Goal: Navigation & Orientation: Find specific page/section

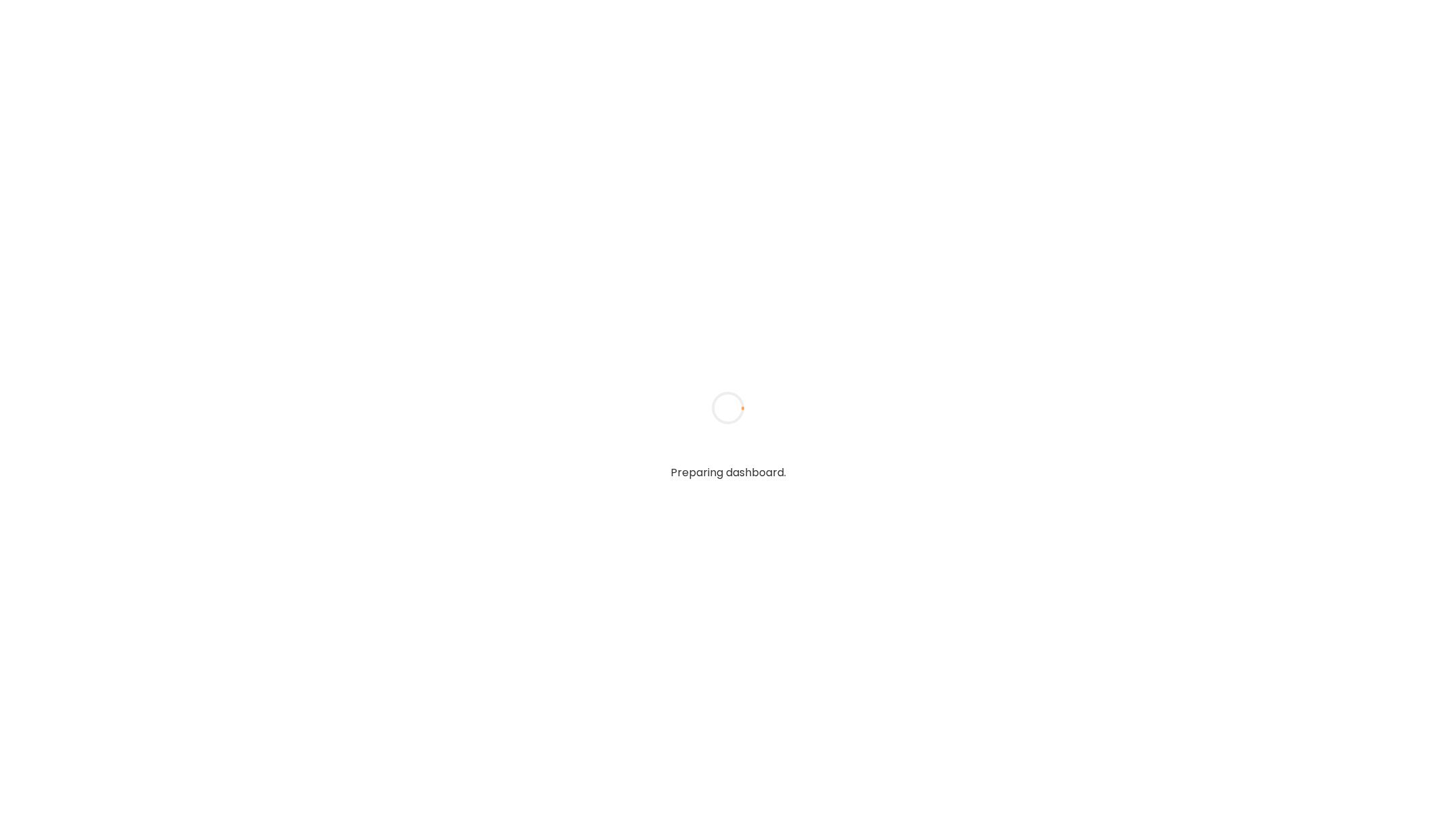
type input "**********"
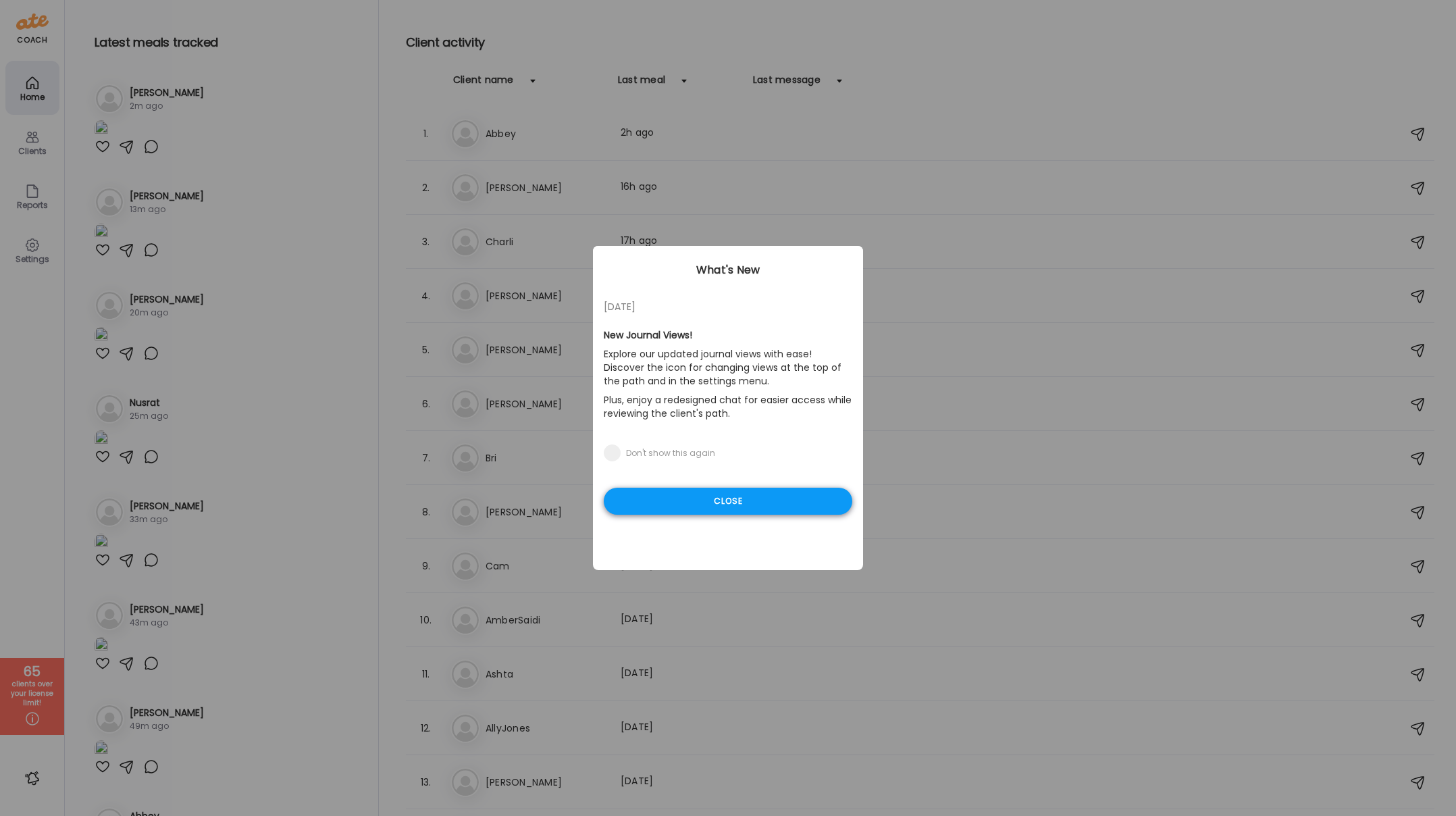
type input "**********"
click at [695, 498] on div "Close" at bounding box center [728, 501] width 248 height 27
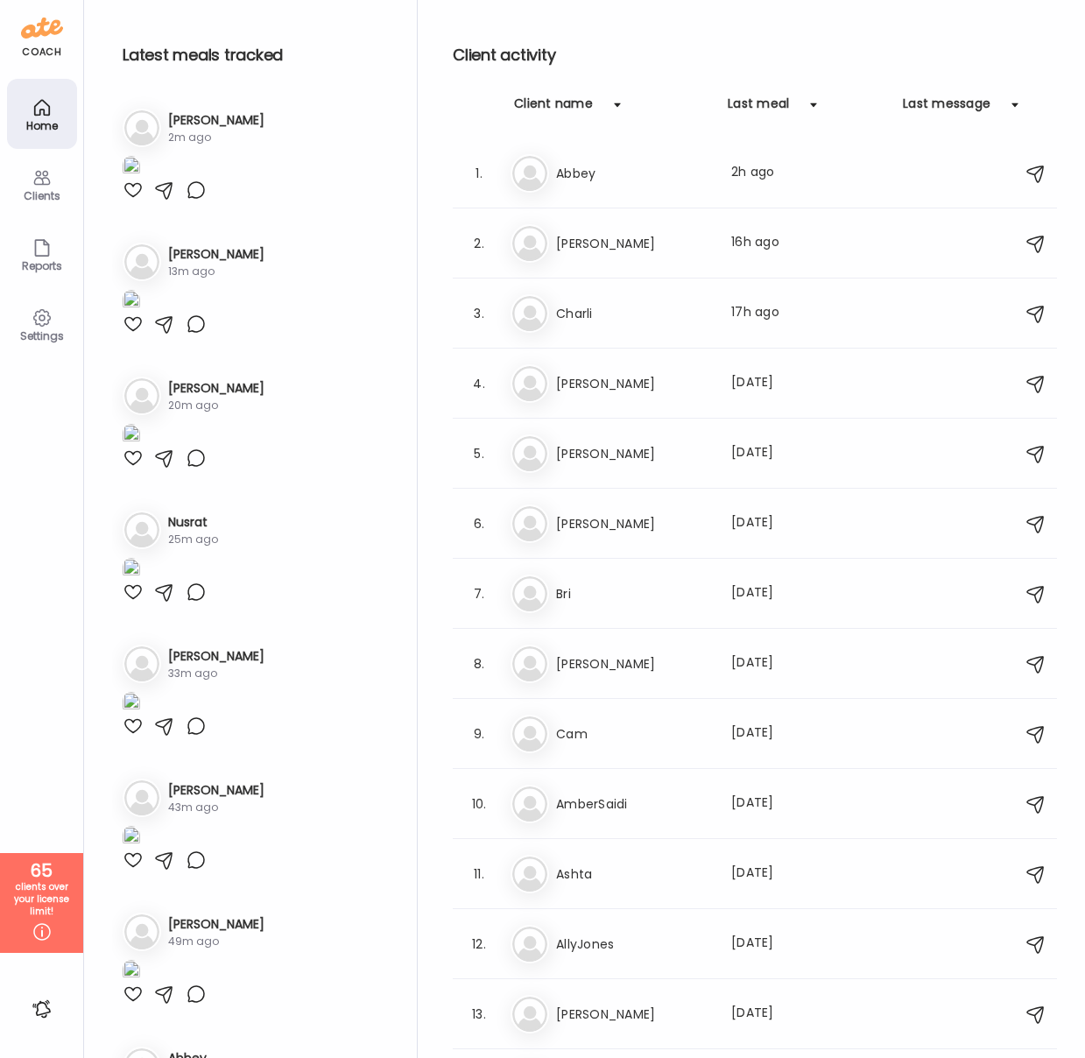
click at [45, 175] on icon at bounding box center [41, 178] width 17 height 15
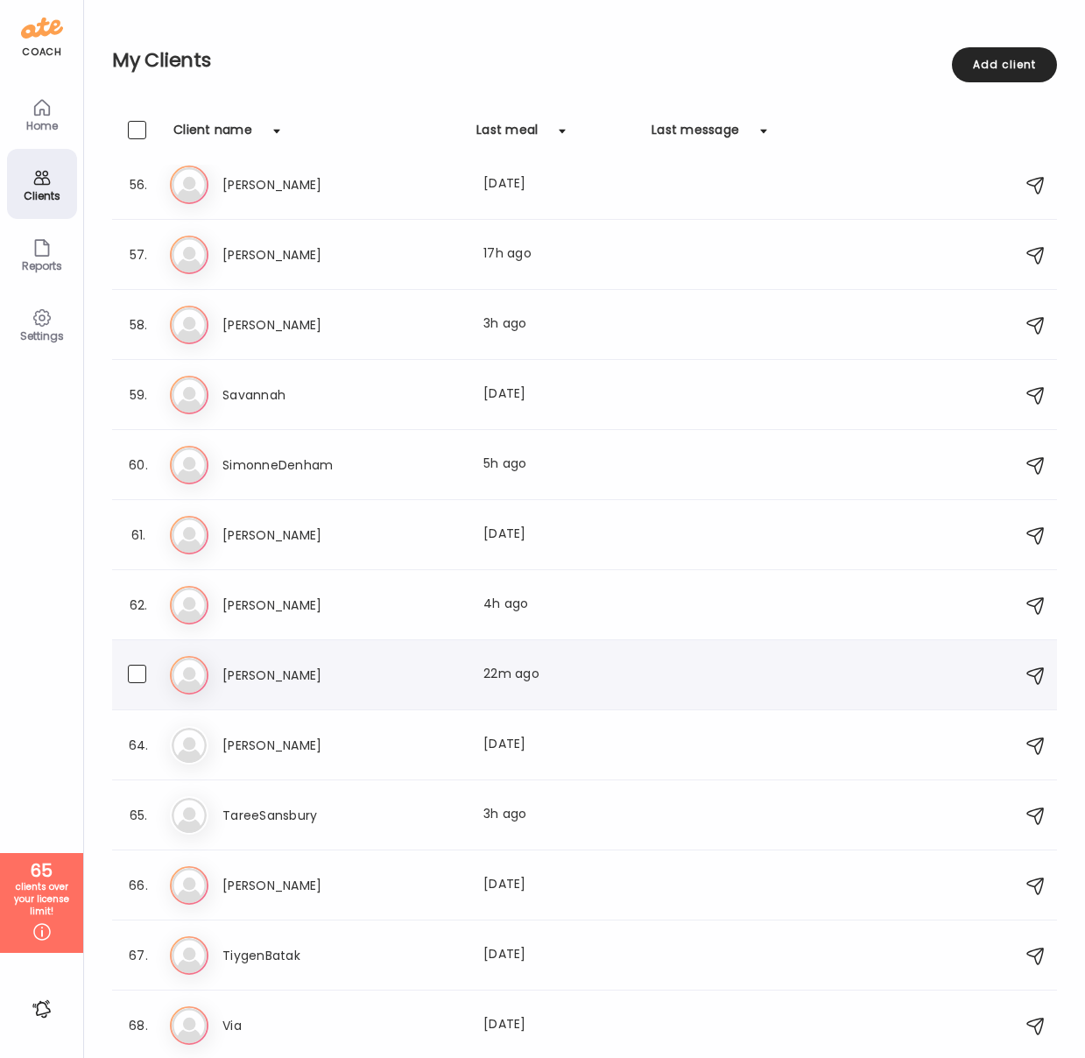
click at [265, 671] on h3 "[PERSON_NAME]" at bounding box center [299, 675] width 154 height 21
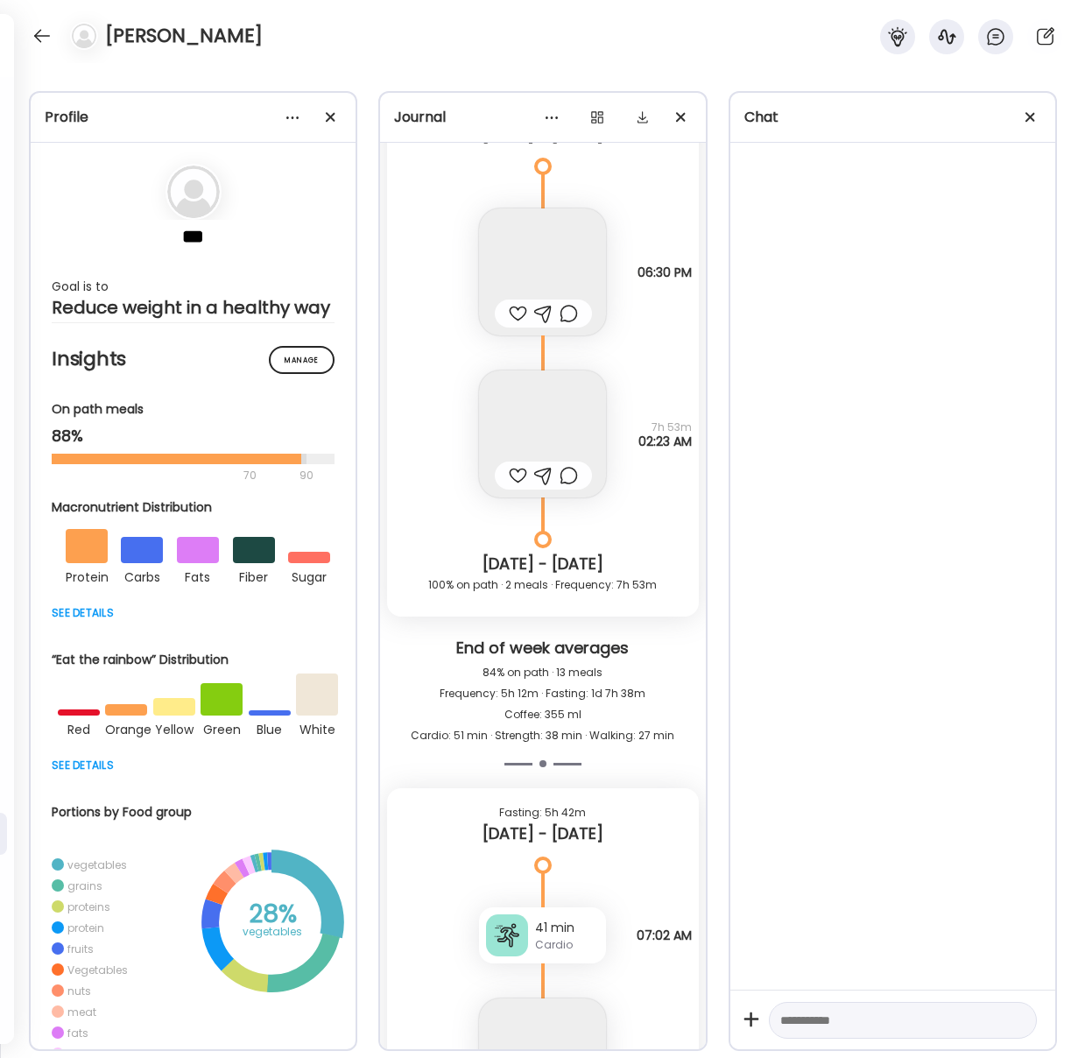
scroll to position [28847, 0]
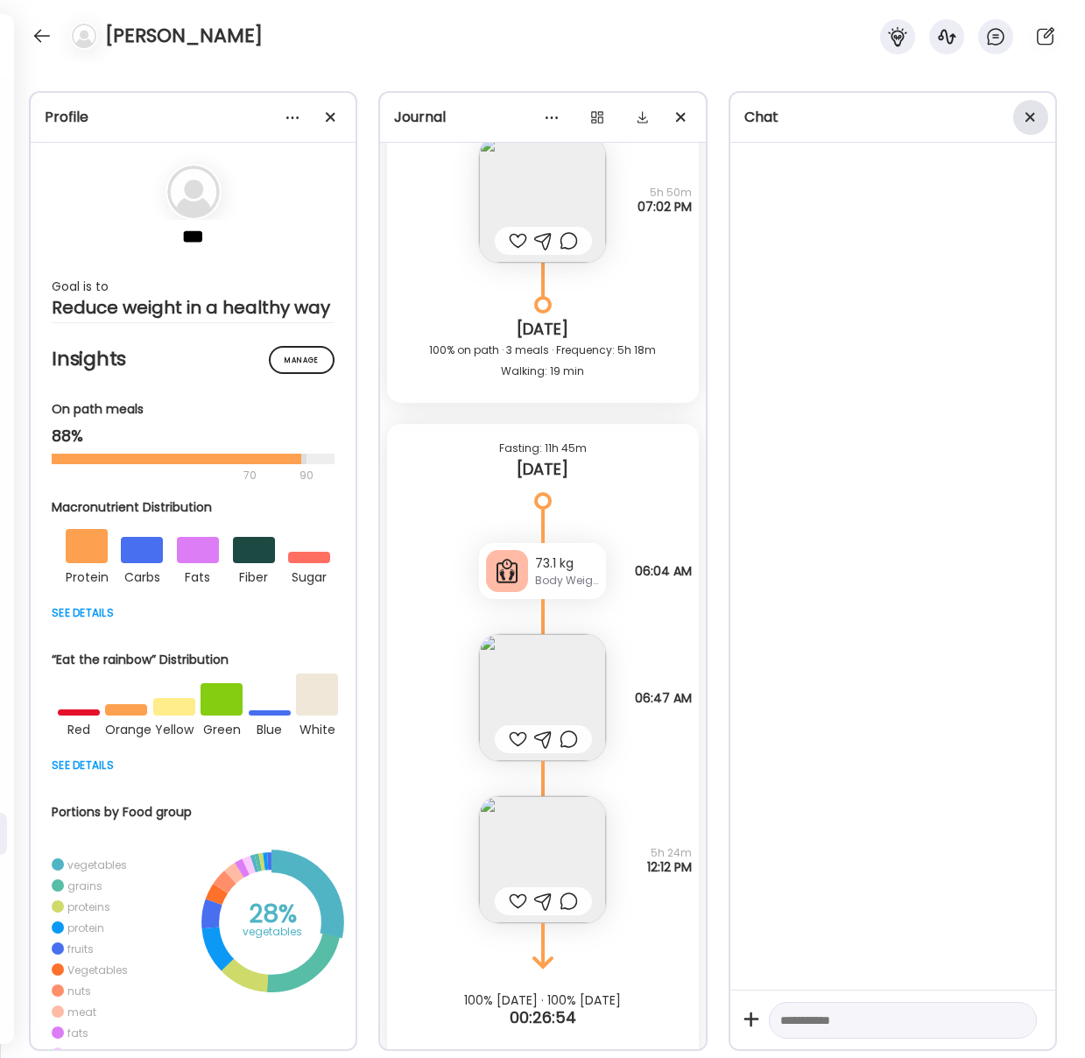
click at [1019, 118] on div at bounding box center [1030, 117] width 35 height 35
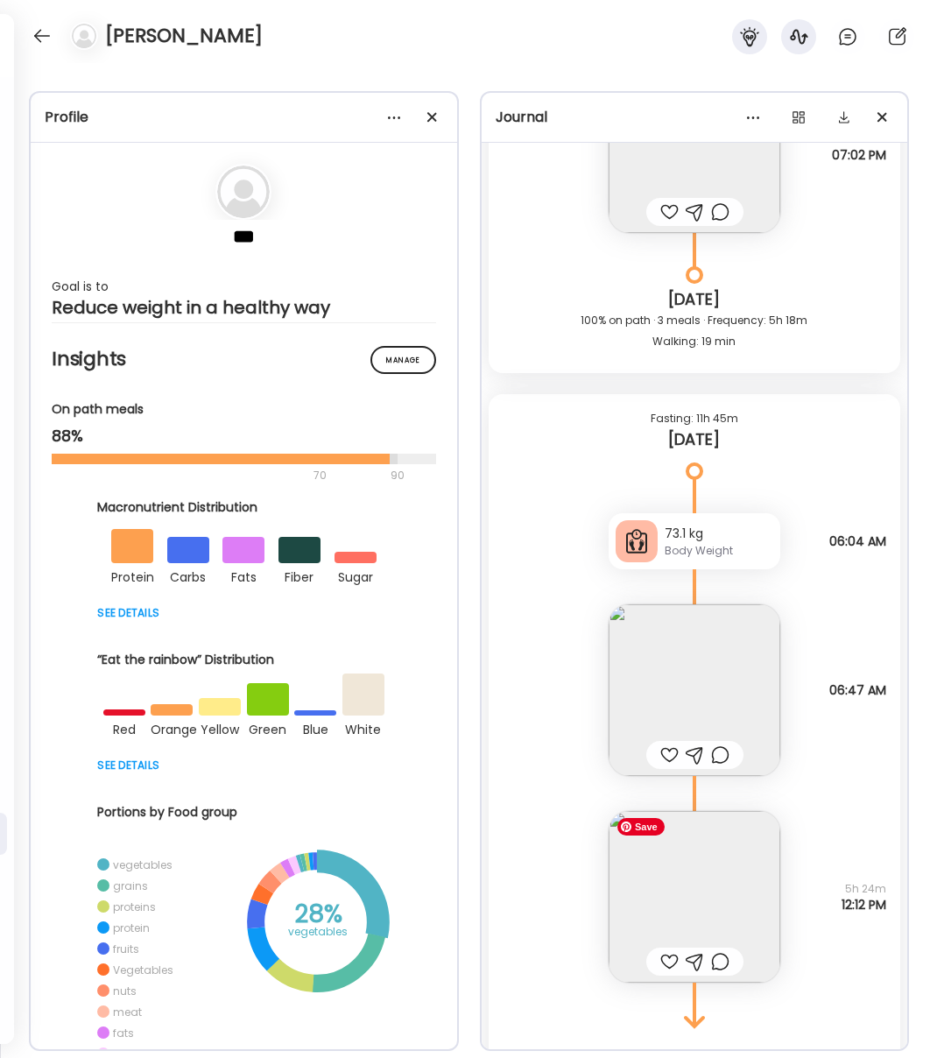
scroll to position [33524, 0]
click at [709, 858] on img at bounding box center [695, 899] width 172 height 172
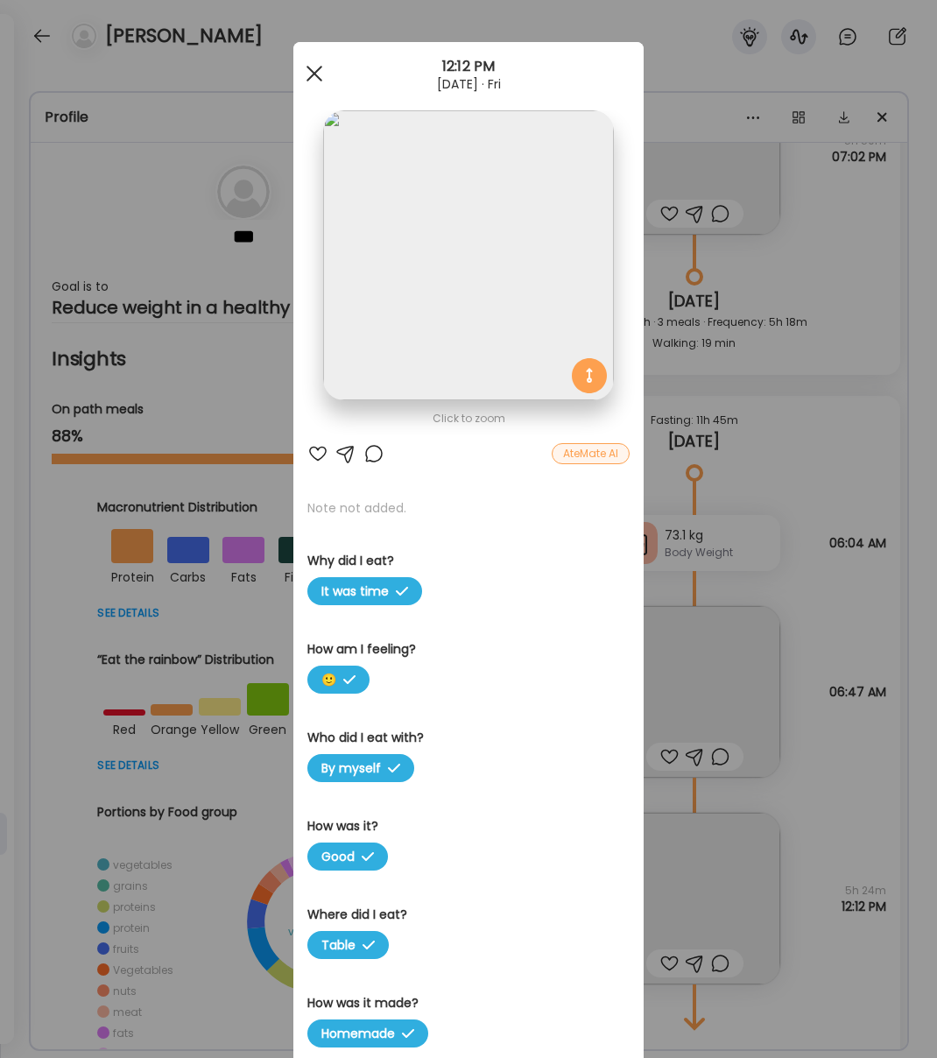
click at [314, 79] on div at bounding box center [314, 73] width 35 height 35
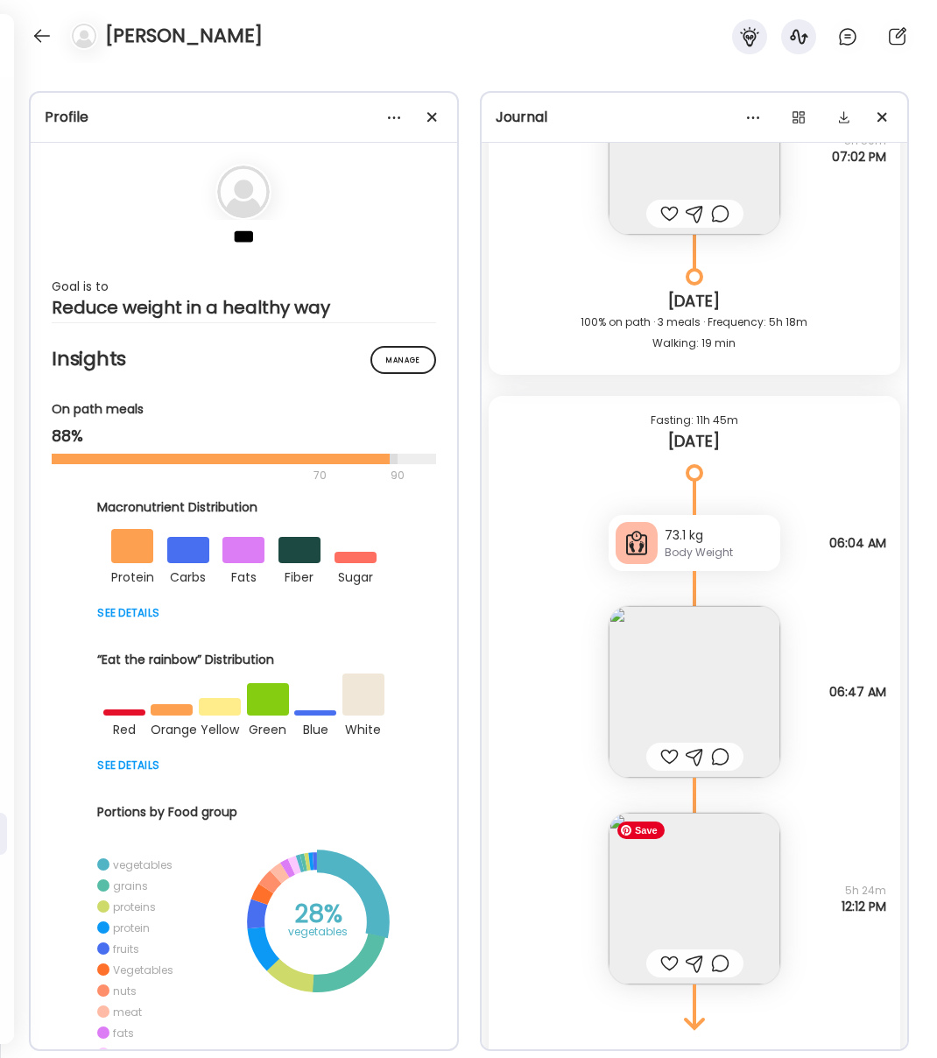
click at [699, 881] on img at bounding box center [695, 899] width 172 height 172
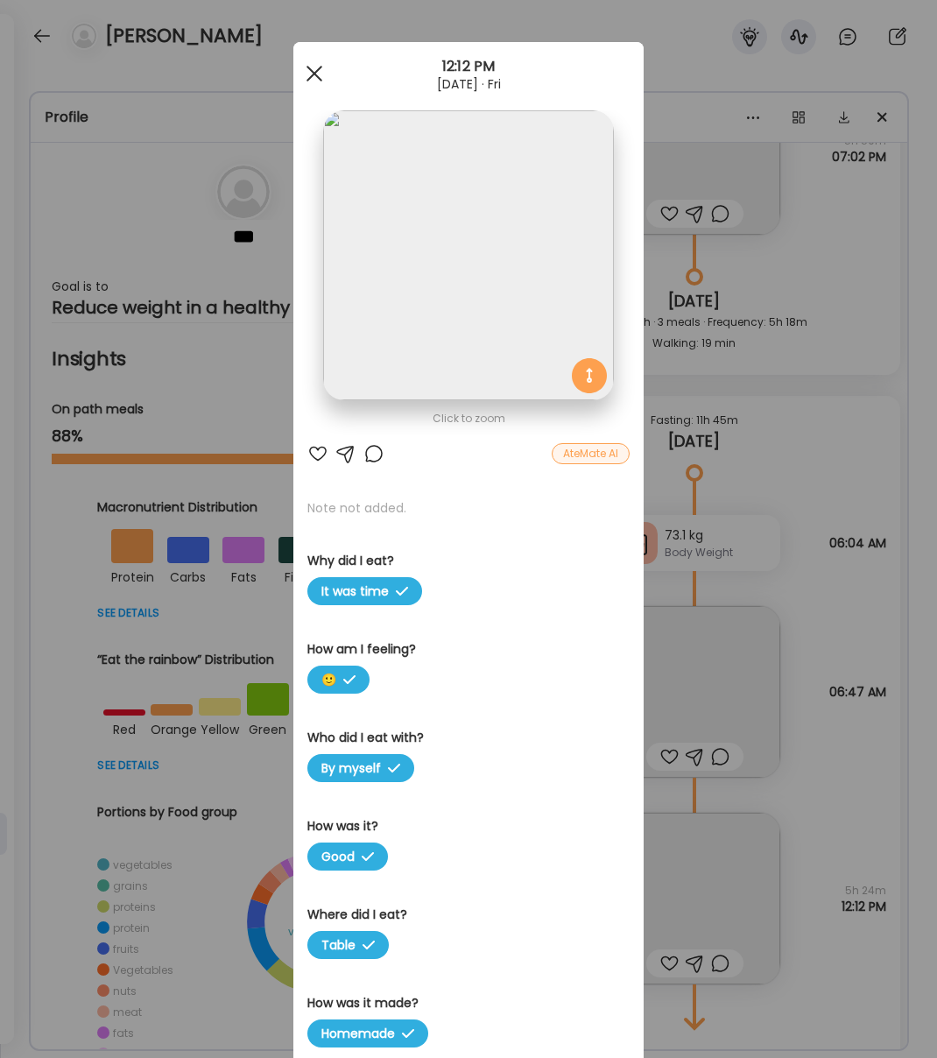
click at [313, 69] on div at bounding box center [314, 73] width 35 height 35
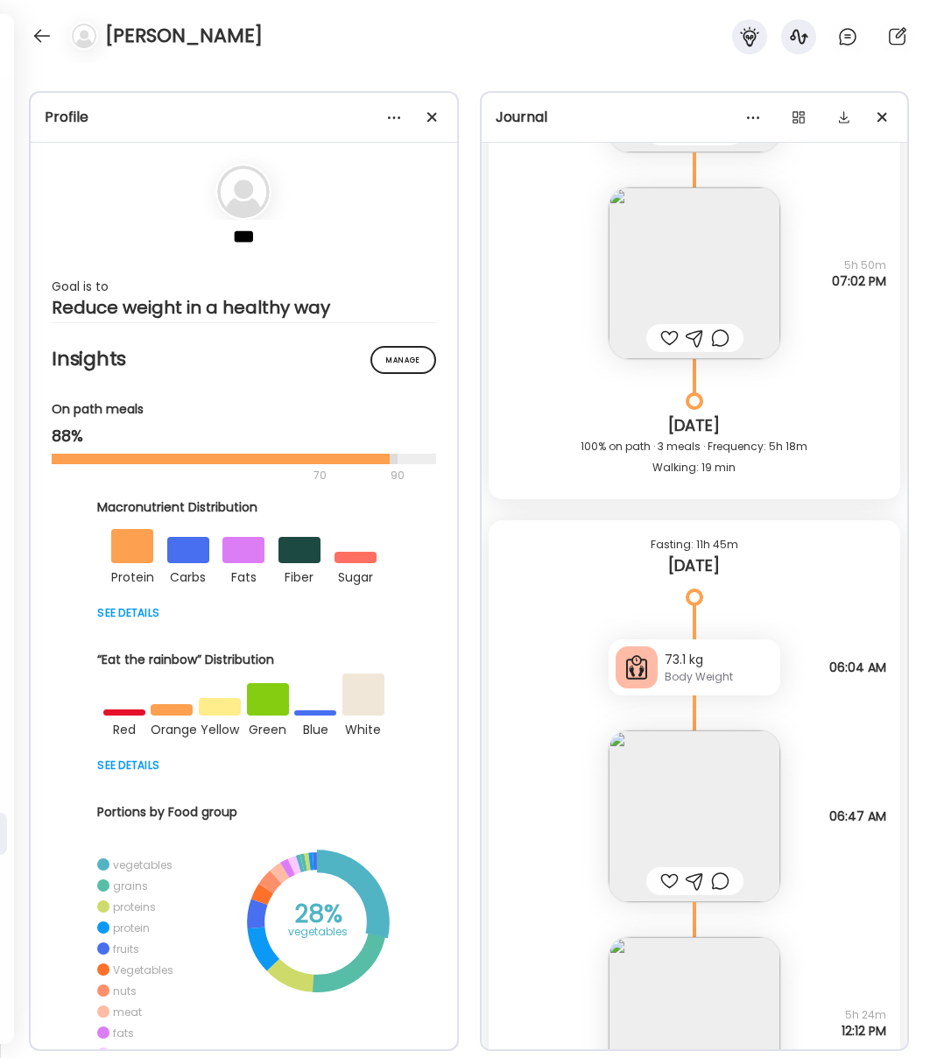
scroll to position [33401, 0]
click at [709, 800] on img at bounding box center [695, 815] width 172 height 172
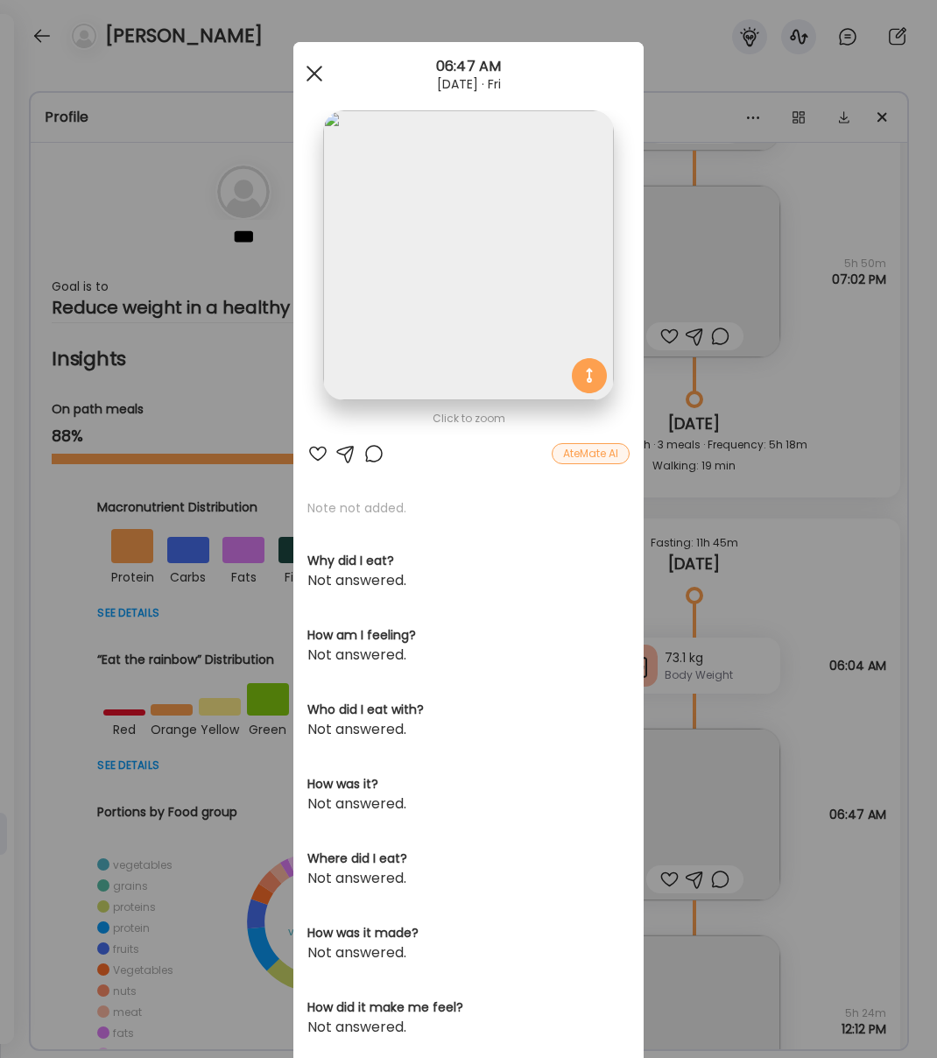
click at [318, 70] on span at bounding box center [315, 74] width 16 height 16
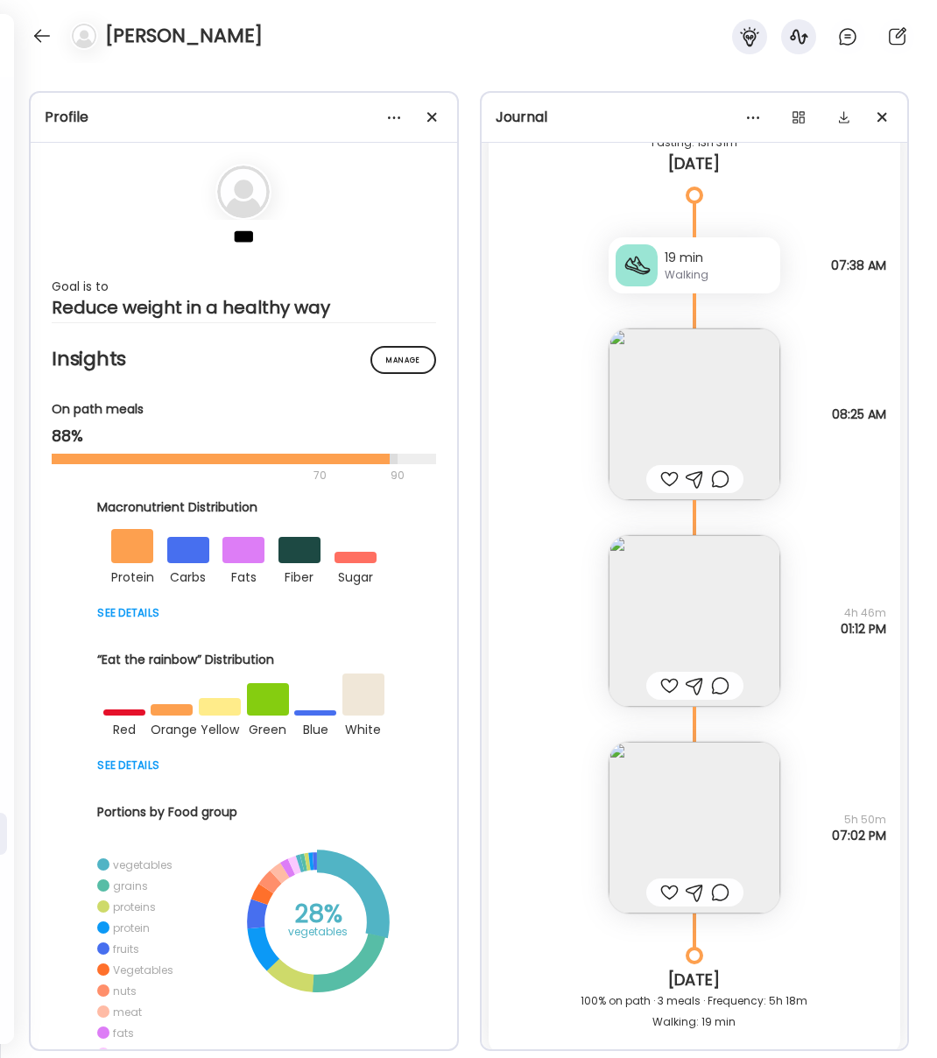
scroll to position [32837, 0]
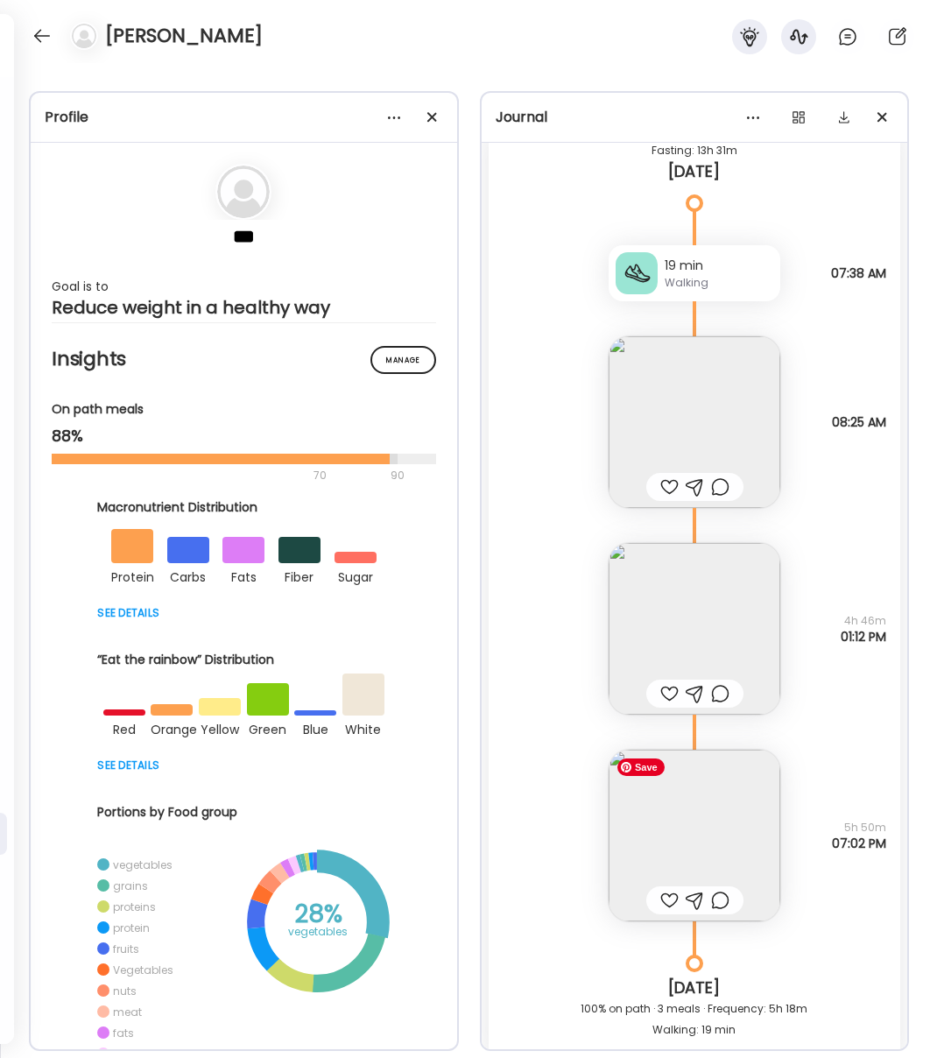
click at [690, 822] on img at bounding box center [695, 836] width 172 height 172
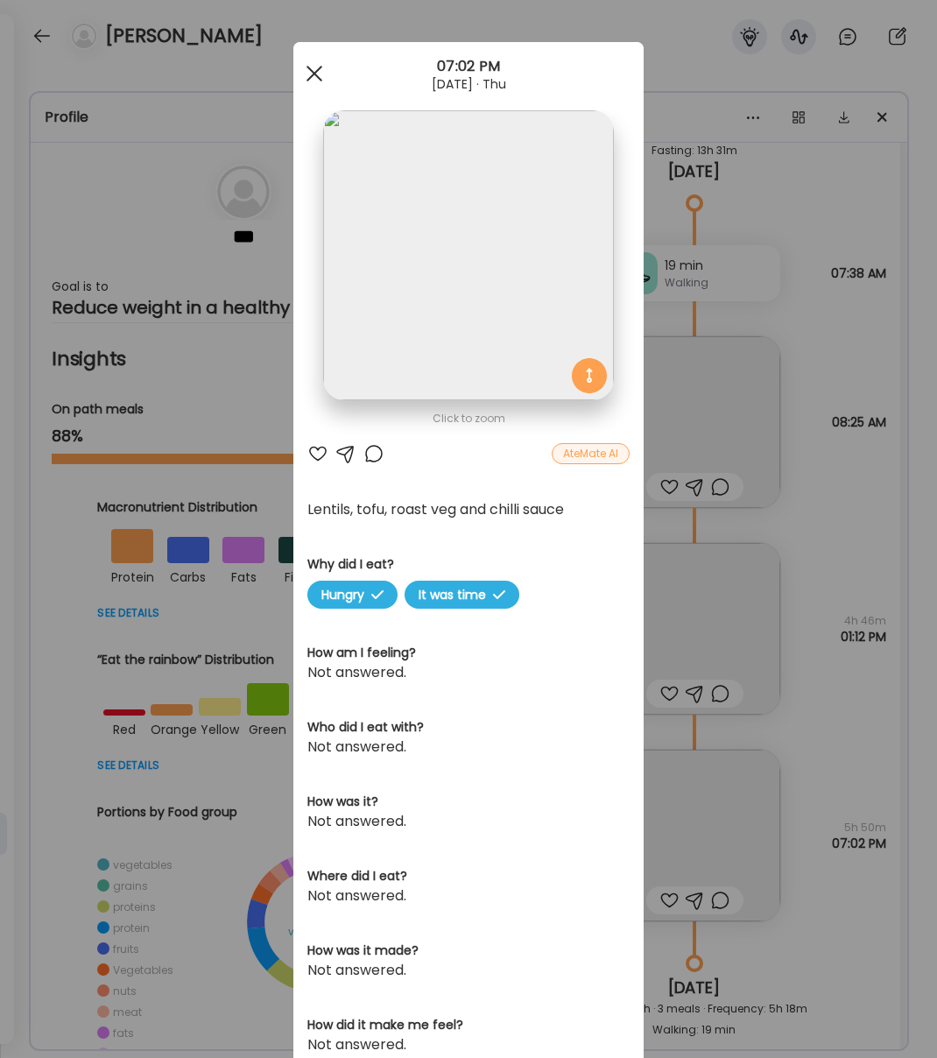
click at [314, 73] on span at bounding box center [315, 74] width 16 height 16
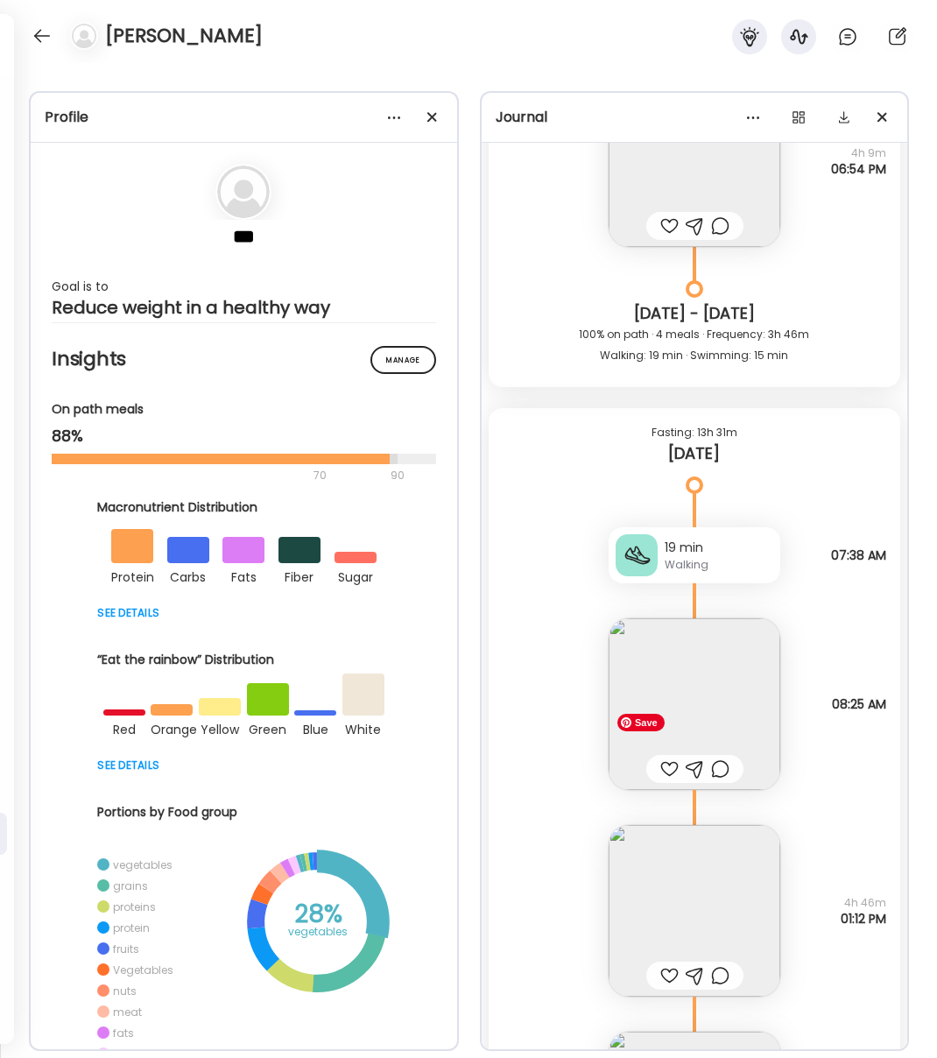
scroll to position [32547, 0]
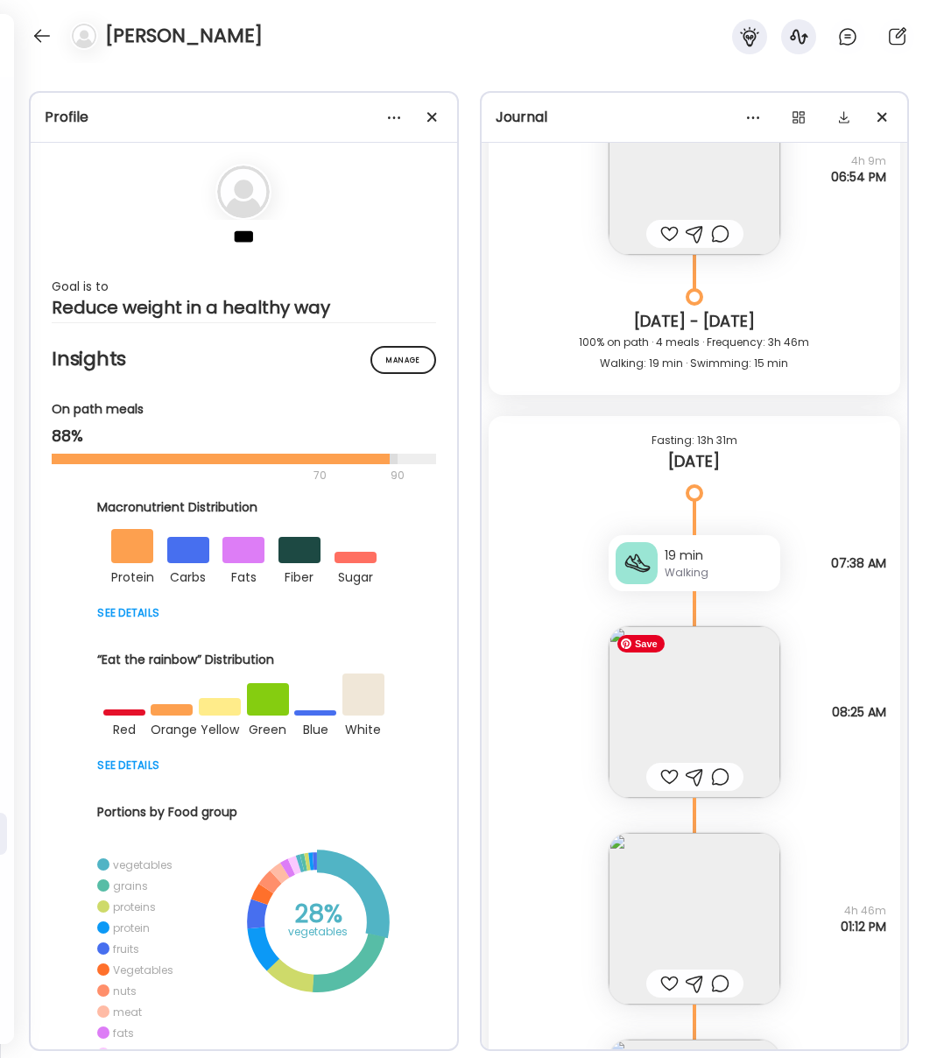
click at [726, 737] on img at bounding box center [695, 712] width 172 height 172
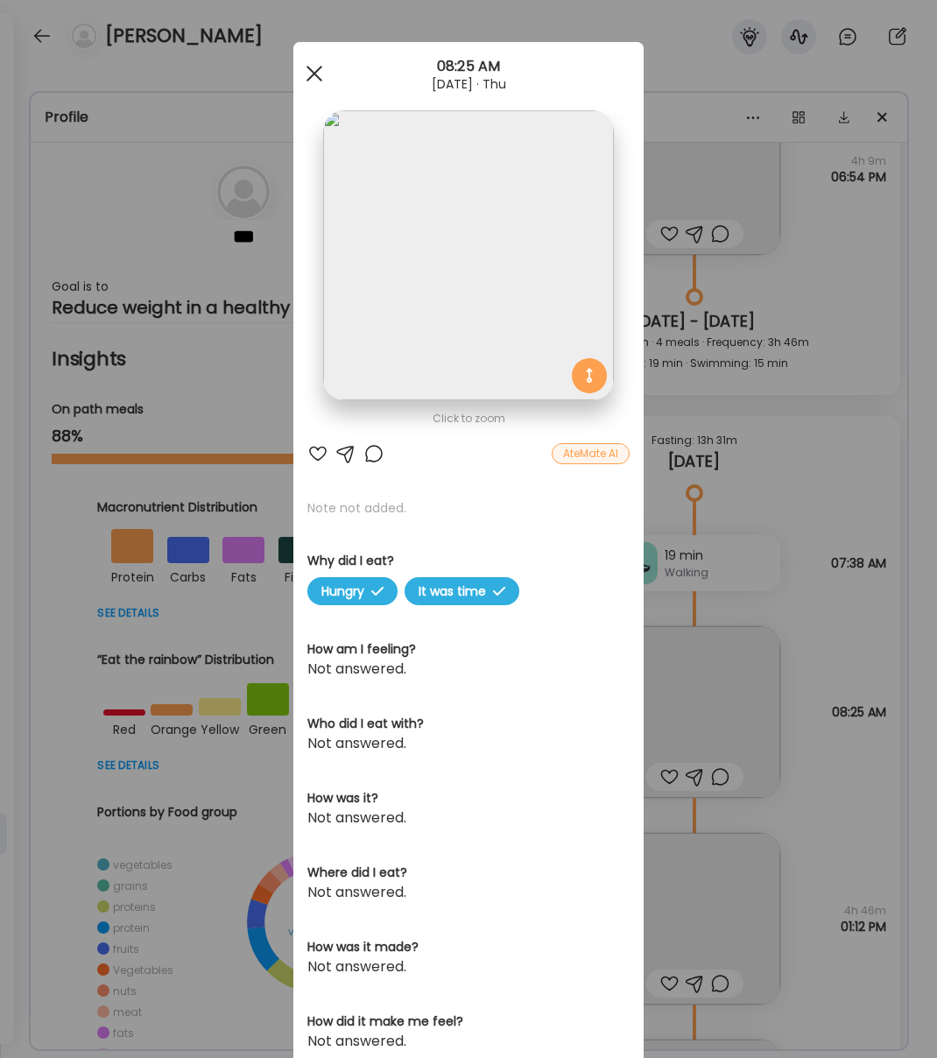
click at [310, 68] on span at bounding box center [315, 74] width 16 height 16
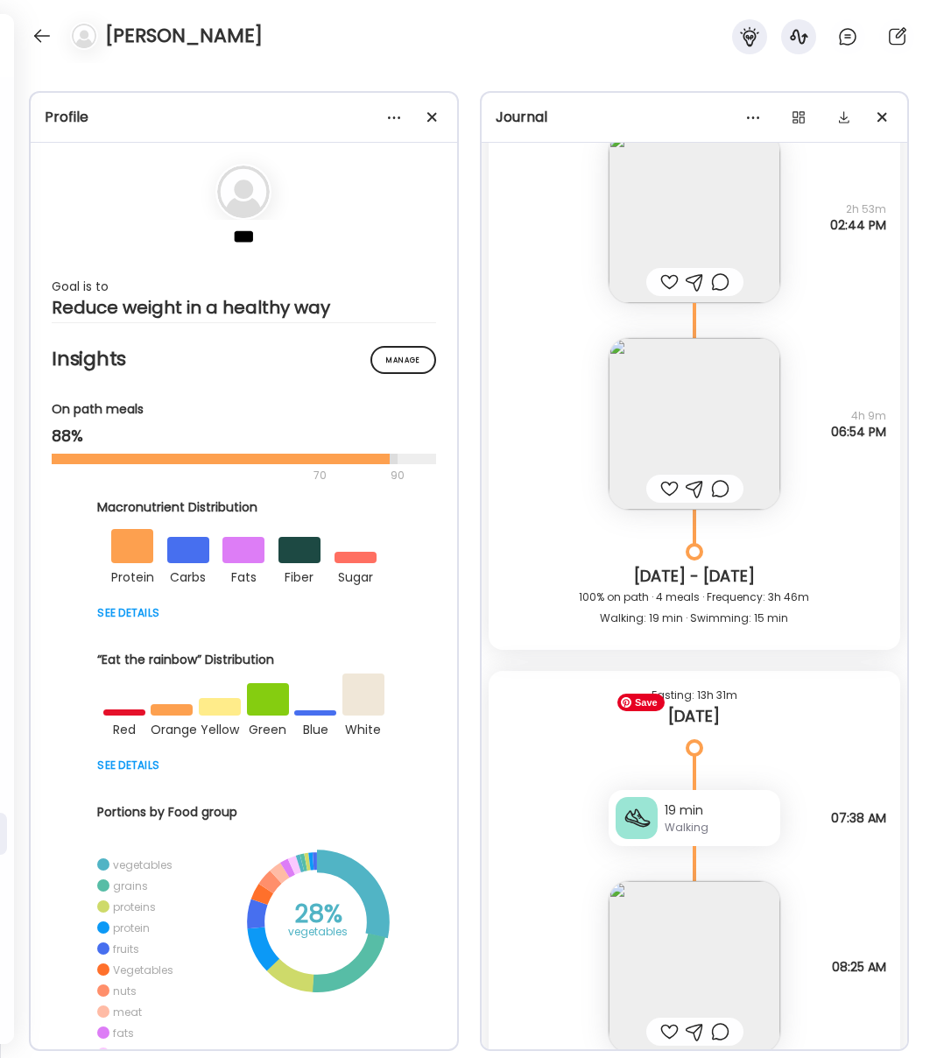
scroll to position [32566, 0]
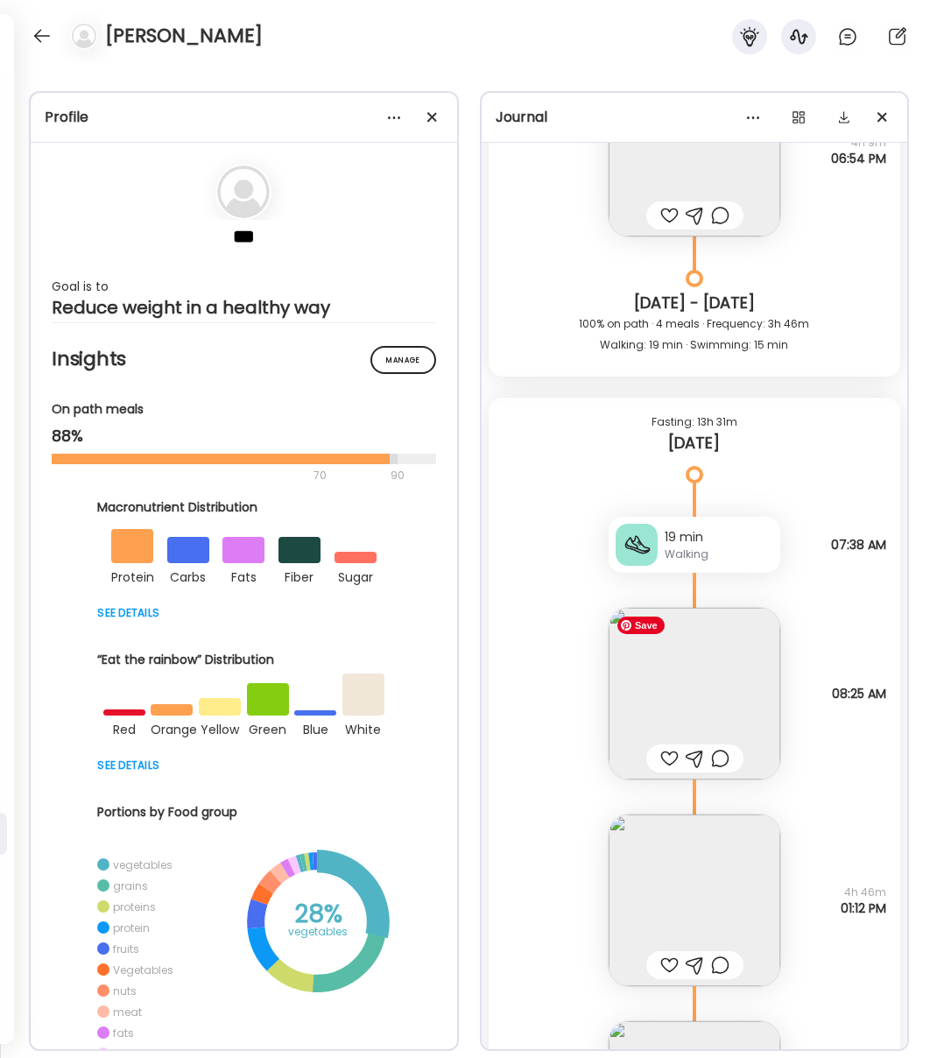
click at [709, 709] on img at bounding box center [695, 694] width 172 height 172
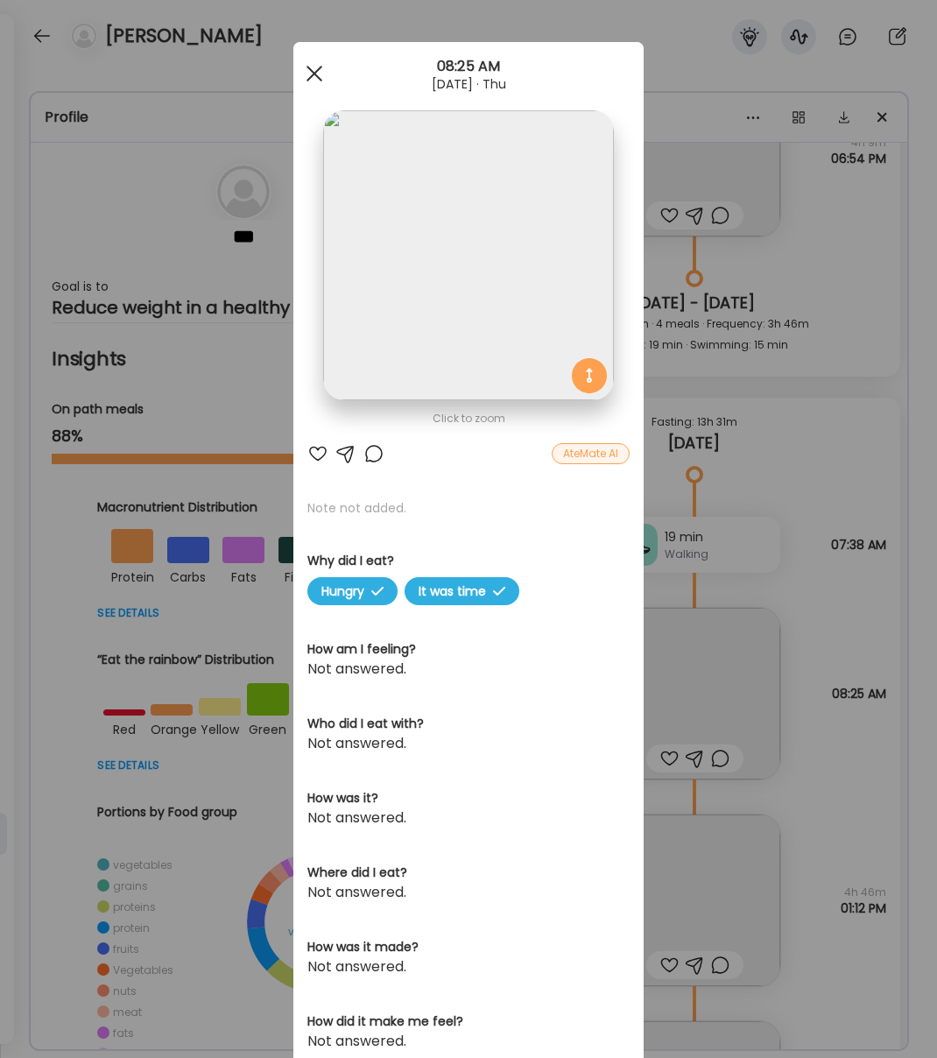
click at [321, 67] on span at bounding box center [315, 74] width 16 height 16
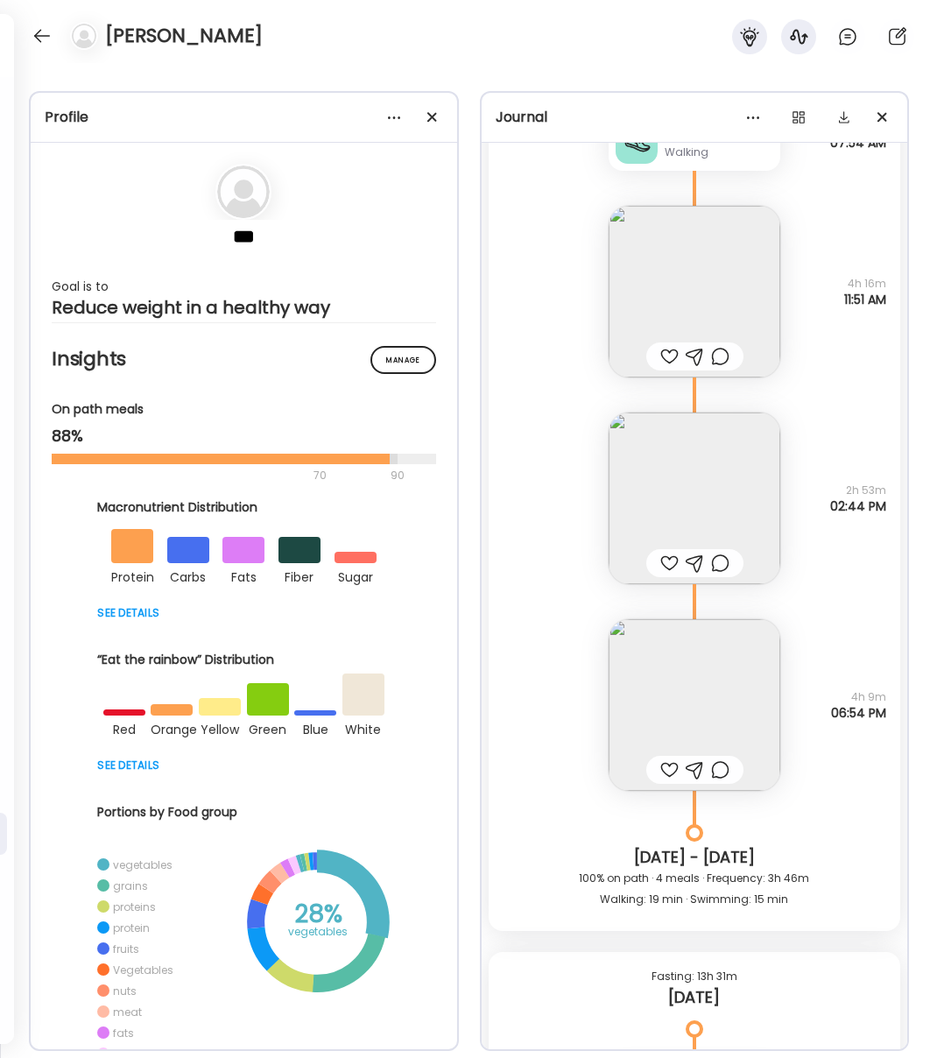
scroll to position [31914, 0]
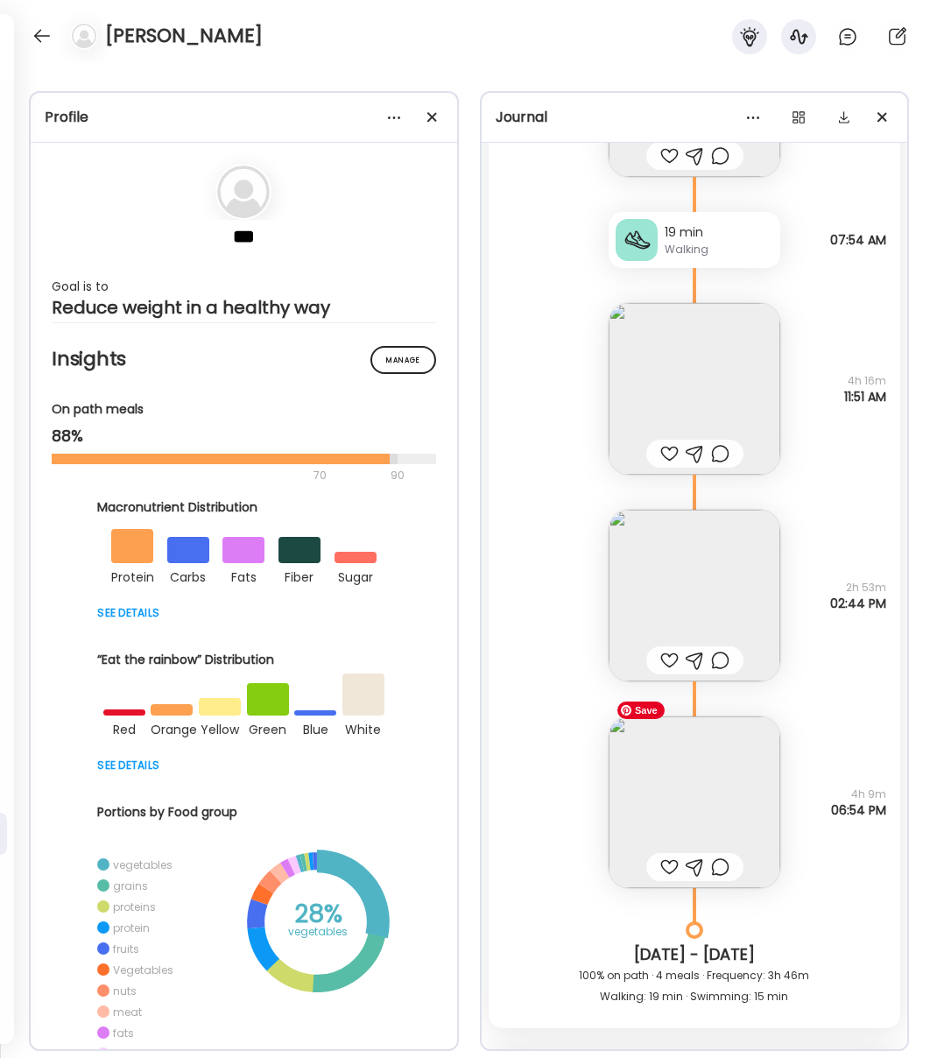
click at [713, 802] on img at bounding box center [695, 802] width 172 height 172
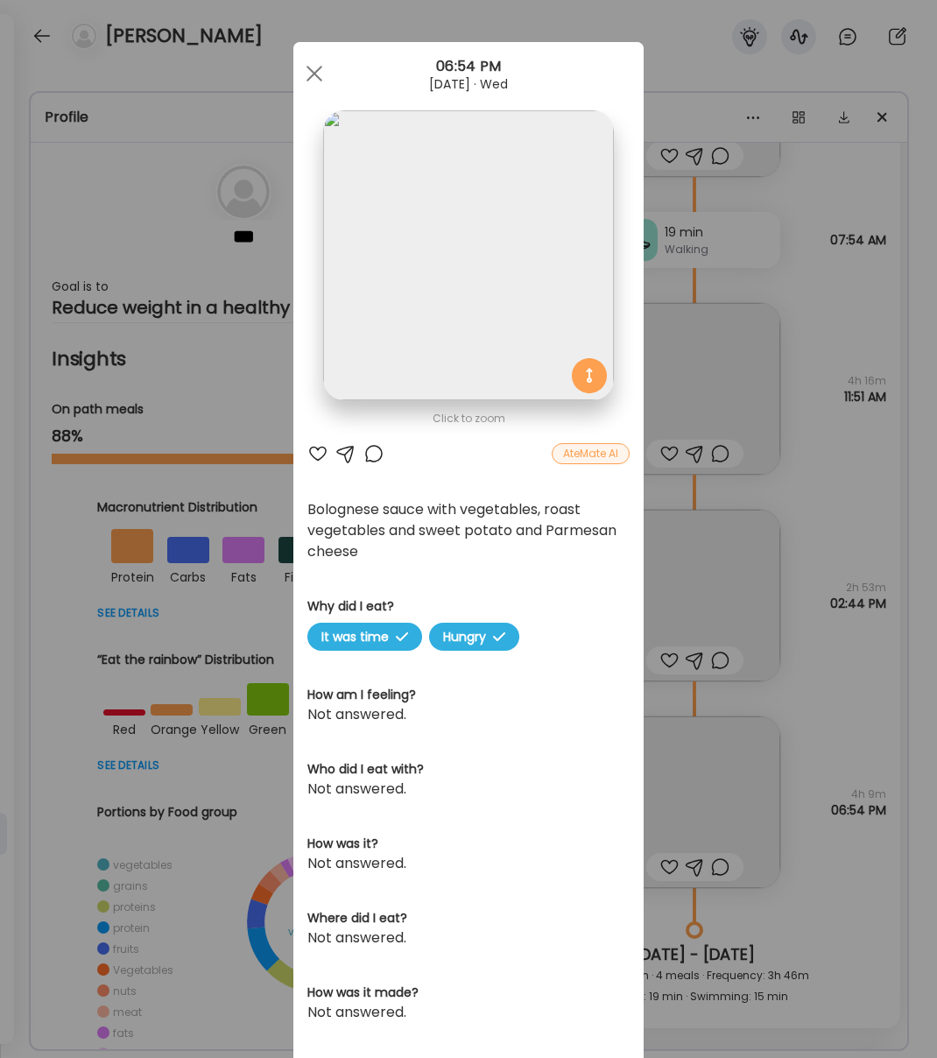
click at [316, 82] on div at bounding box center [314, 73] width 35 height 35
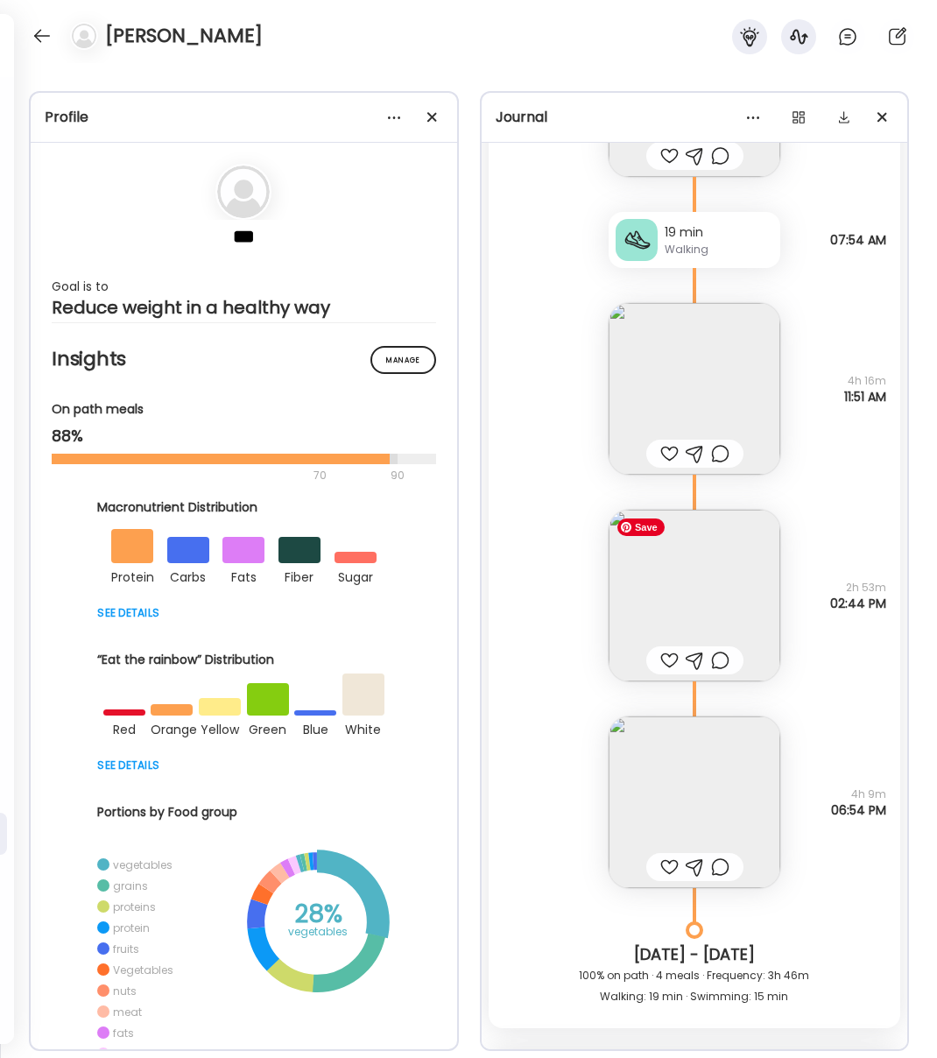
click at [708, 575] on img at bounding box center [695, 596] width 172 height 172
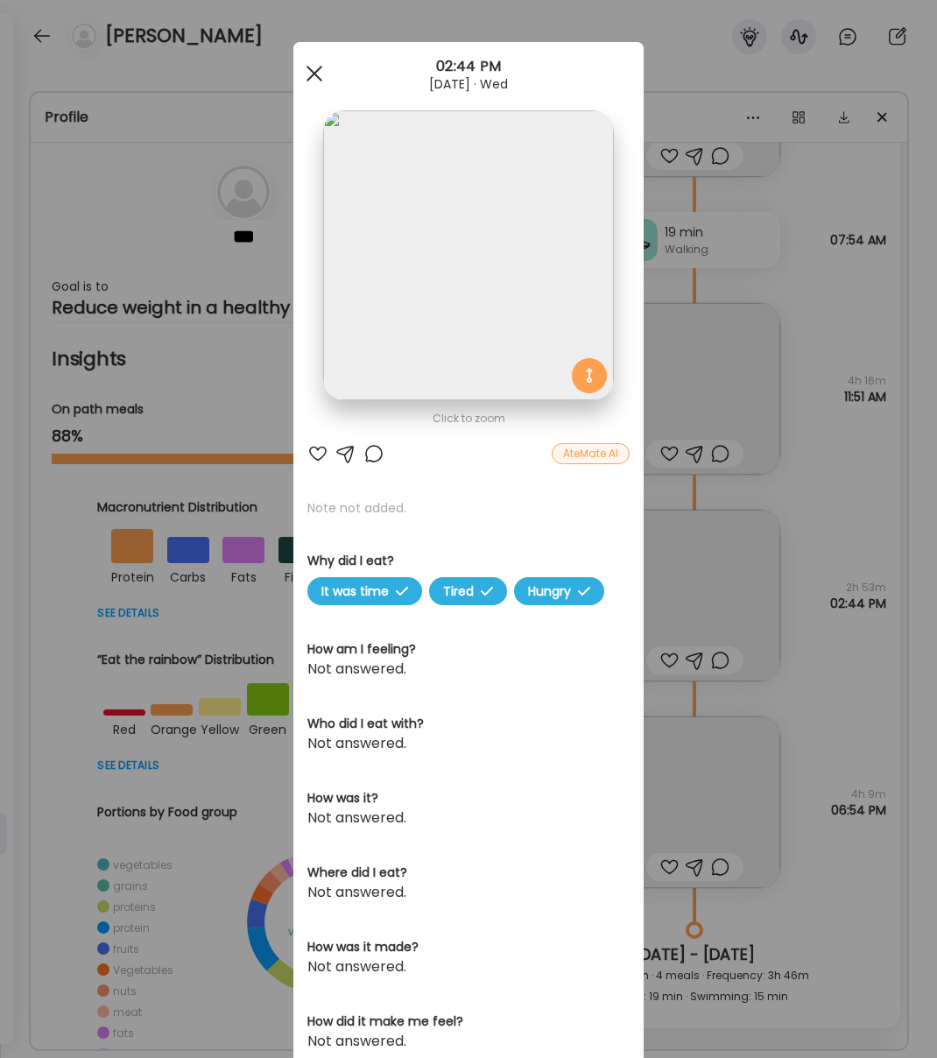
click at [311, 81] on div at bounding box center [314, 73] width 35 height 35
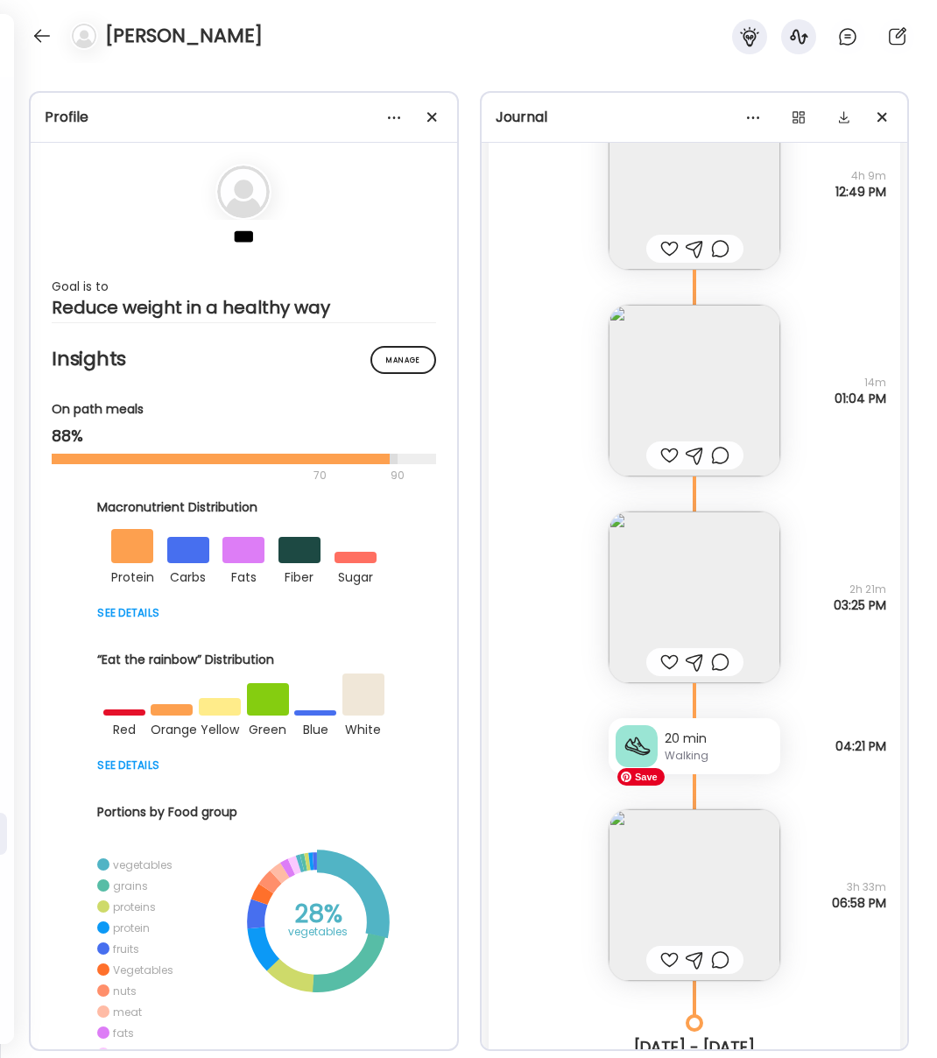
scroll to position [29302, 0]
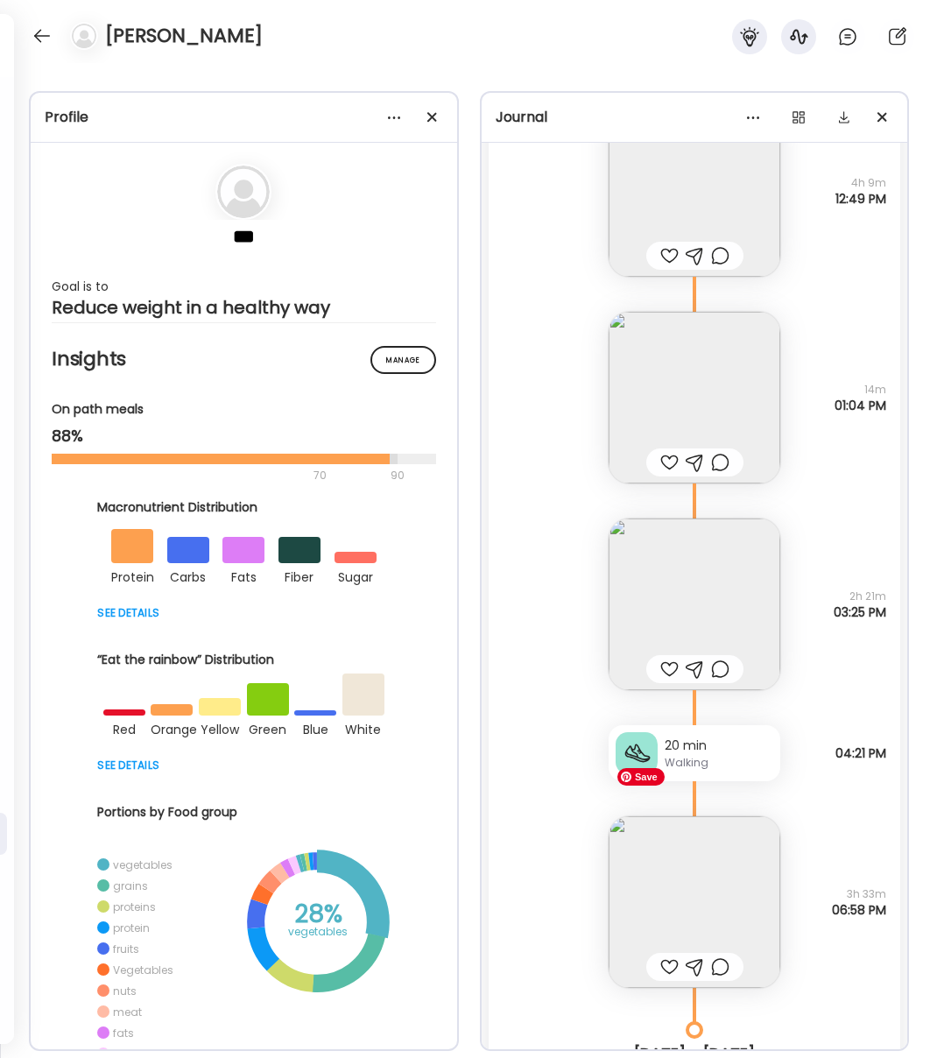
click at [713, 916] on img at bounding box center [695, 902] width 172 height 172
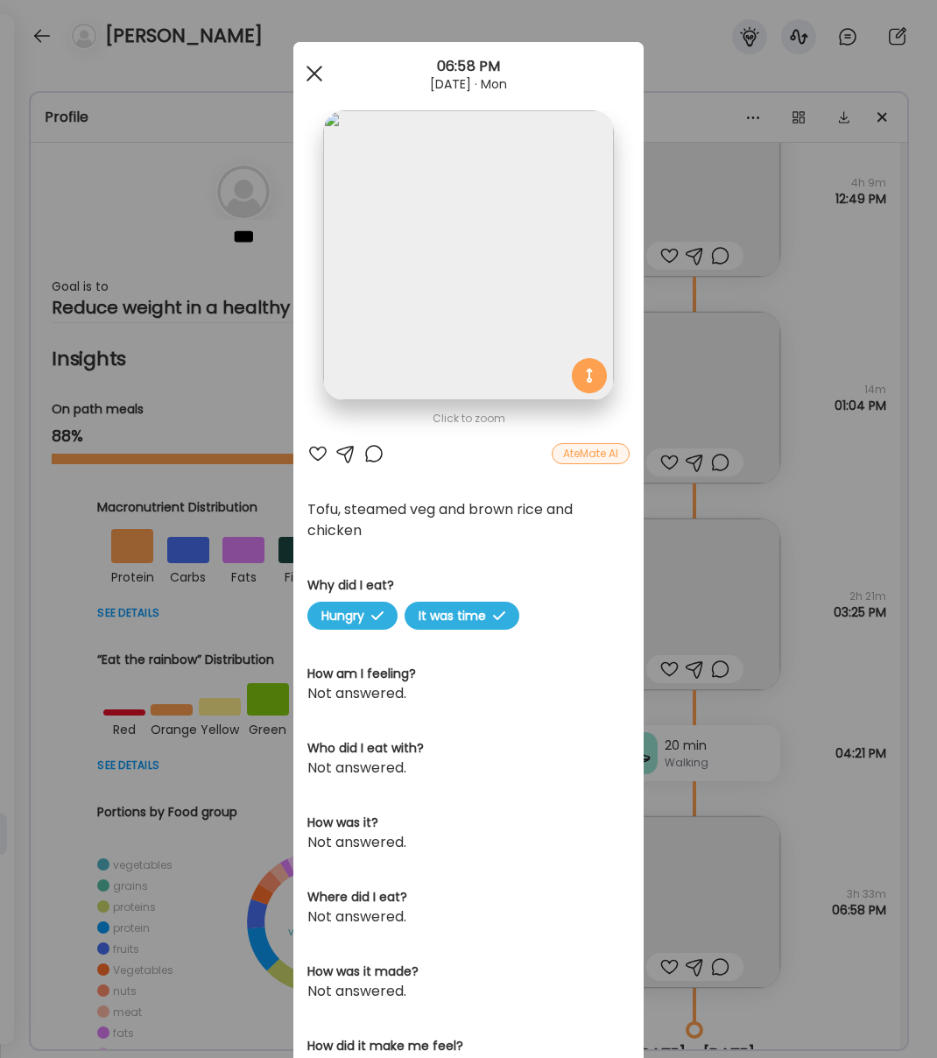
click at [316, 74] on span at bounding box center [315, 74] width 16 height 16
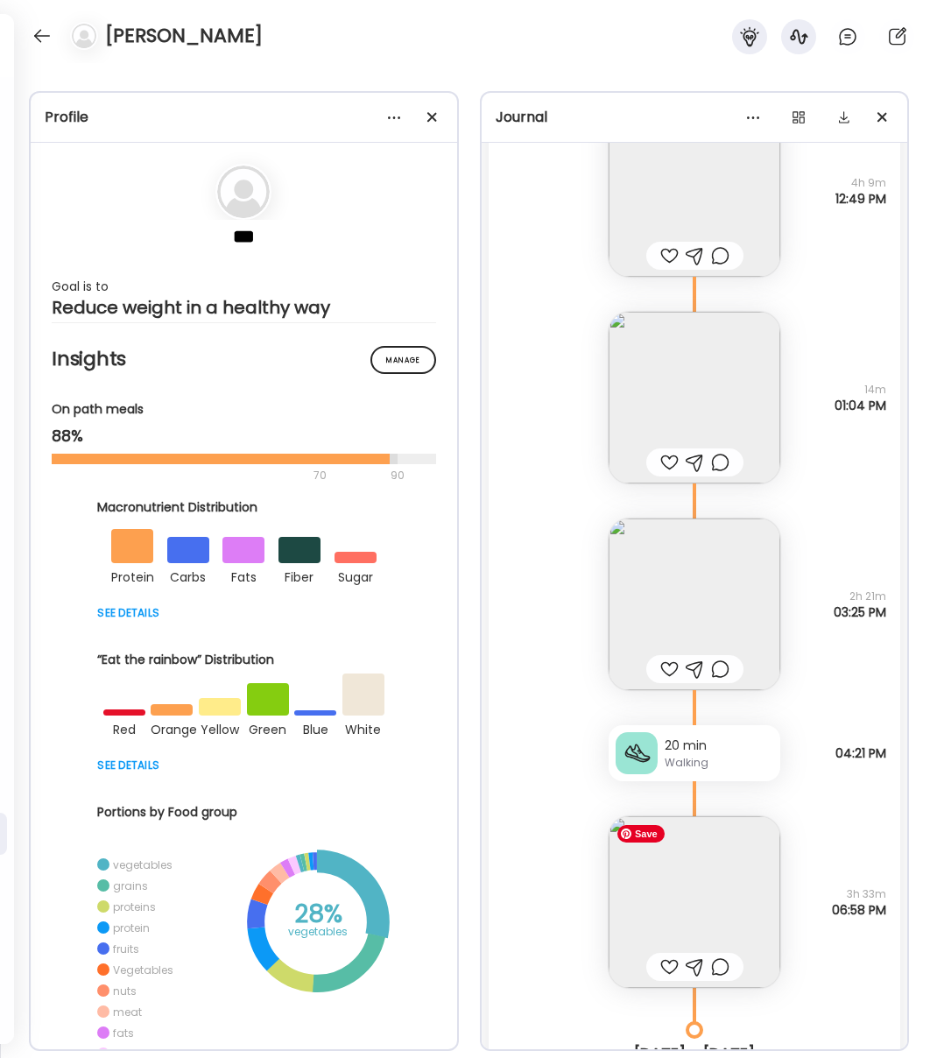
click at [694, 872] on img at bounding box center [695, 902] width 172 height 172
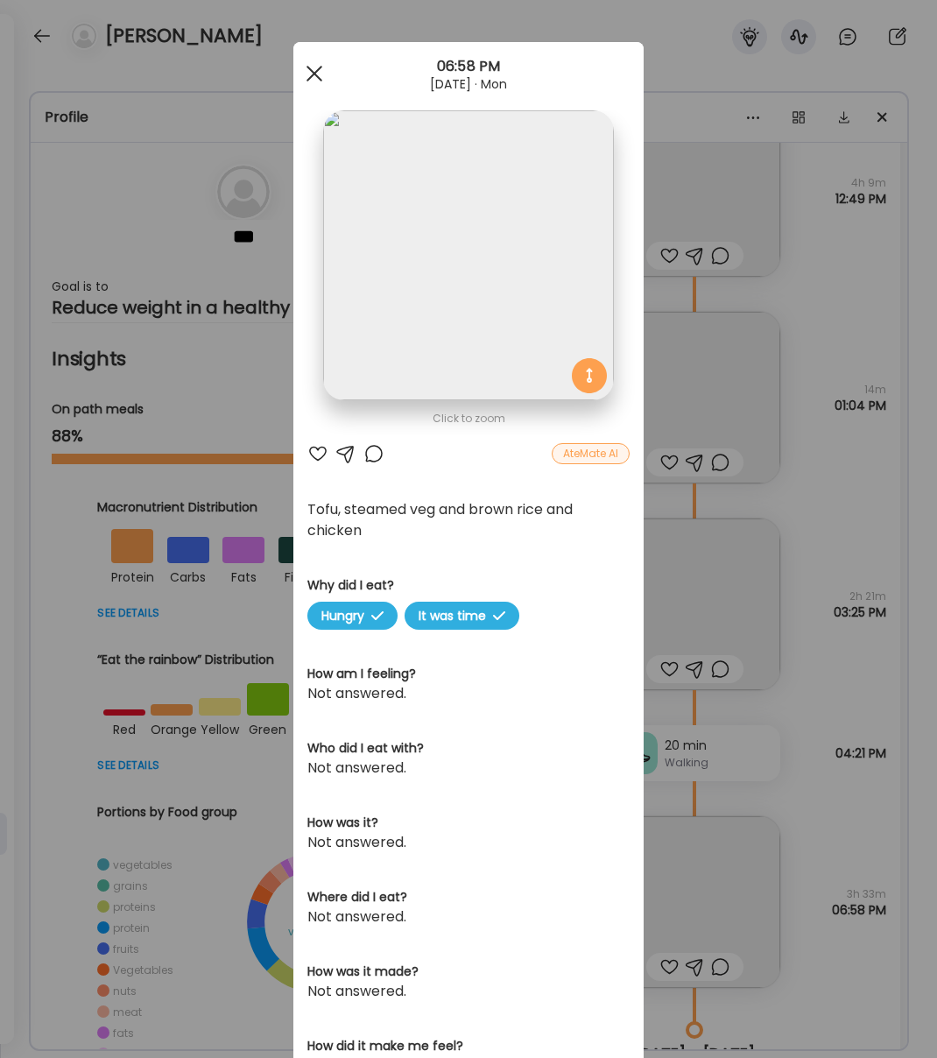
click at [318, 75] on div at bounding box center [314, 73] width 35 height 35
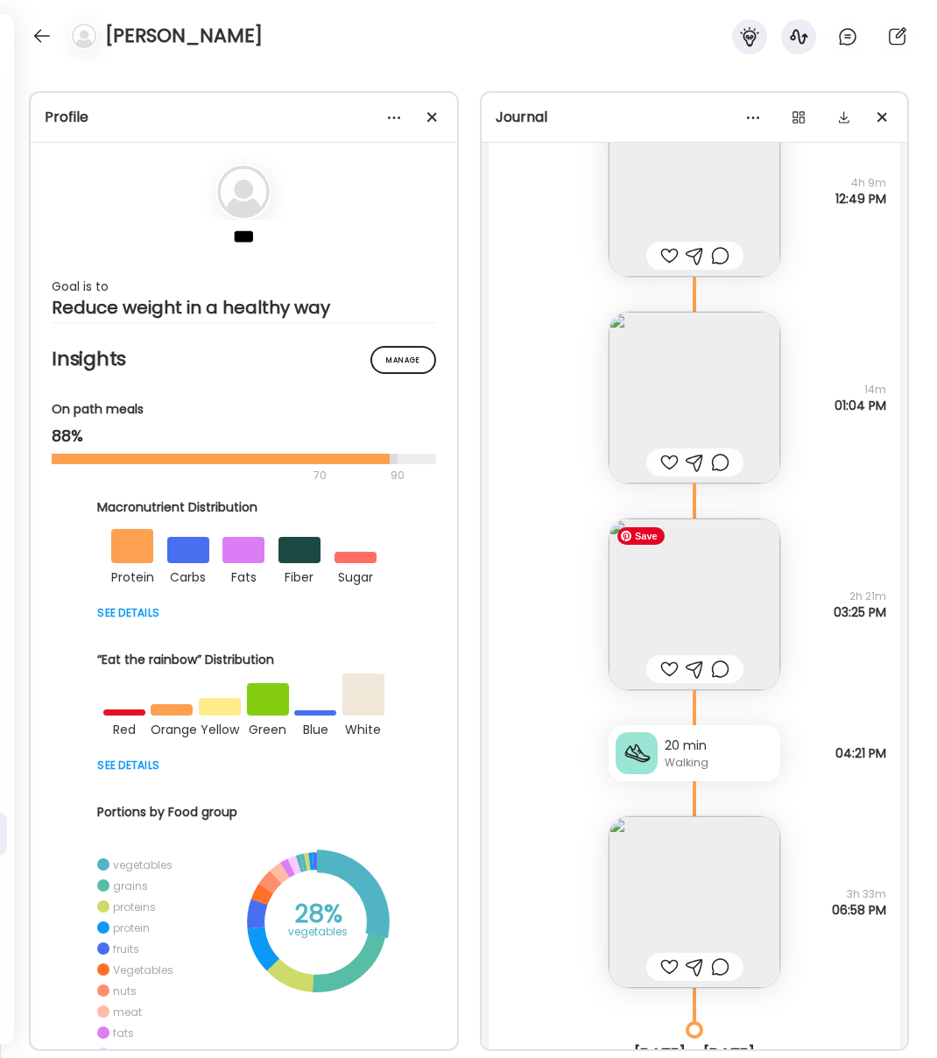
click at [702, 630] on img at bounding box center [695, 605] width 172 height 172
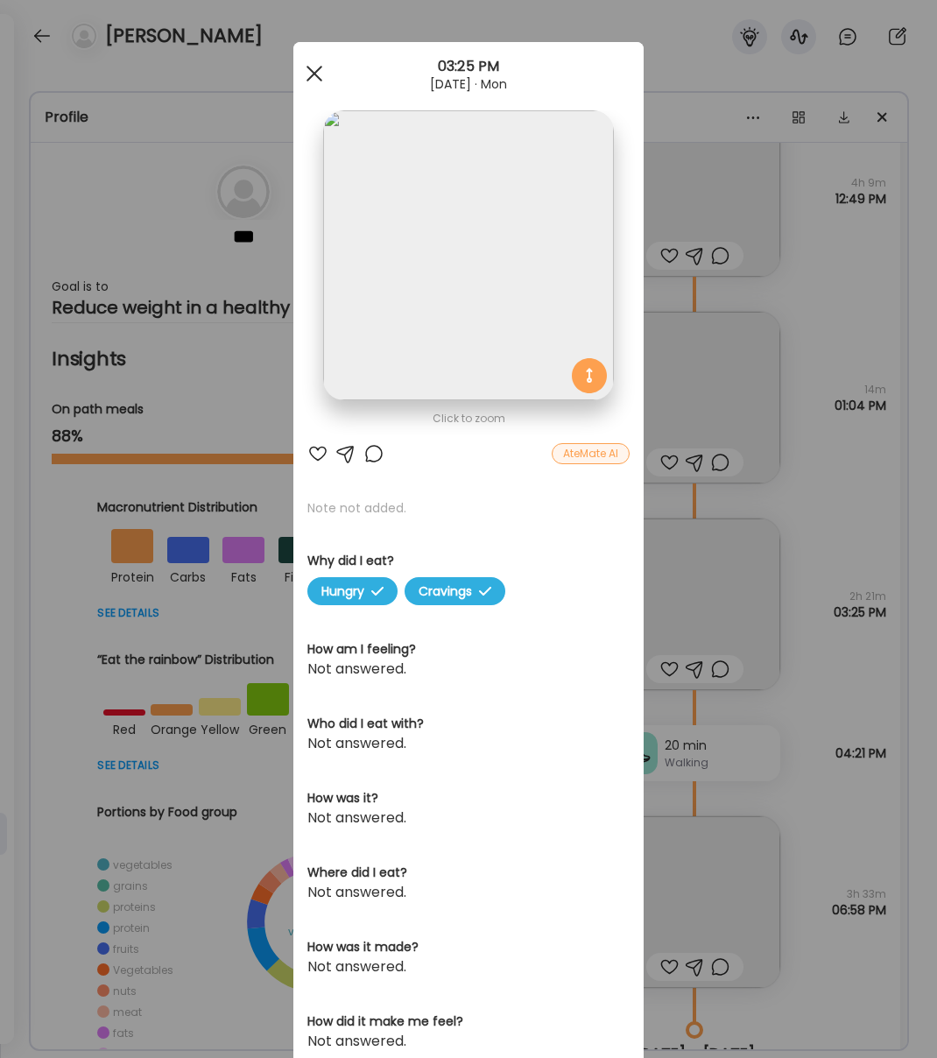
click at [309, 81] on div at bounding box center [314, 73] width 35 height 35
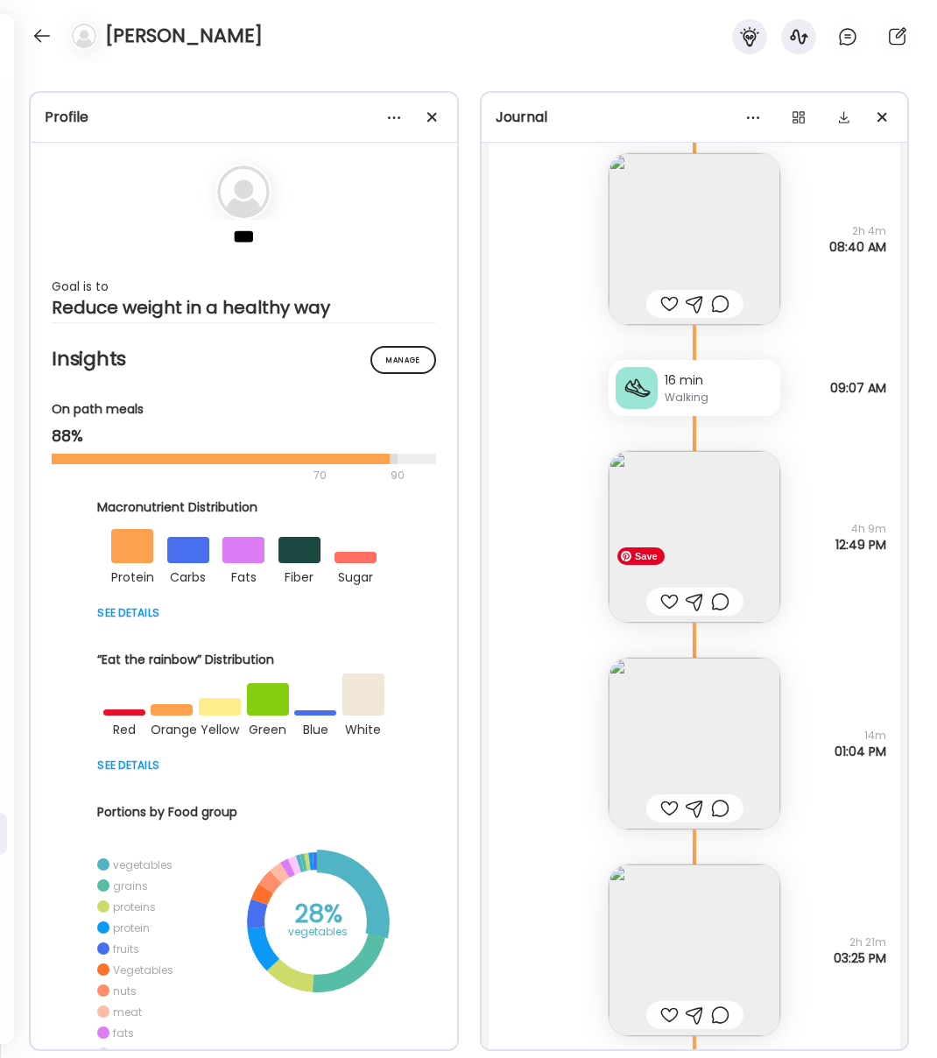
scroll to position [28955, 0]
drag, startPoint x: 738, startPoint y: 758, endPoint x: 825, endPoint y: 688, distance: 111.5
click at [827, 701] on div "Note not added Questions not answered 14m 01:04 PM" at bounding box center [695, 727] width 413 height 207
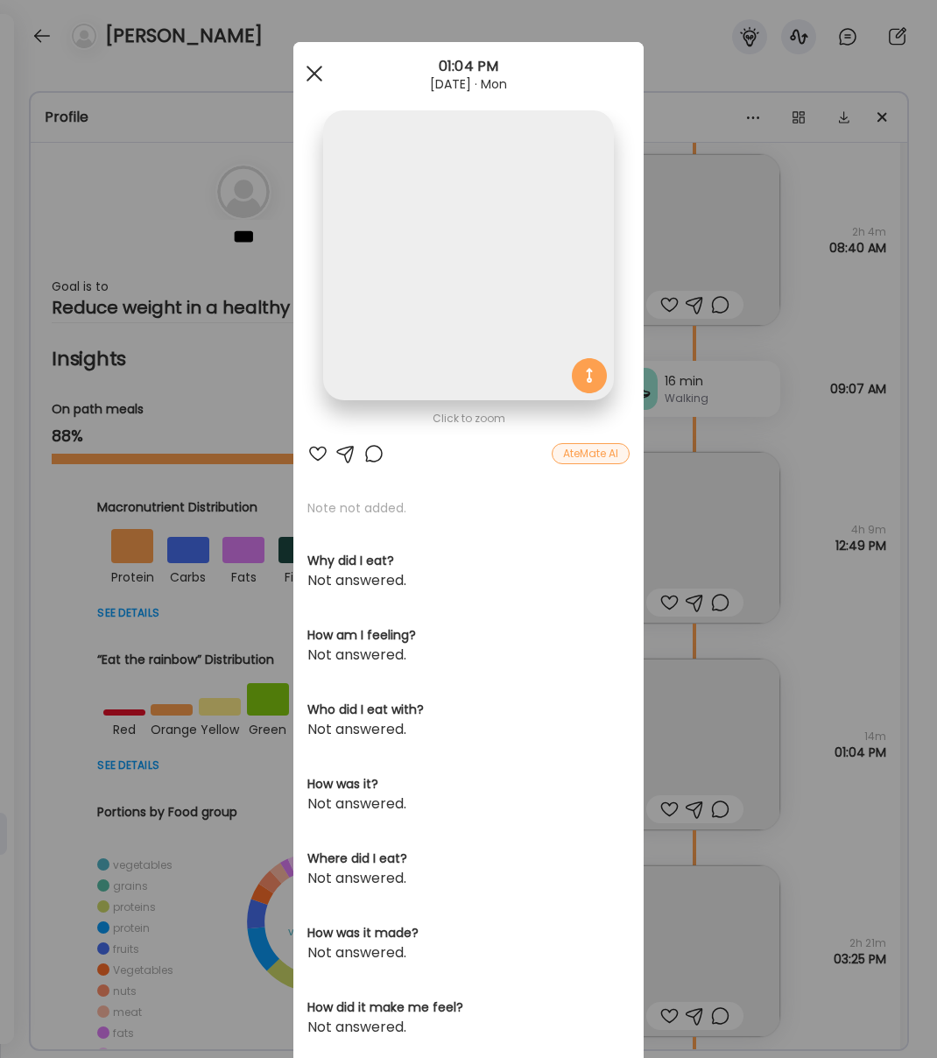
click at [312, 75] on span at bounding box center [315, 74] width 16 height 16
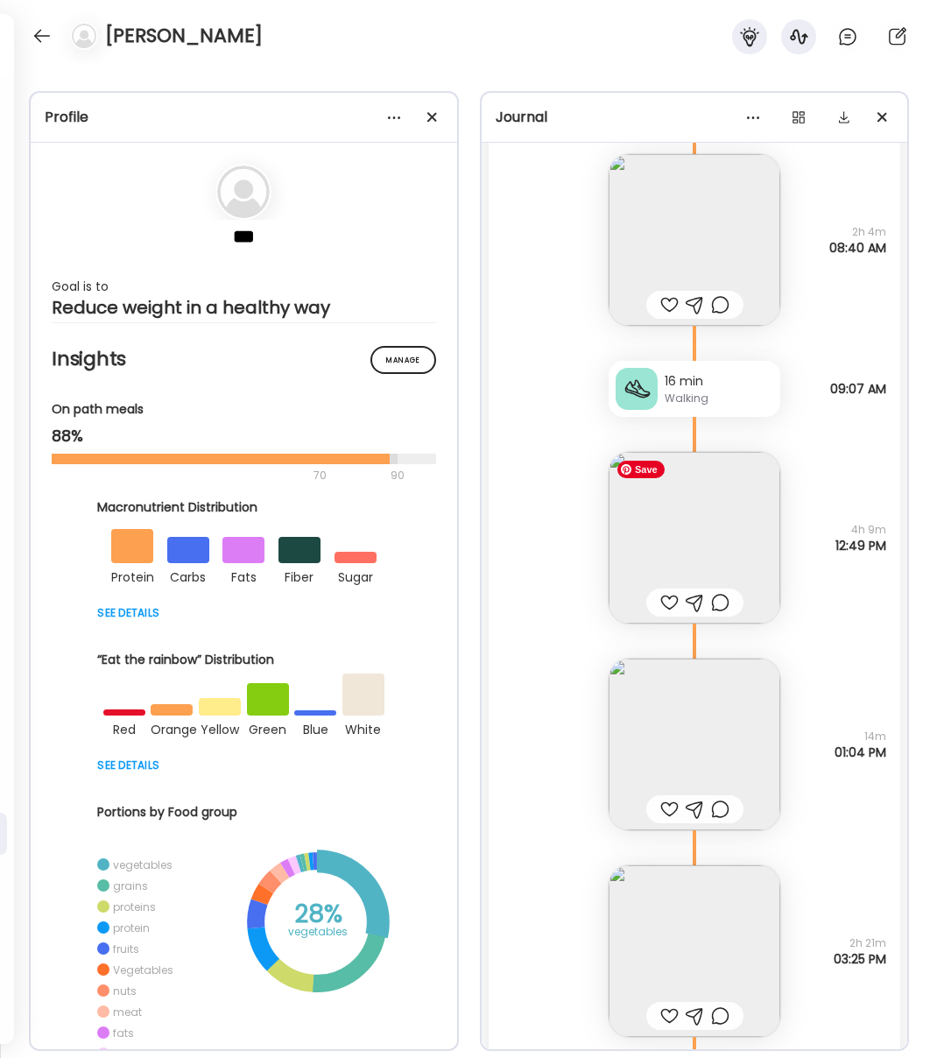
click at [752, 490] on img at bounding box center [695, 538] width 172 height 172
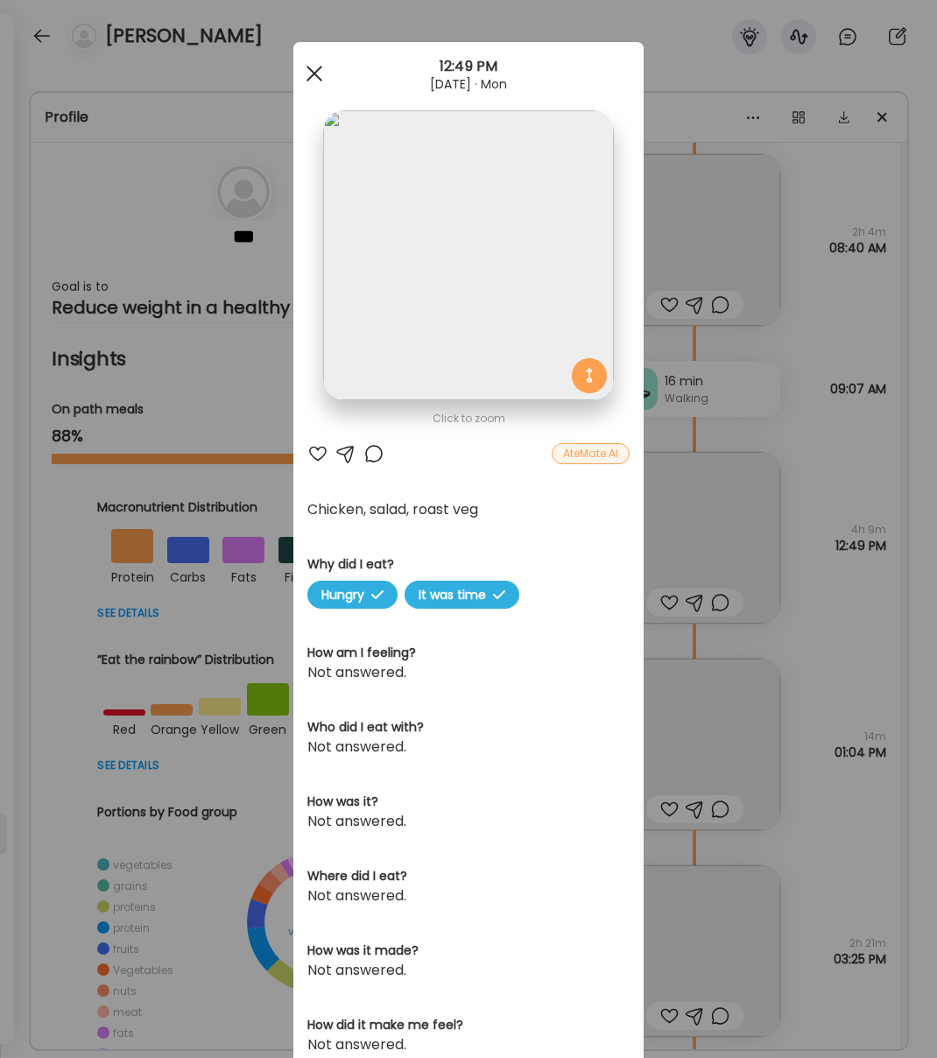
click at [311, 77] on span at bounding box center [315, 74] width 16 height 16
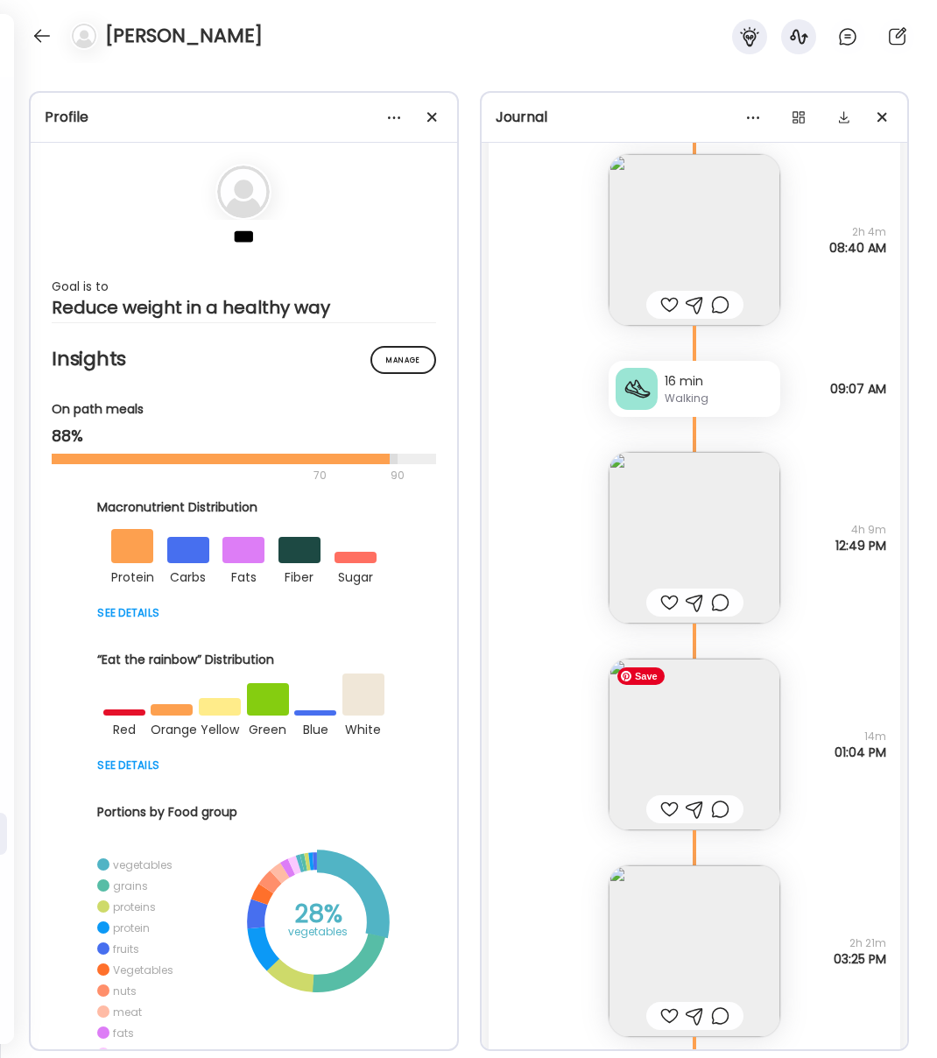
scroll to position [29030, 0]
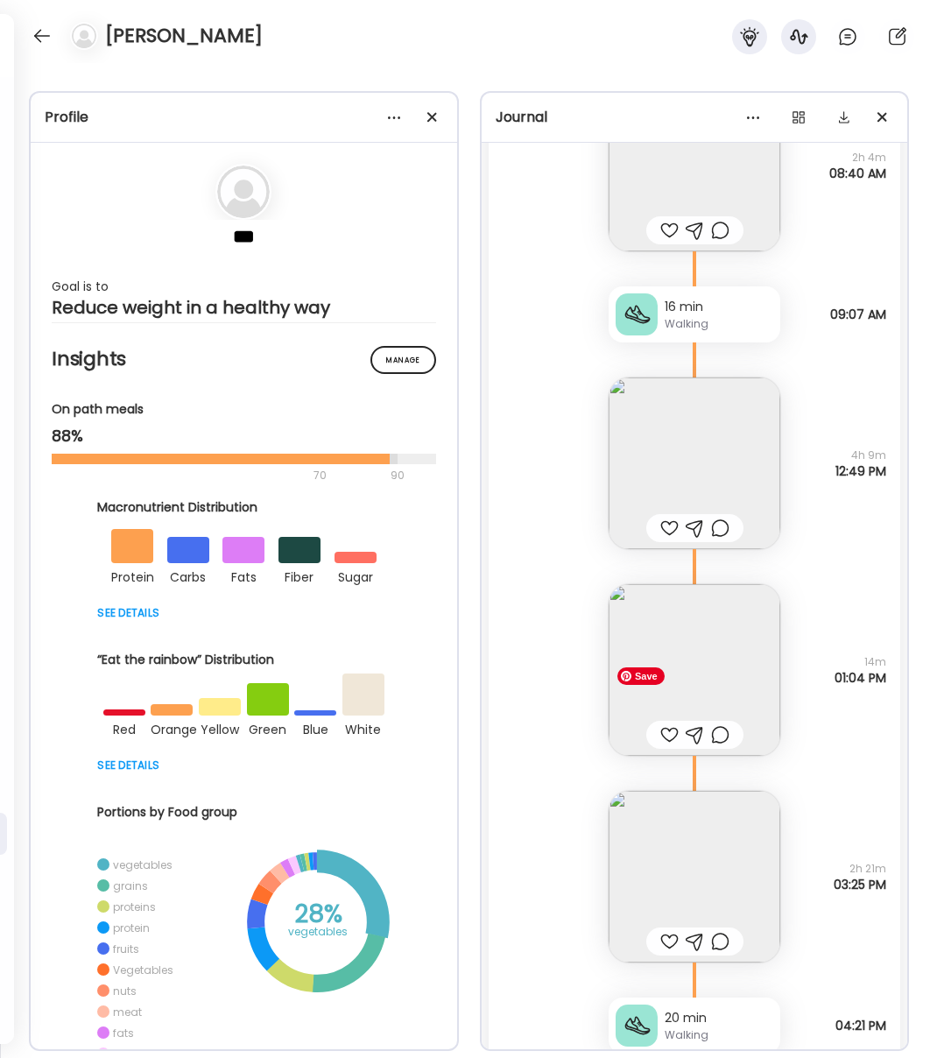
click at [730, 676] on img at bounding box center [695, 670] width 172 height 172
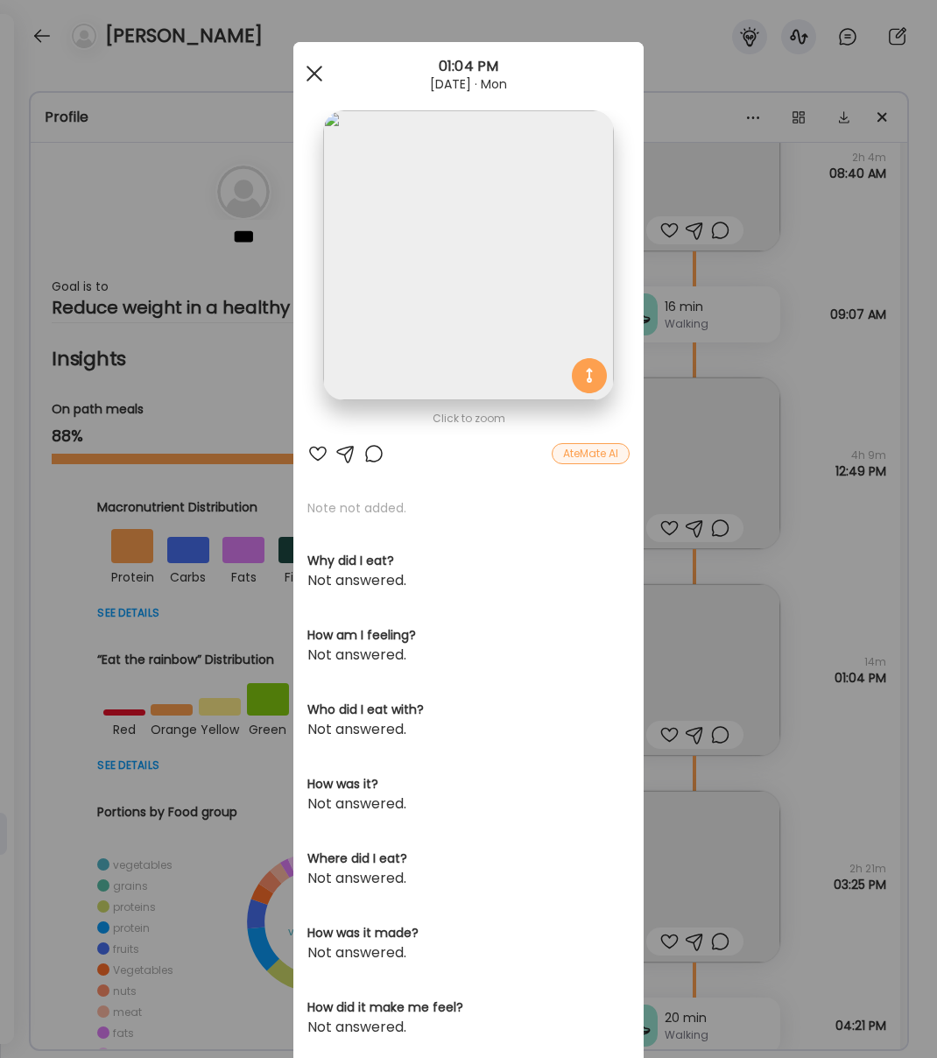
click at [312, 71] on span at bounding box center [315, 74] width 16 height 16
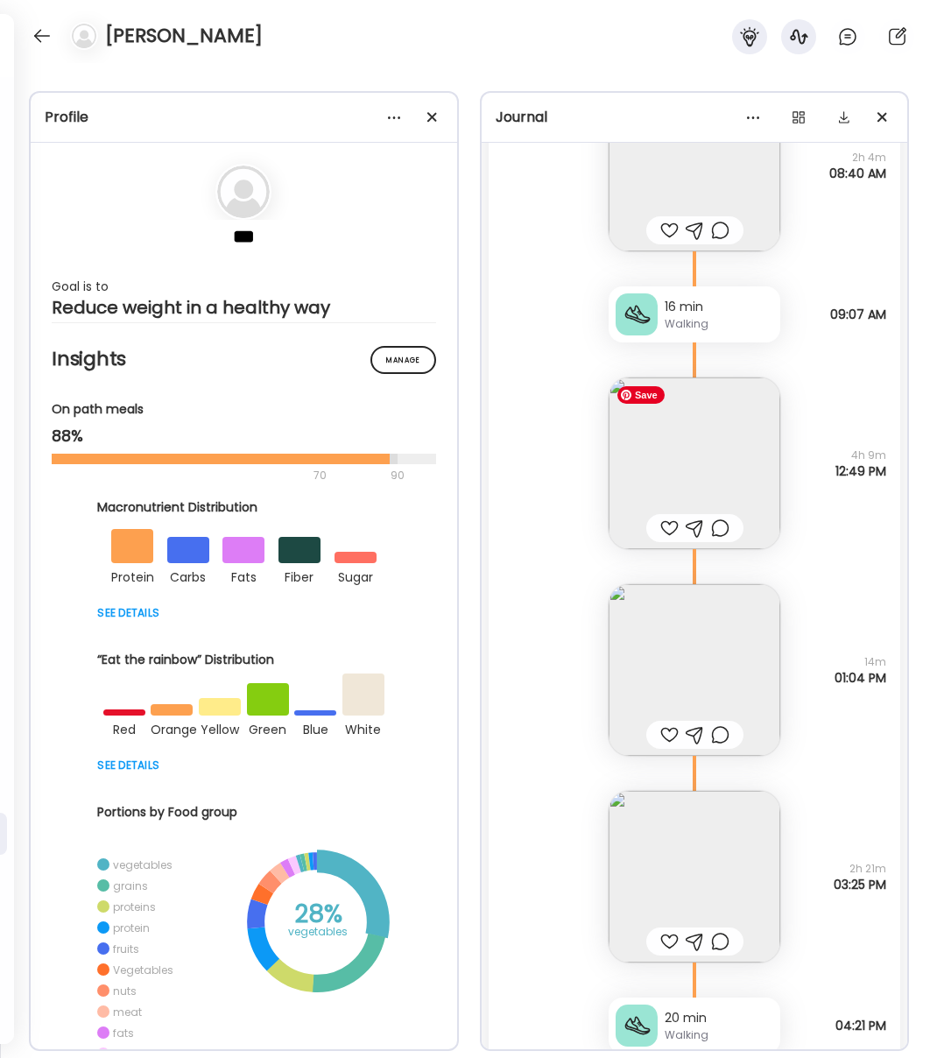
click at [737, 445] on img at bounding box center [695, 463] width 172 height 172
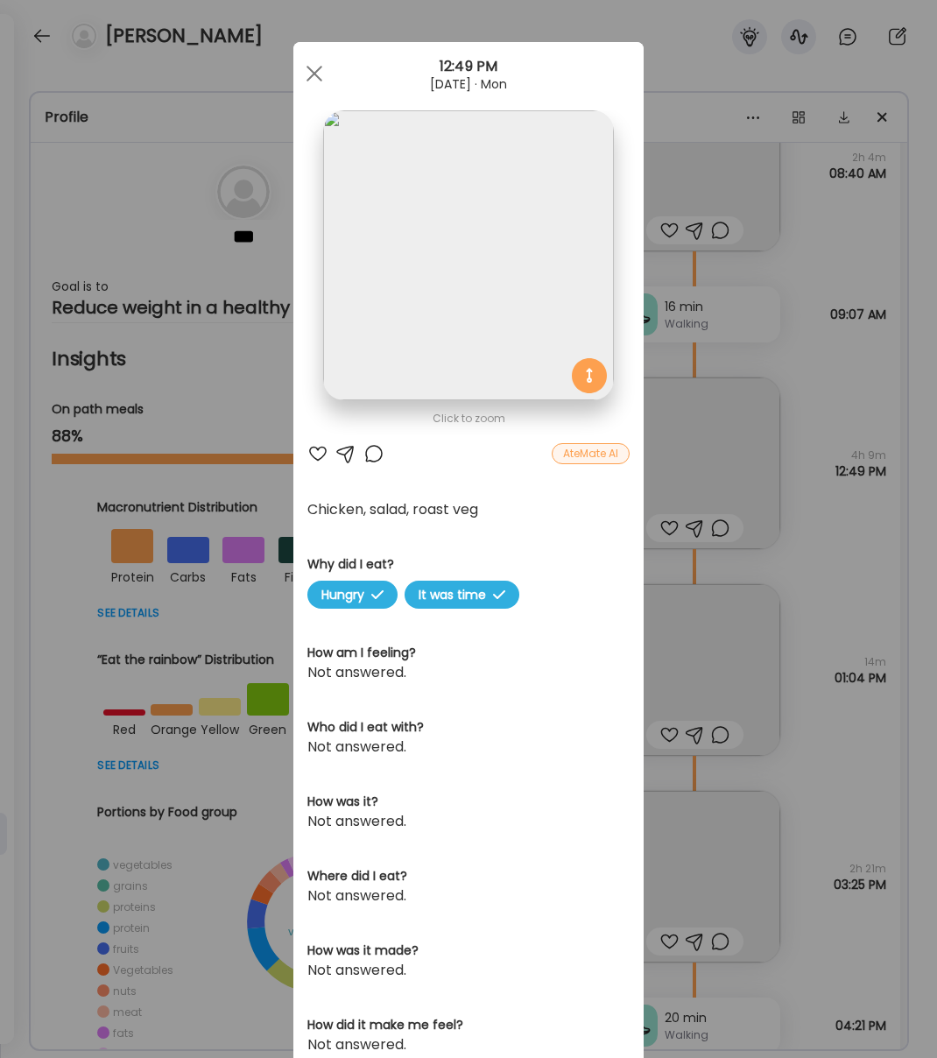
click at [309, 71] on div at bounding box center [314, 73] width 35 height 35
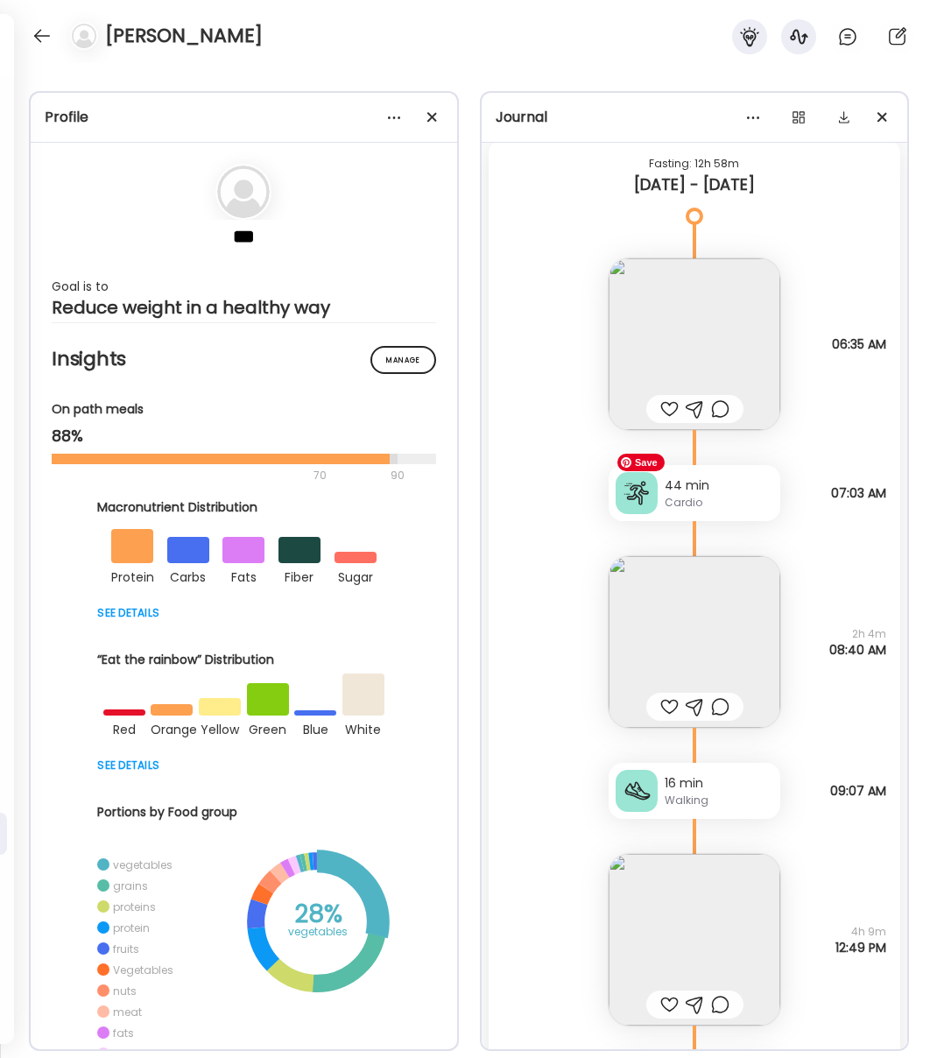
scroll to position [28555, 0]
click at [705, 620] on img at bounding box center [695, 640] width 172 height 172
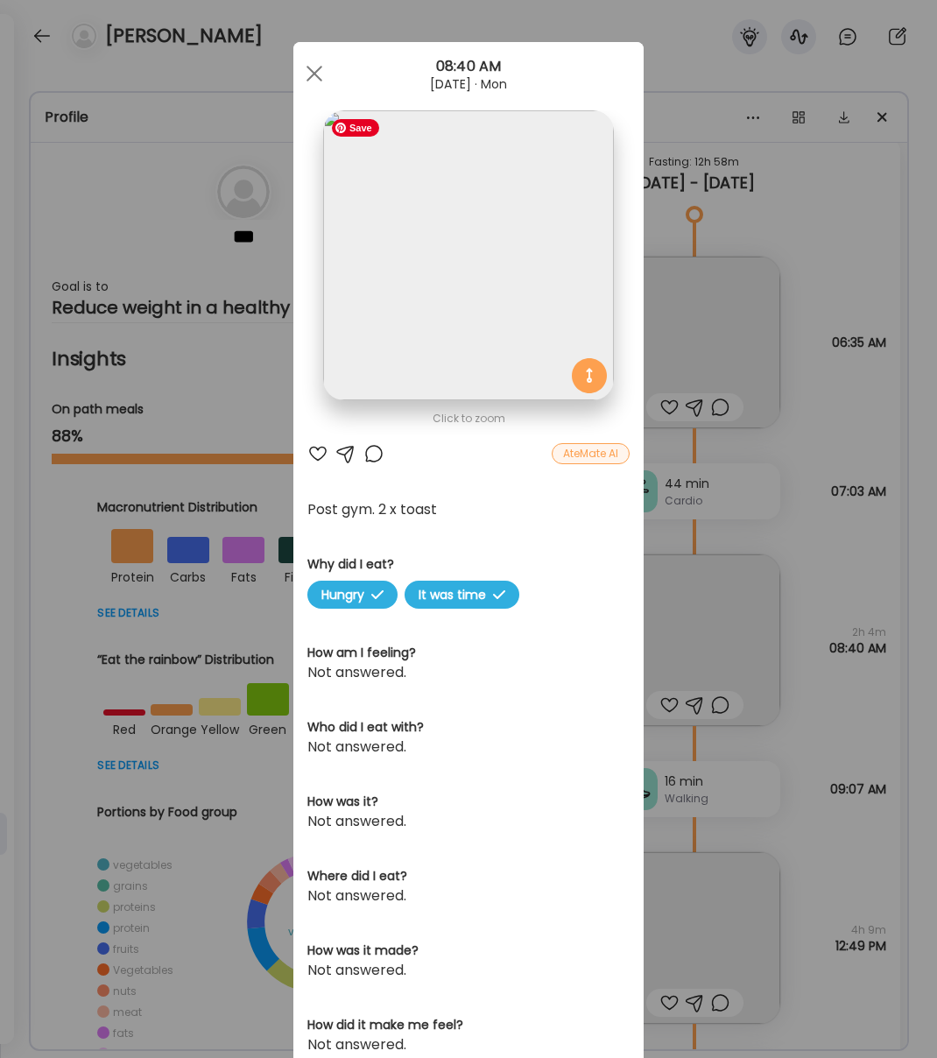
click at [507, 343] on img at bounding box center [468, 255] width 290 height 290
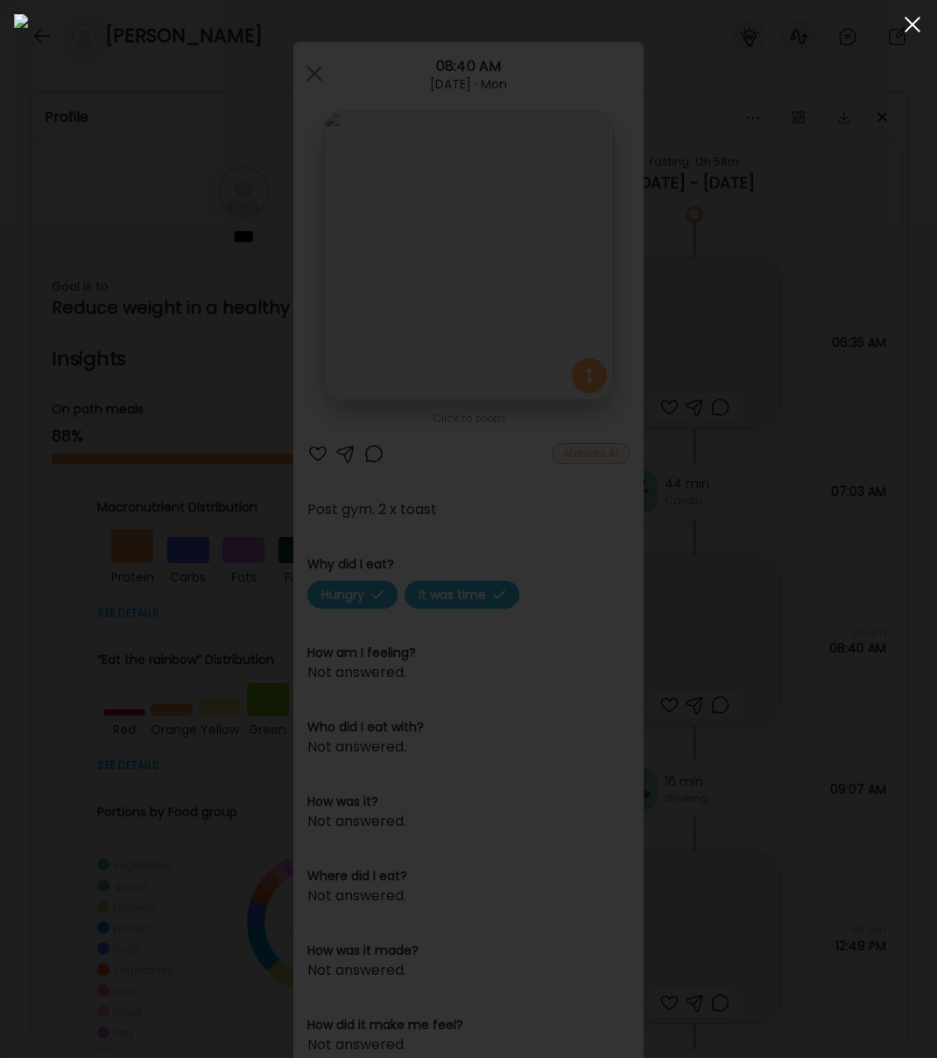
click at [914, 25] on span at bounding box center [913, 25] width 16 height 16
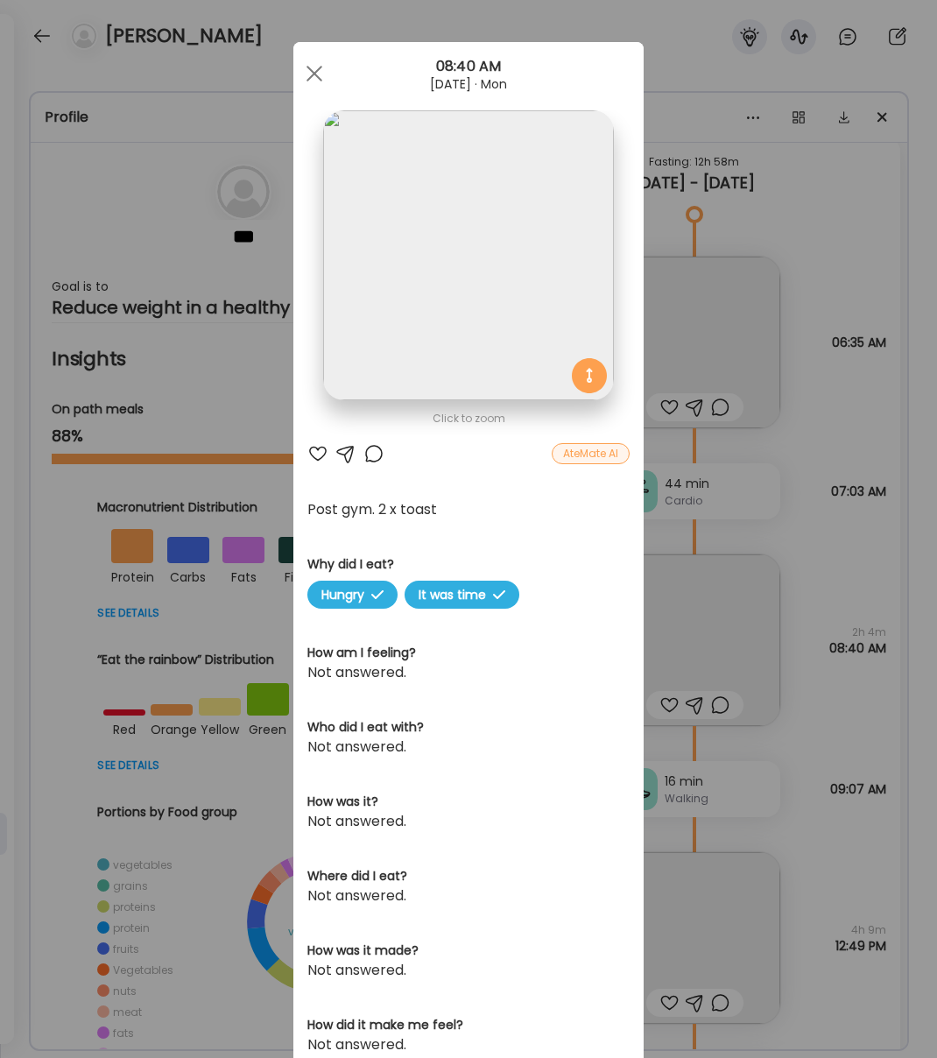
click at [313, 69] on div at bounding box center [314, 73] width 35 height 35
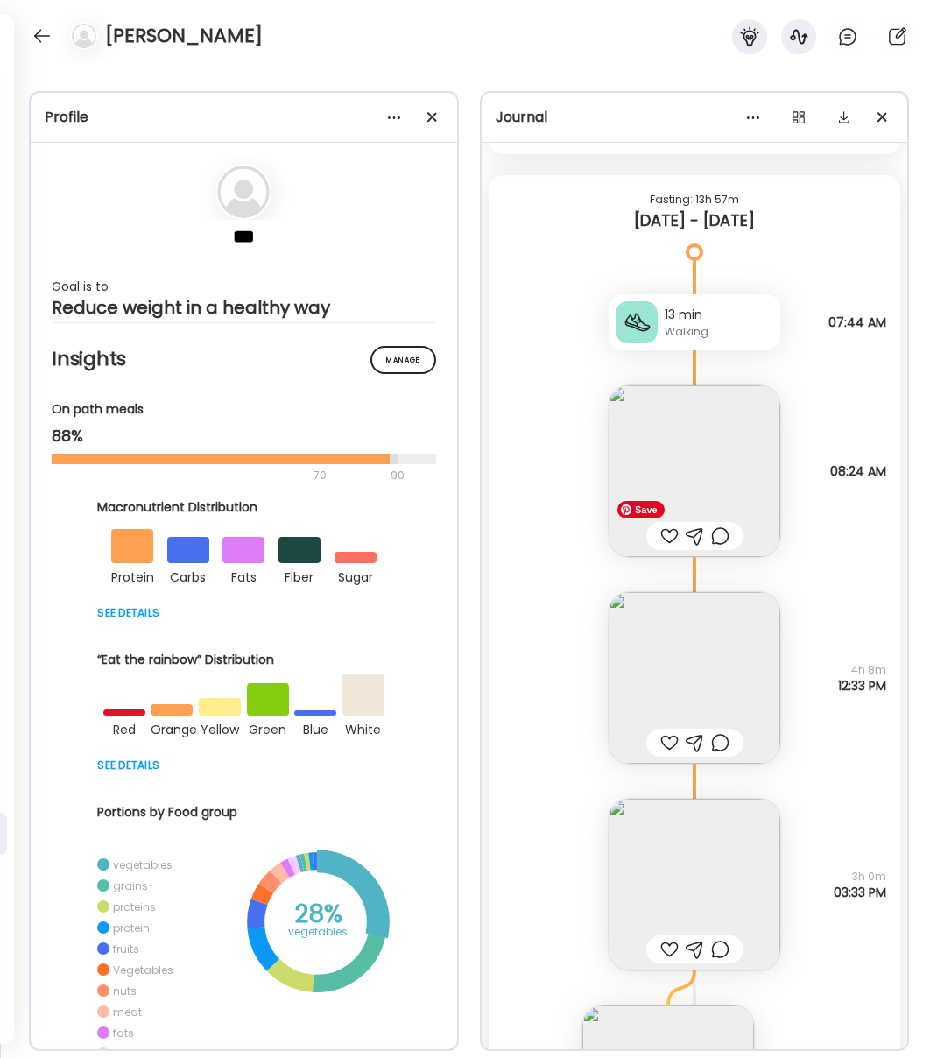
scroll to position [27219, 0]
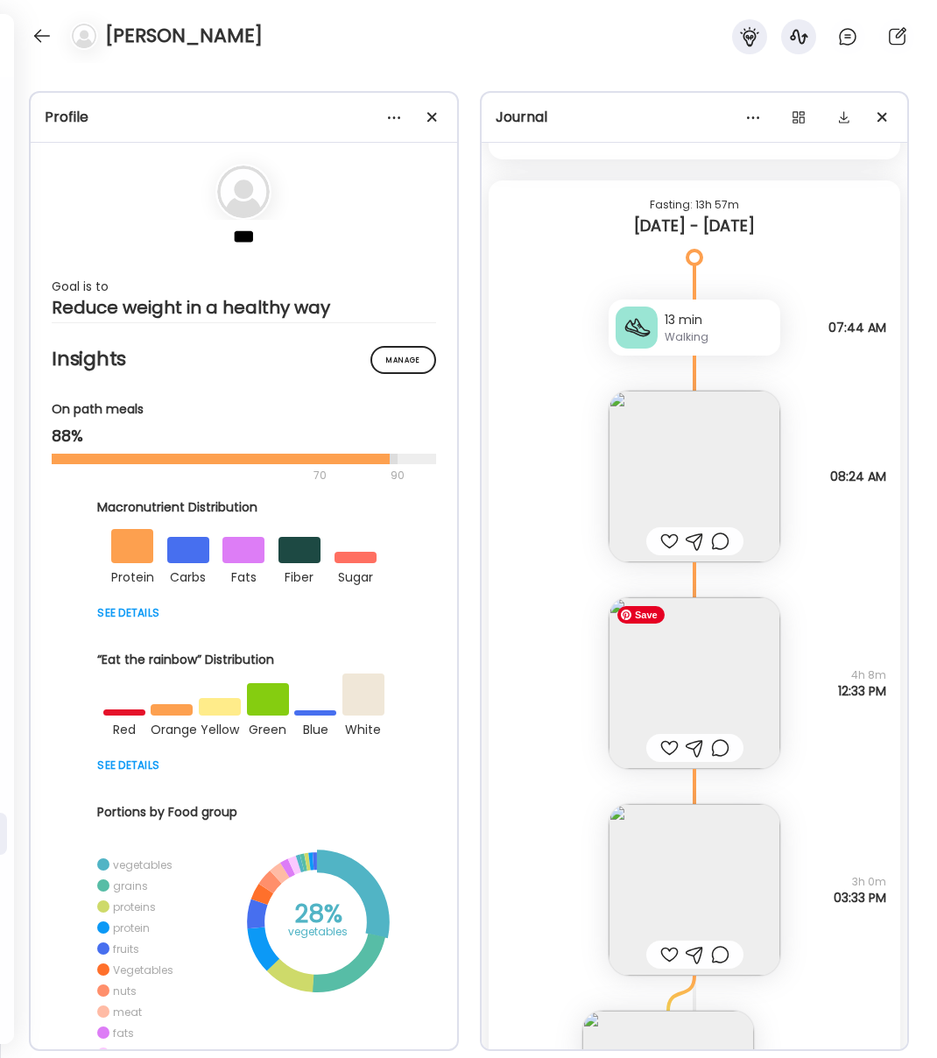
click at [744, 679] on img at bounding box center [695, 683] width 172 height 172
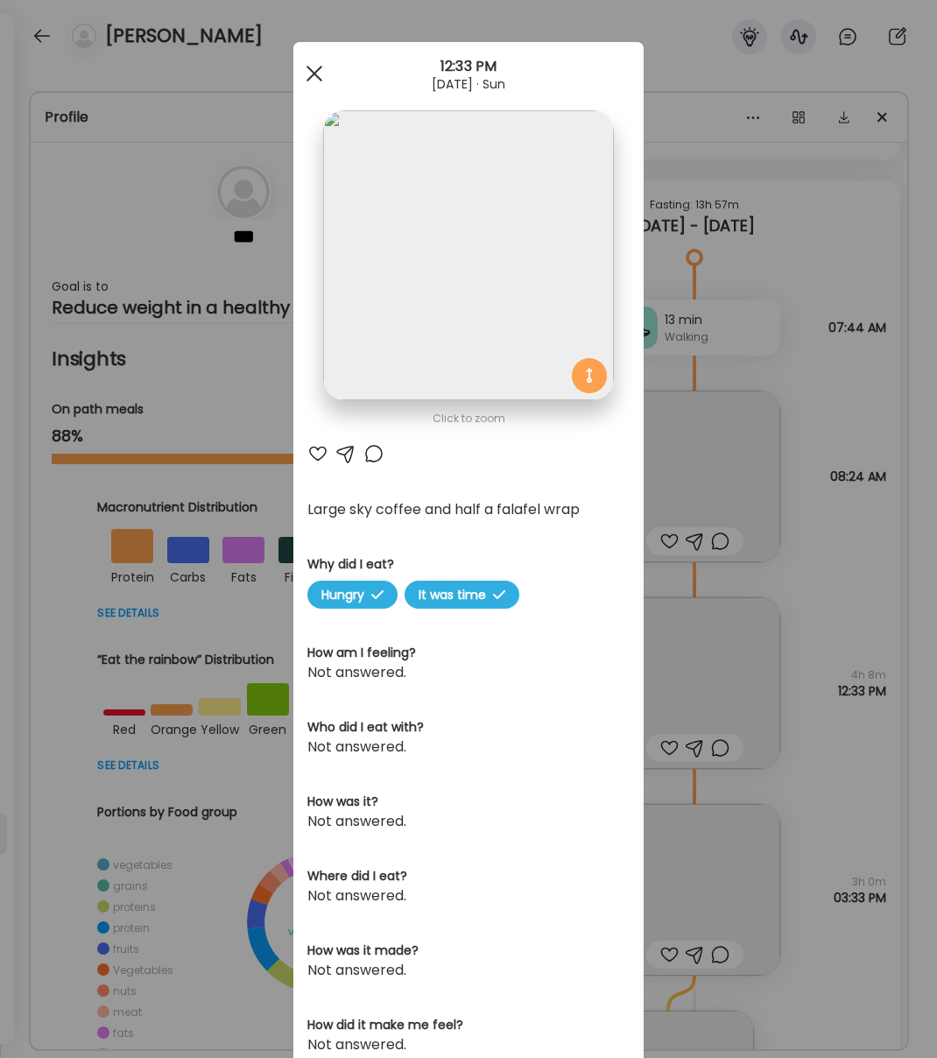
click at [321, 73] on div at bounding box center [314, 73] width 35 height 35
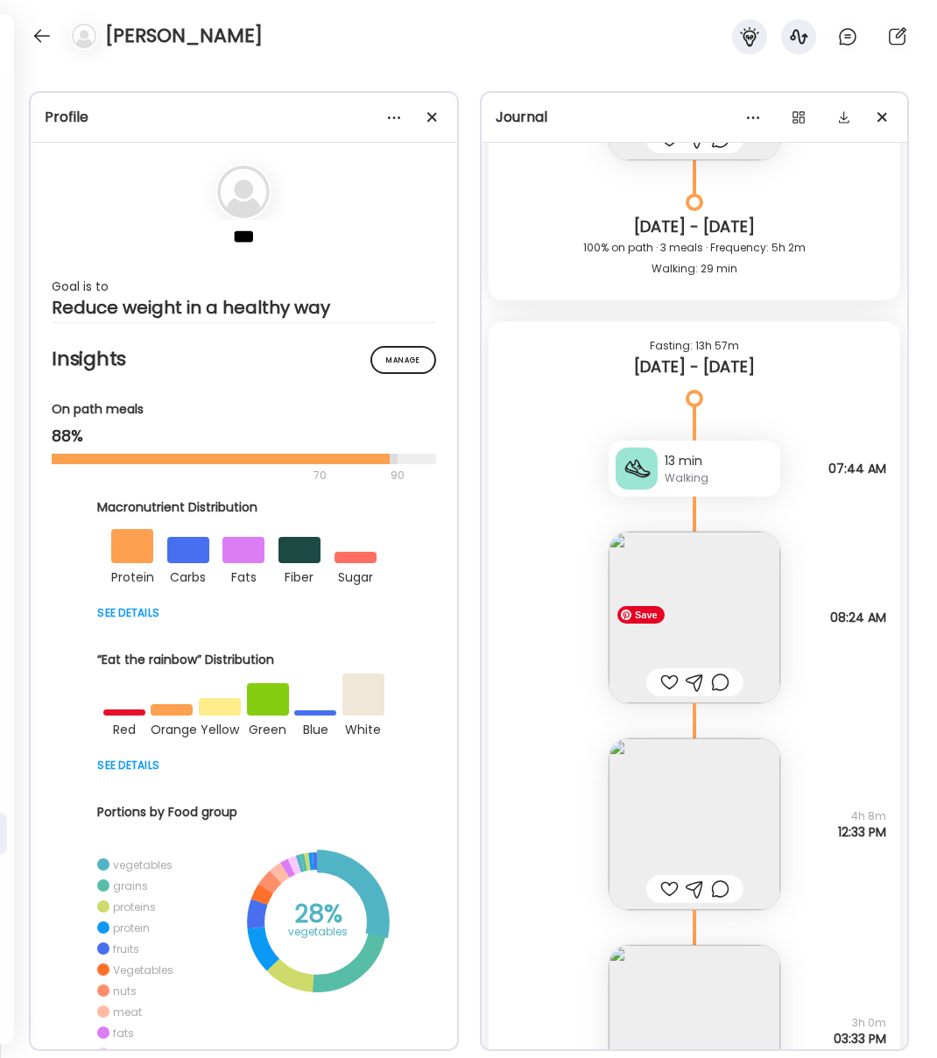
scroll to position [27077, 0]
click at [733, 610] on img at bounding box center [695, 619] width 172 height 172
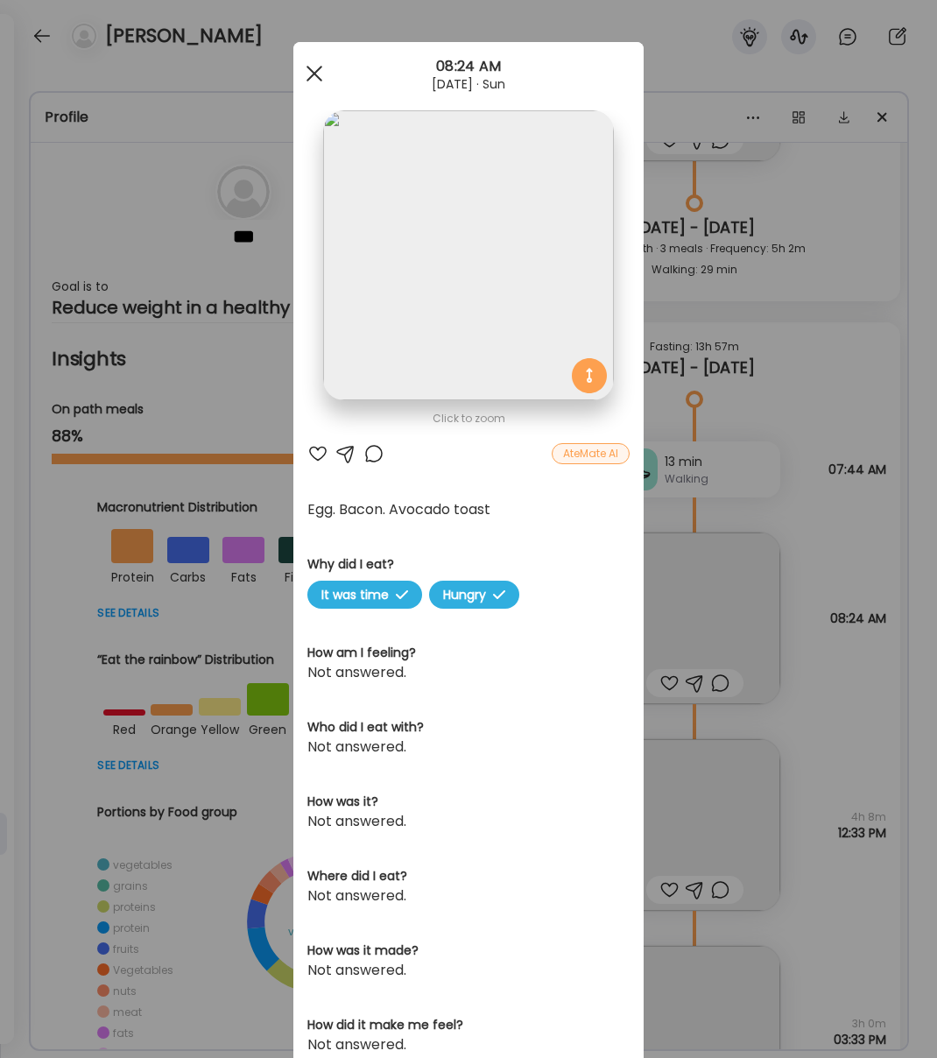
click at [305, 70] on div at bounding box center [314, 73] width 35 height 35
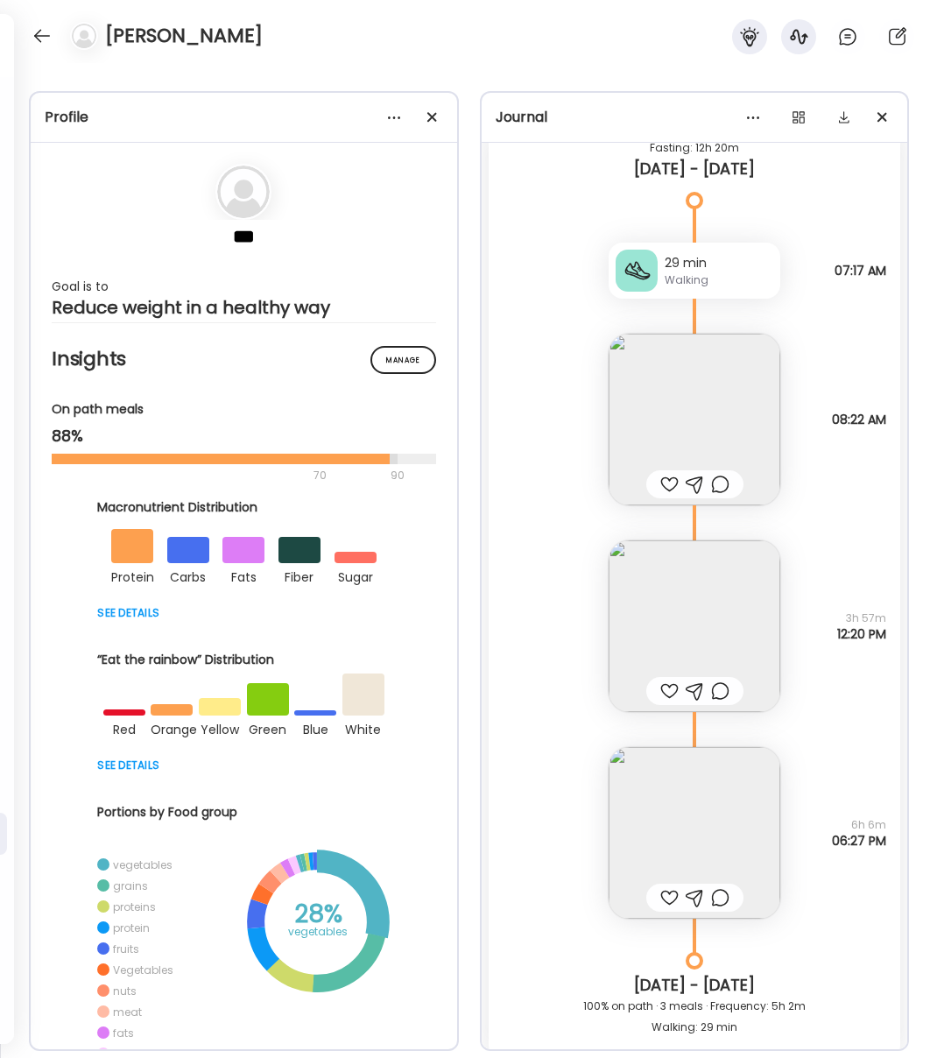
scroll to position [26299, 0]
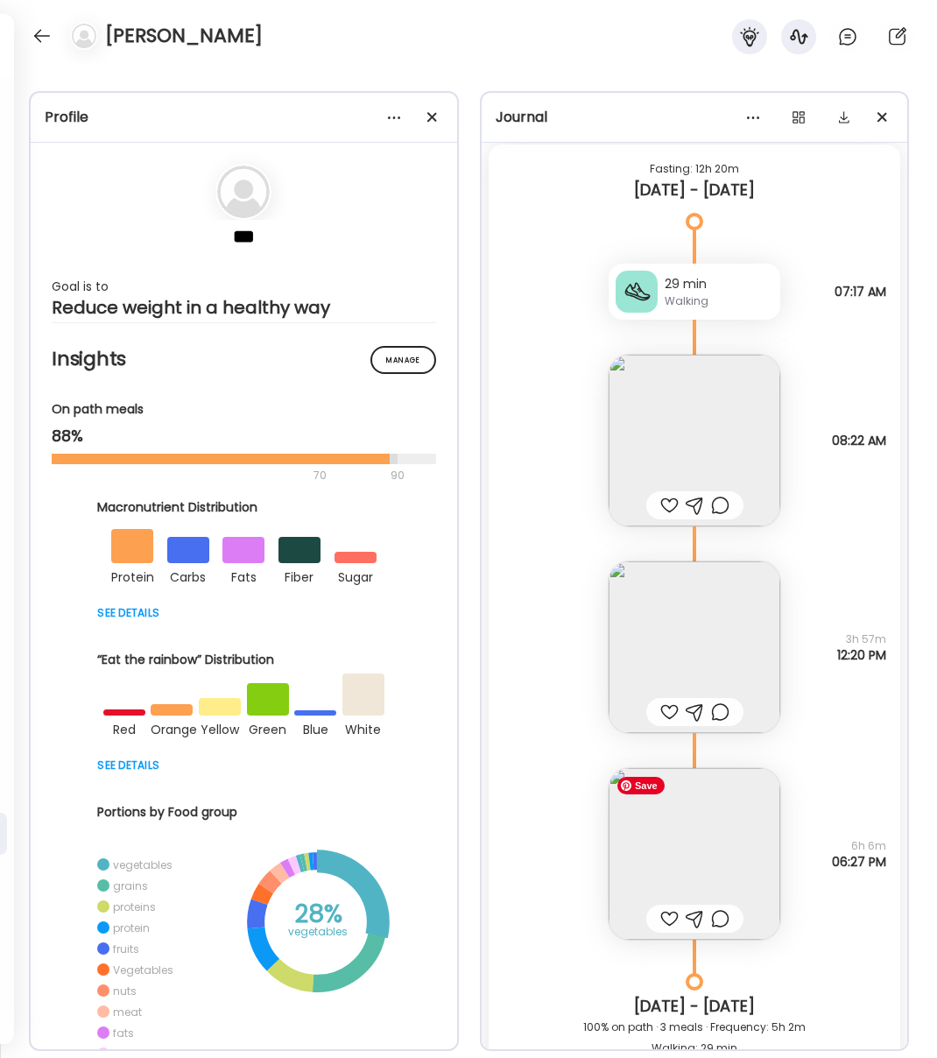
click at [748, 823] on img at bounding box center [695, 854] width 172 height 172
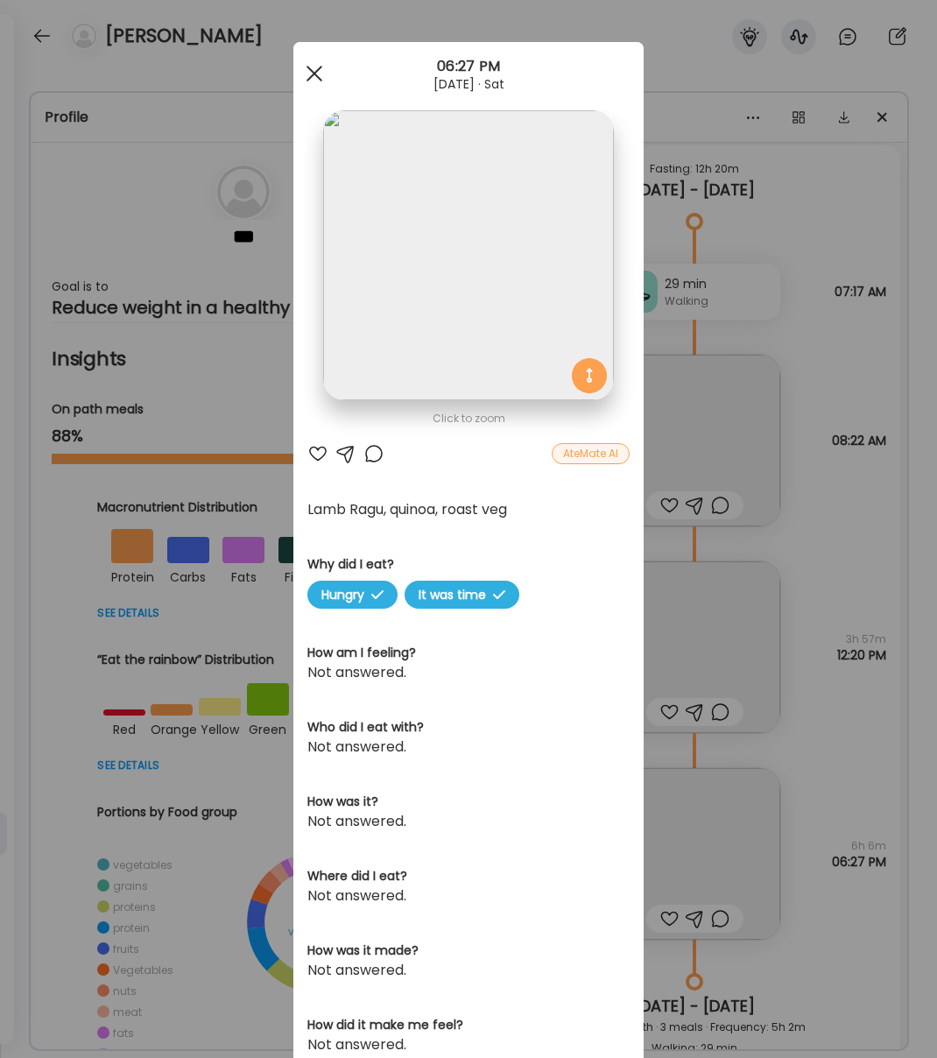
click at [317, 81] on div at bounding box center [314, 73] width 35 height 35
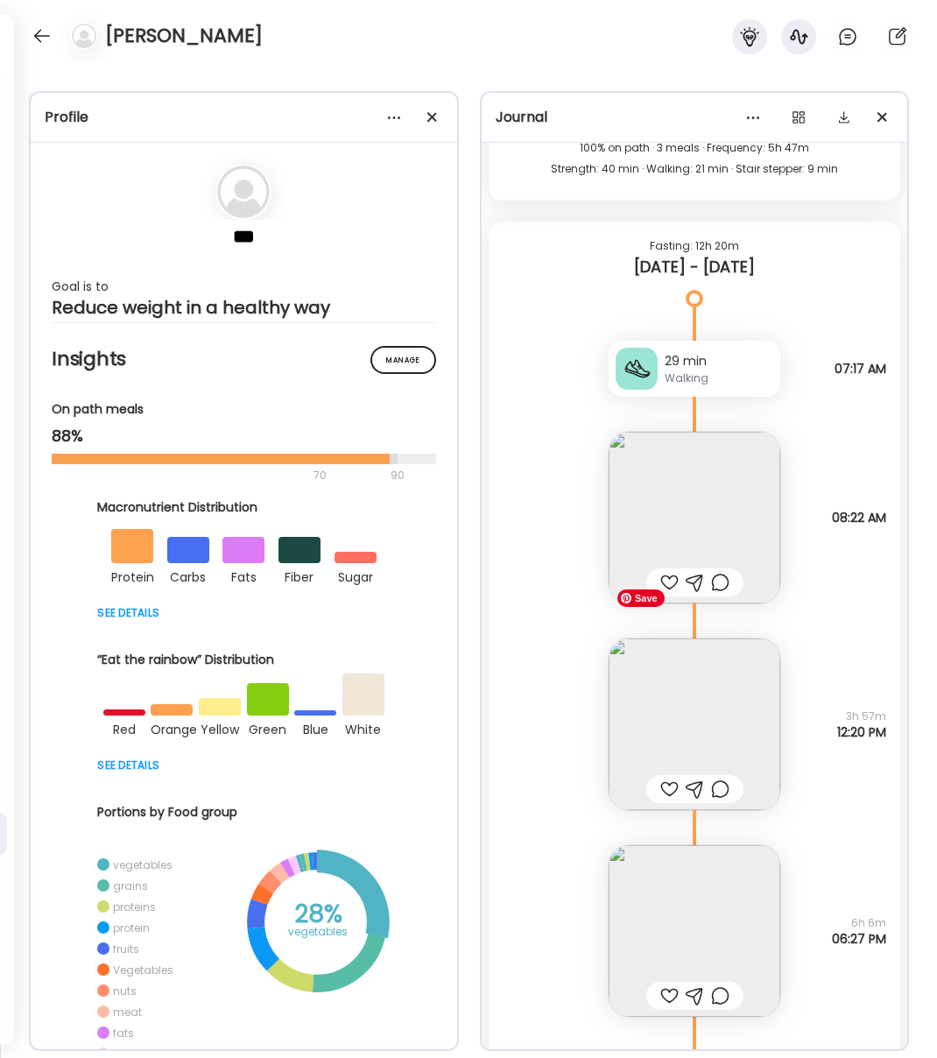
scroll to position [26221, 0]
click at [695, 688] on img at bounding box center [695, 725] width 172 height 172
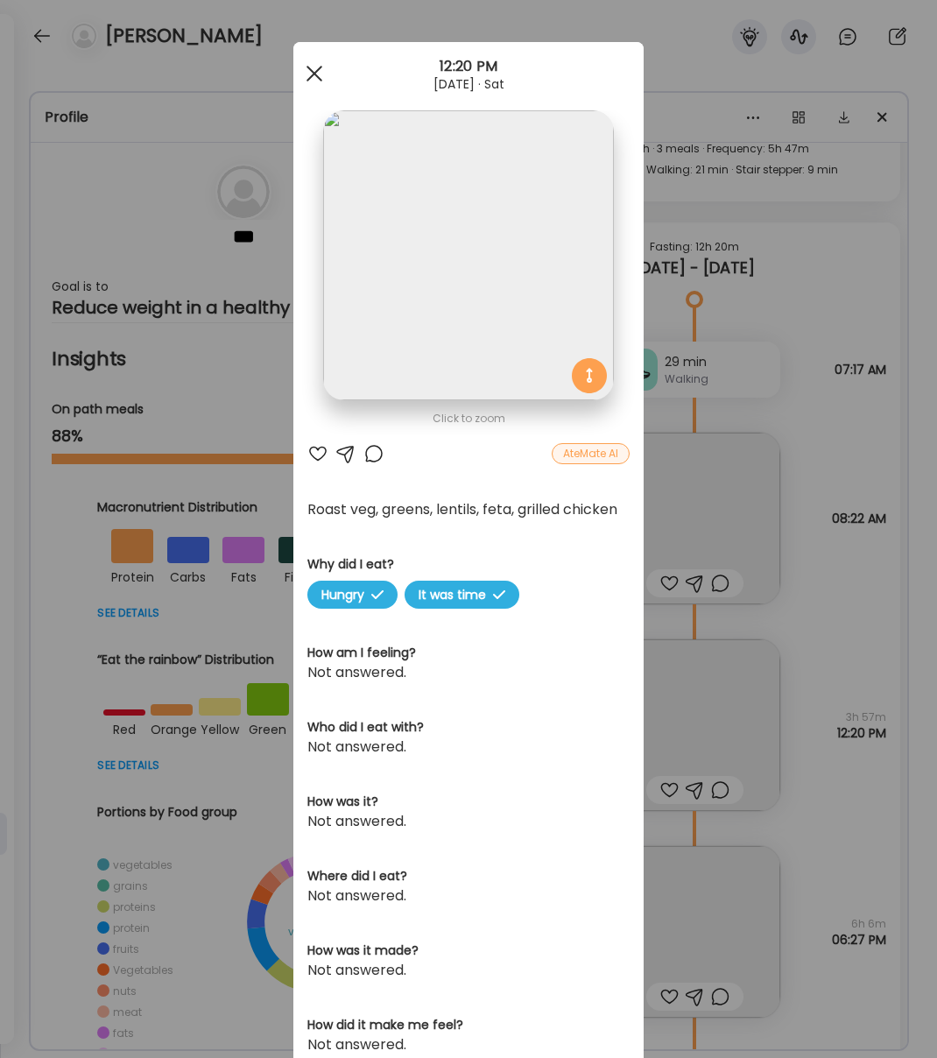
click at [318, 69] on span at bounding box center [315, 74] width 16 height 16
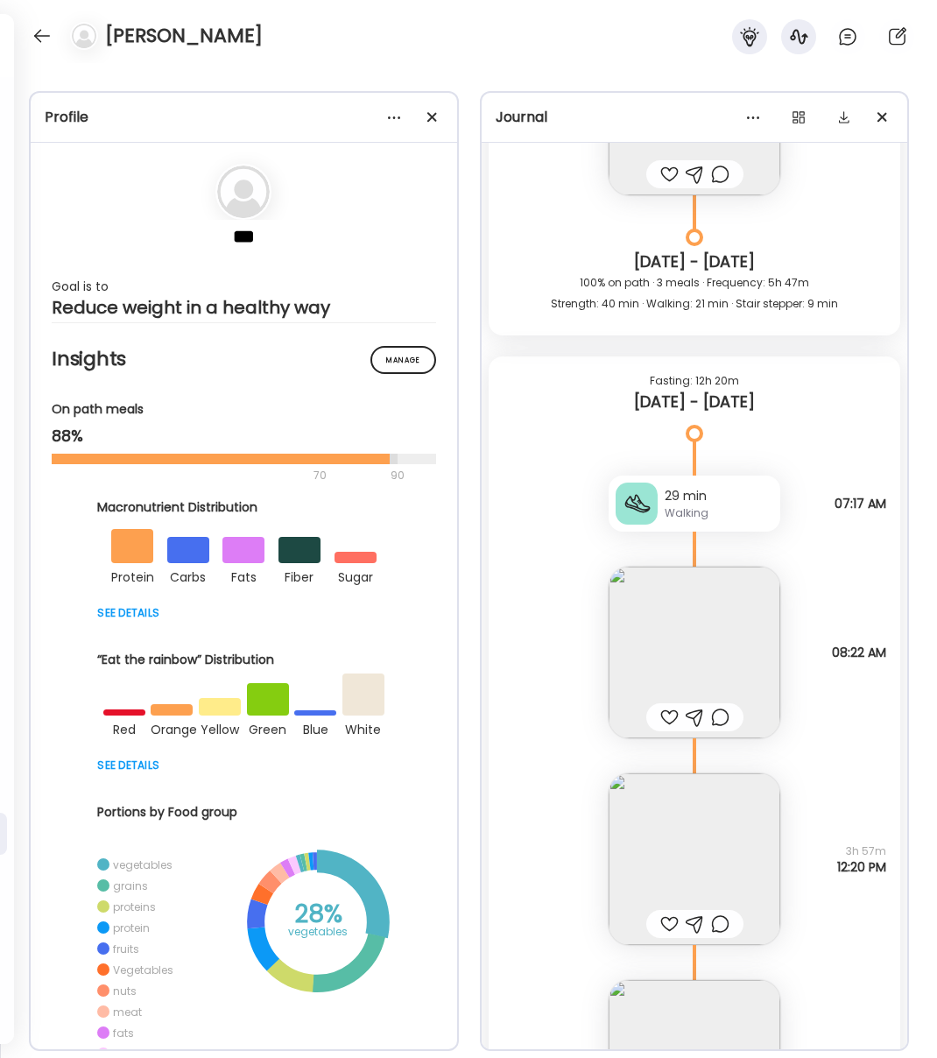
scroll to position [26078, 0]
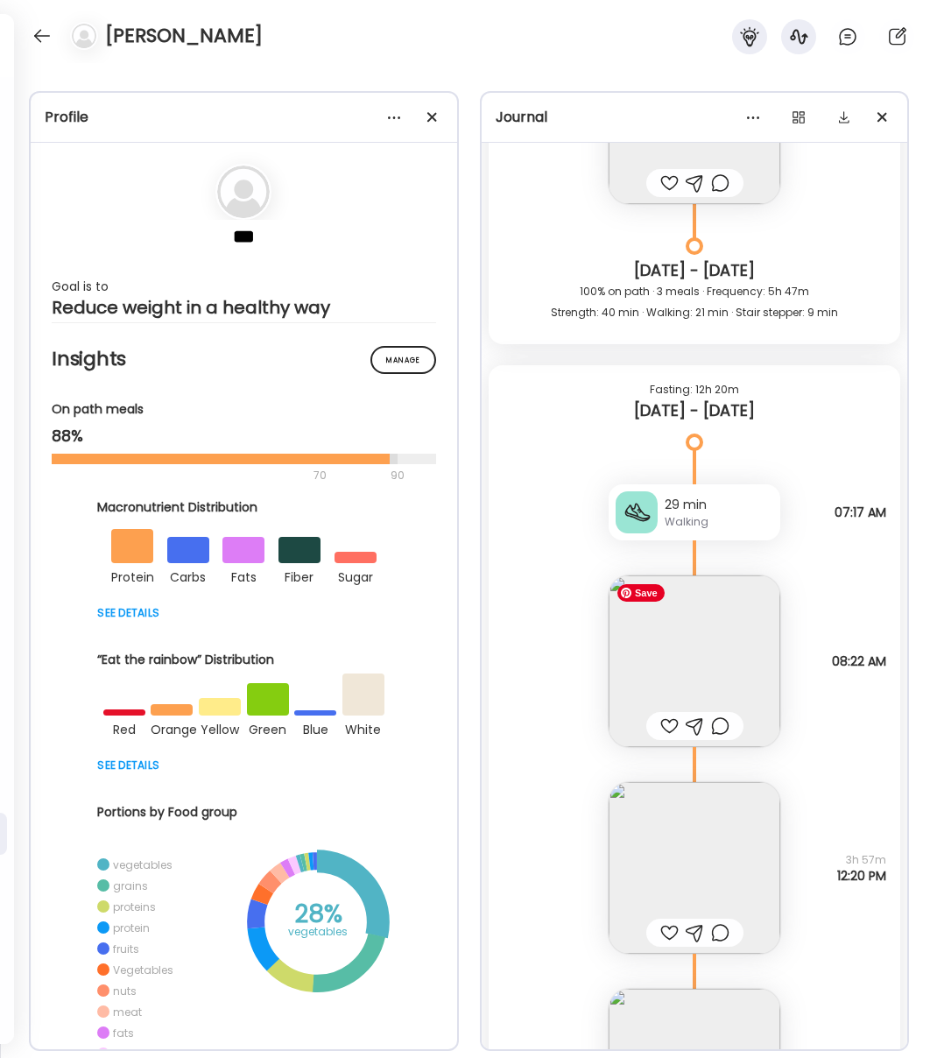
click at [695, 669] on img at bounding box center [695, 661] width 172 height 172
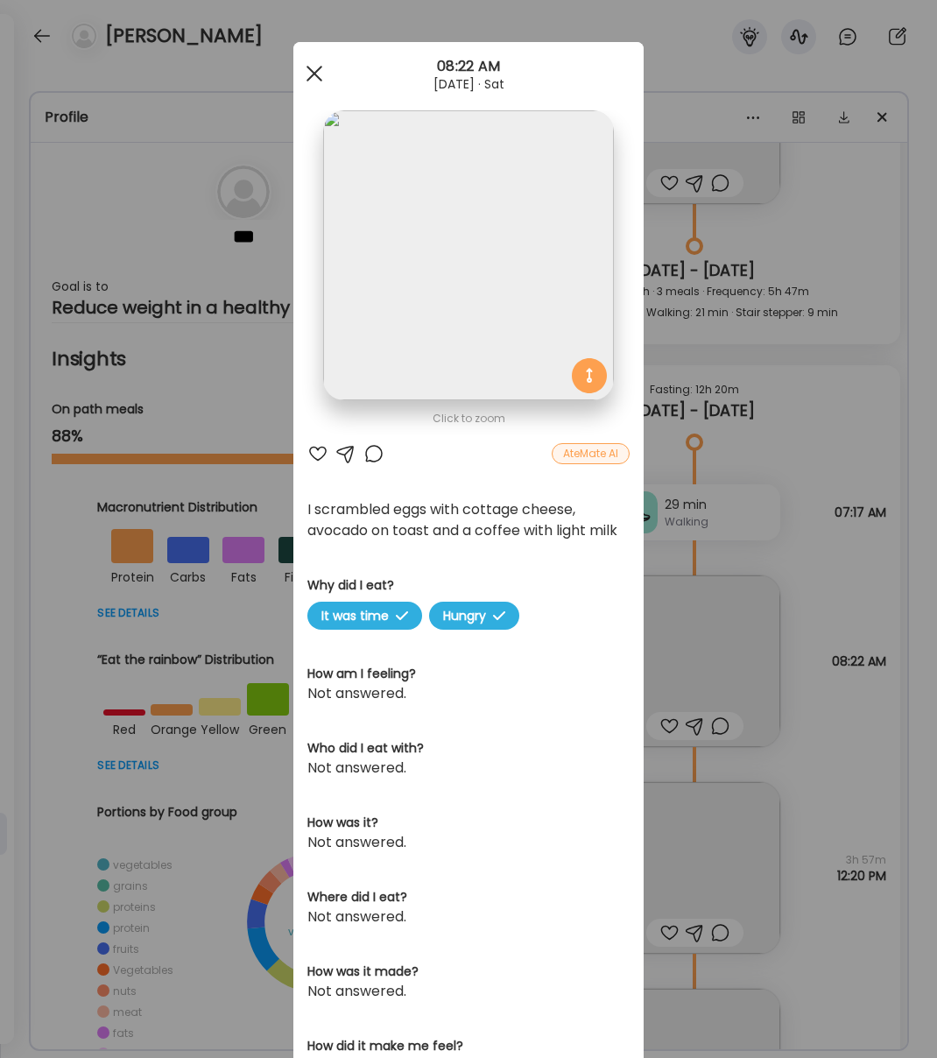
click at [311, 75] on span at bounding box center [315, 74] width 16 height 16
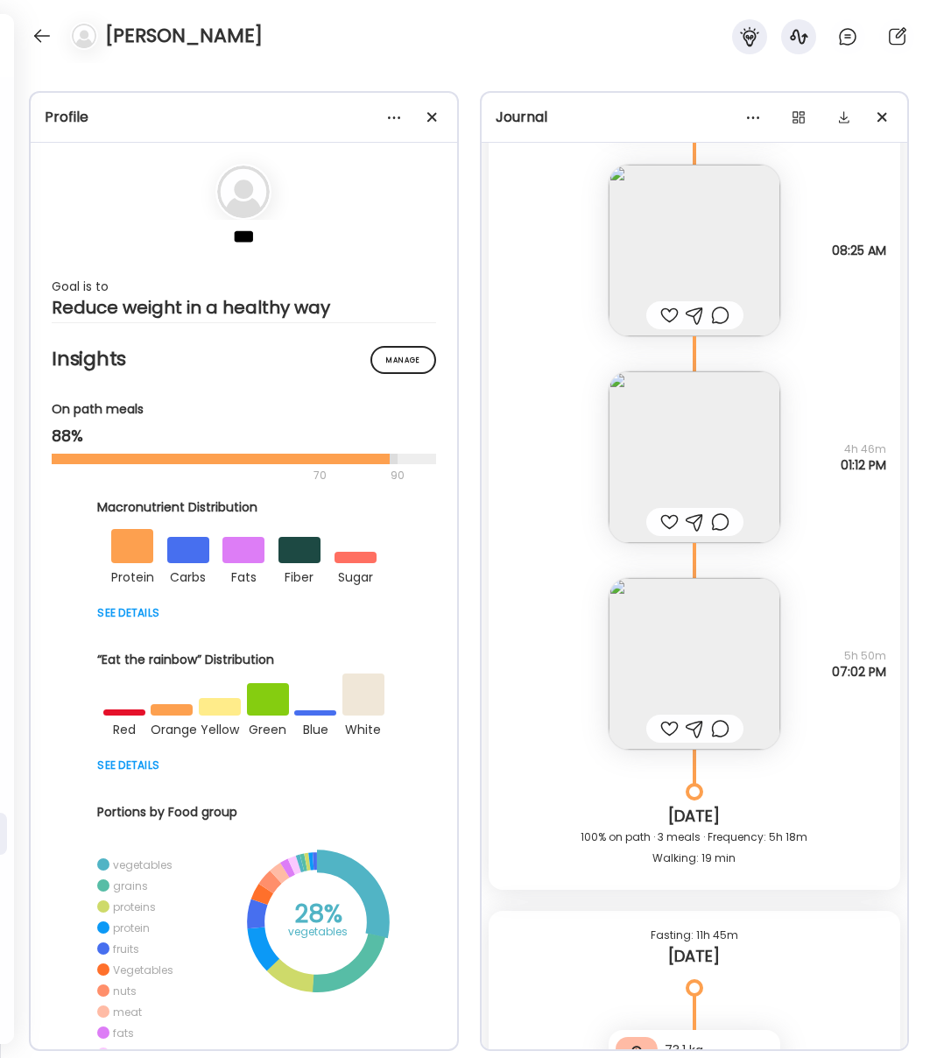
scroll to position [32997, 0]
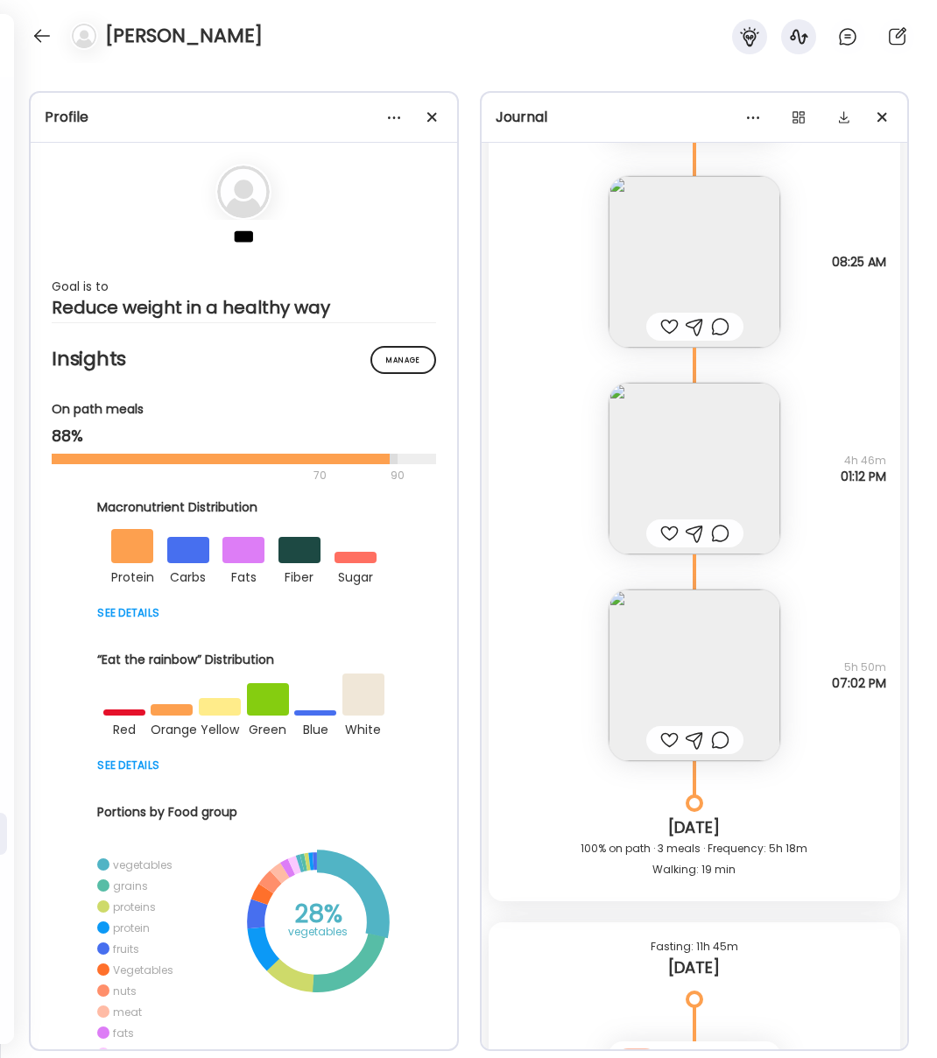
click at [706, 682] on img at bounding box center [695, 675] width 172 height 172
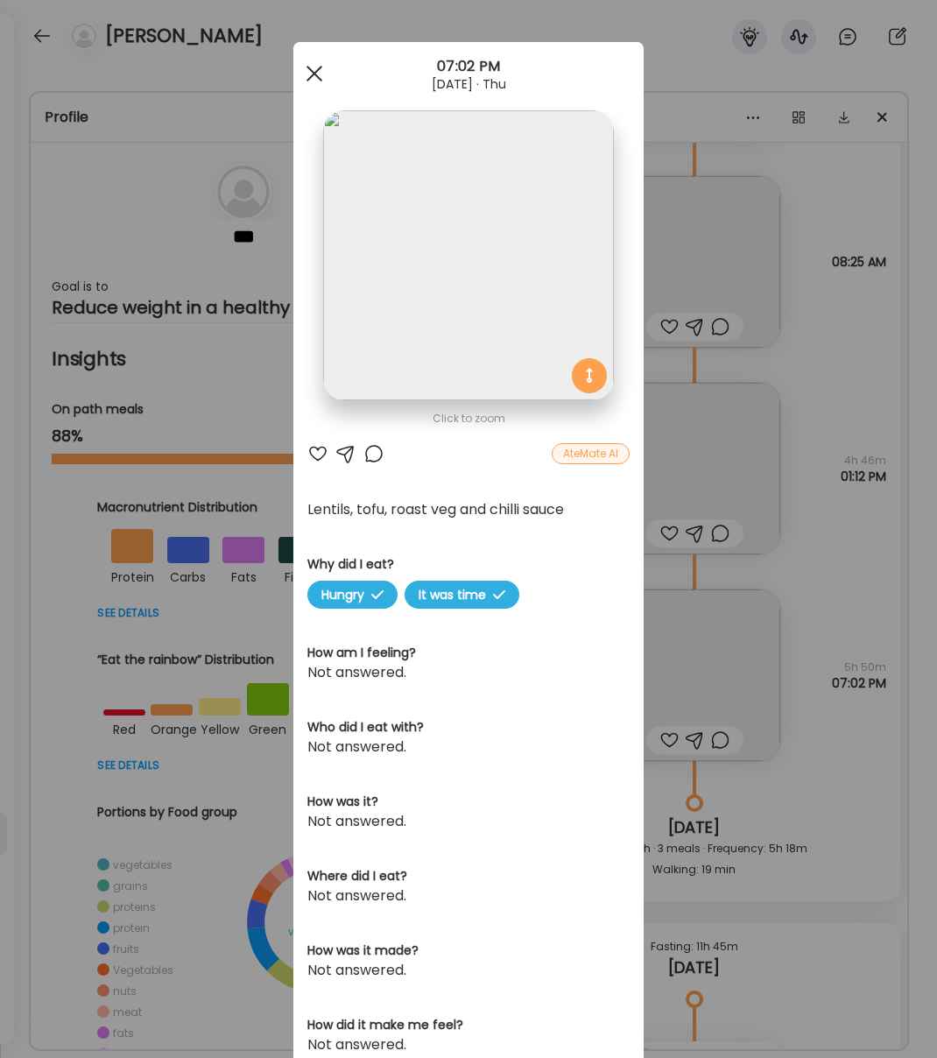
click at [318, 71] on div at bounding box center [314, 73] width 35 height 35
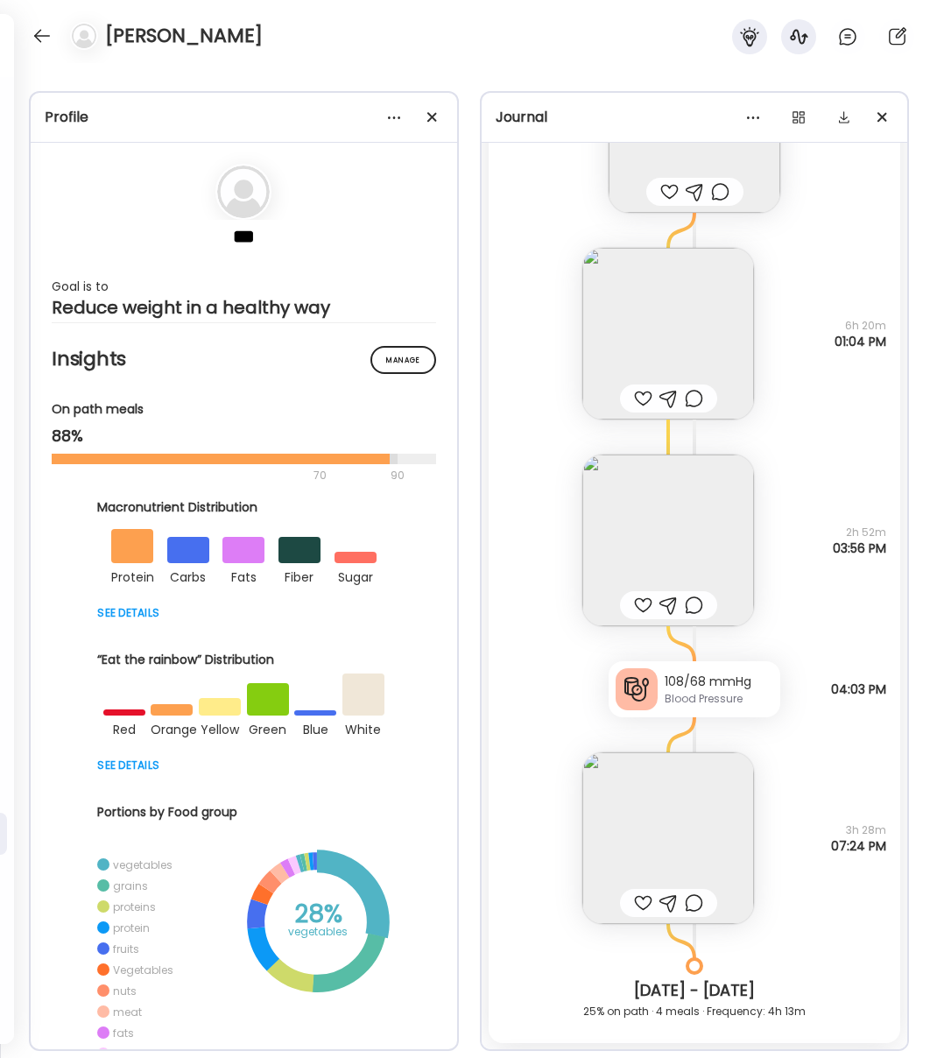
scroll to position [21730, 0]
click at [700, 543] on img at bounding box center [668, 542] width 172 height 172
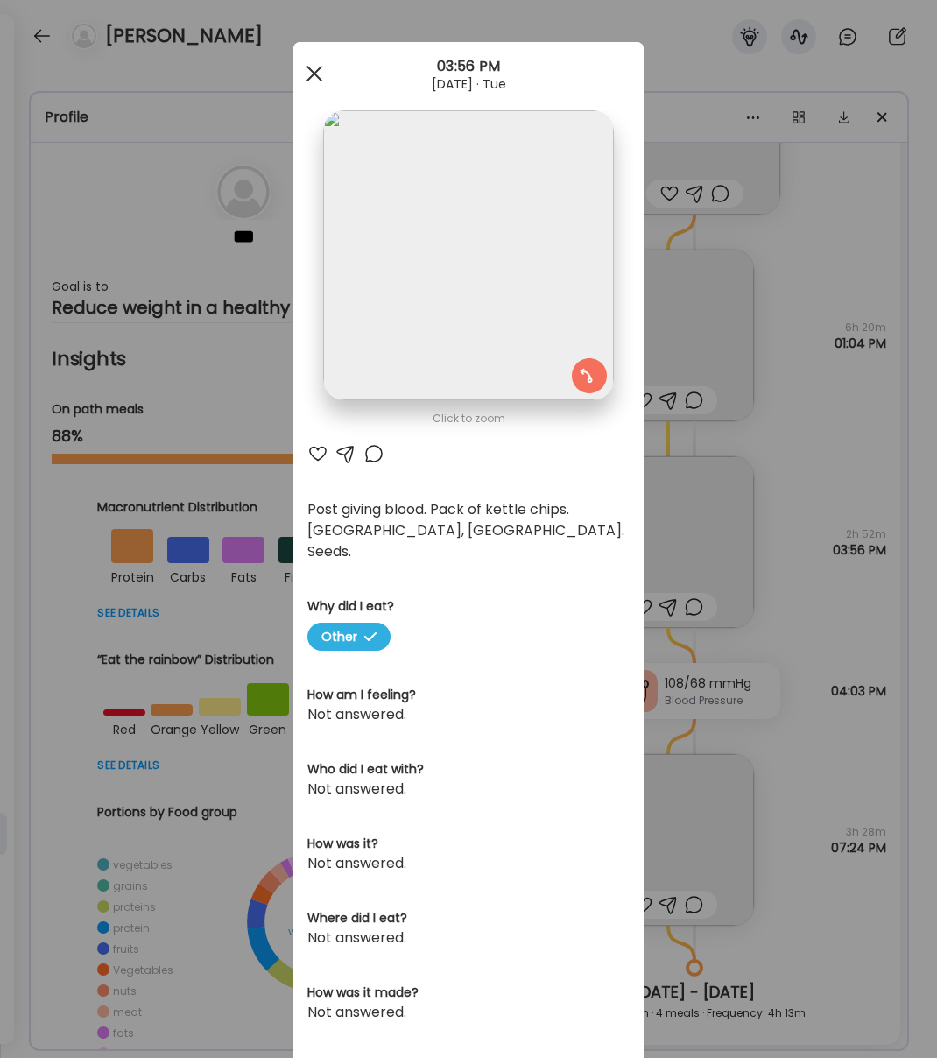
click at [315, 69] on div at bounding box center [314, 73] width 35 height 35
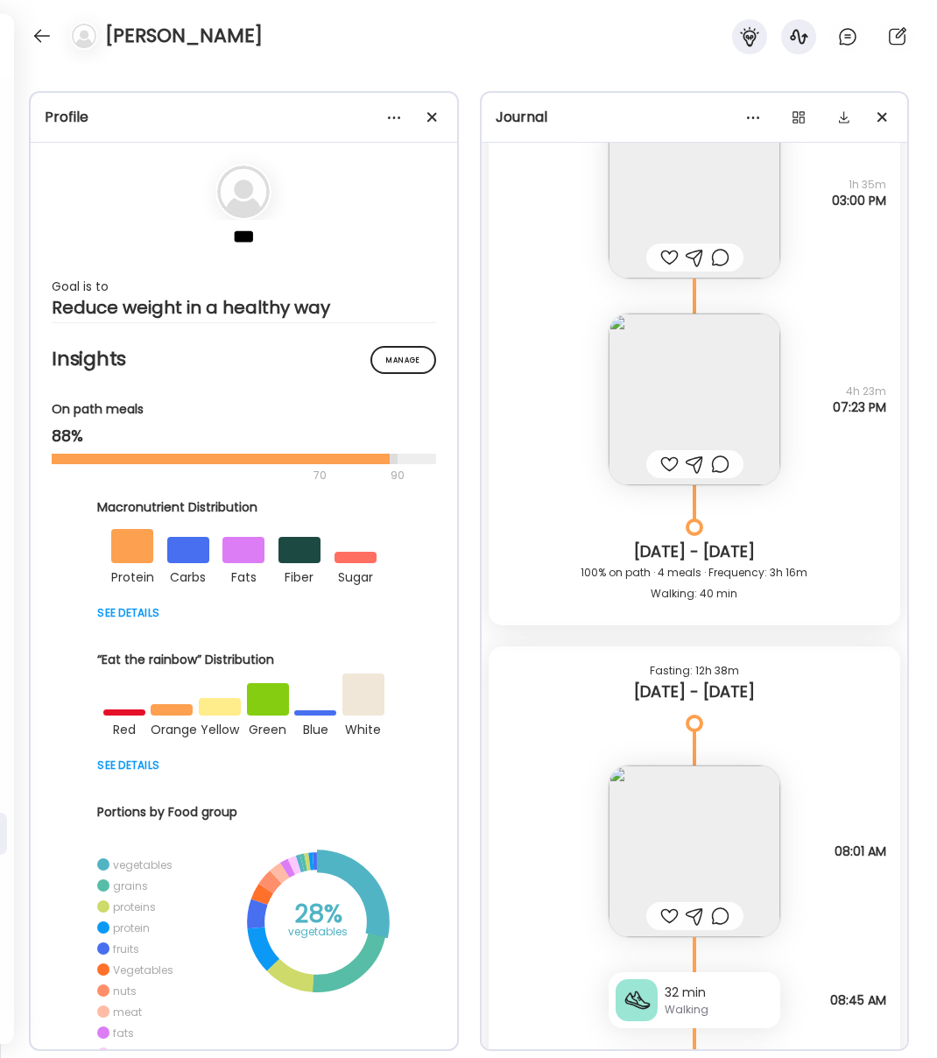
scroll to position [16968, 0]
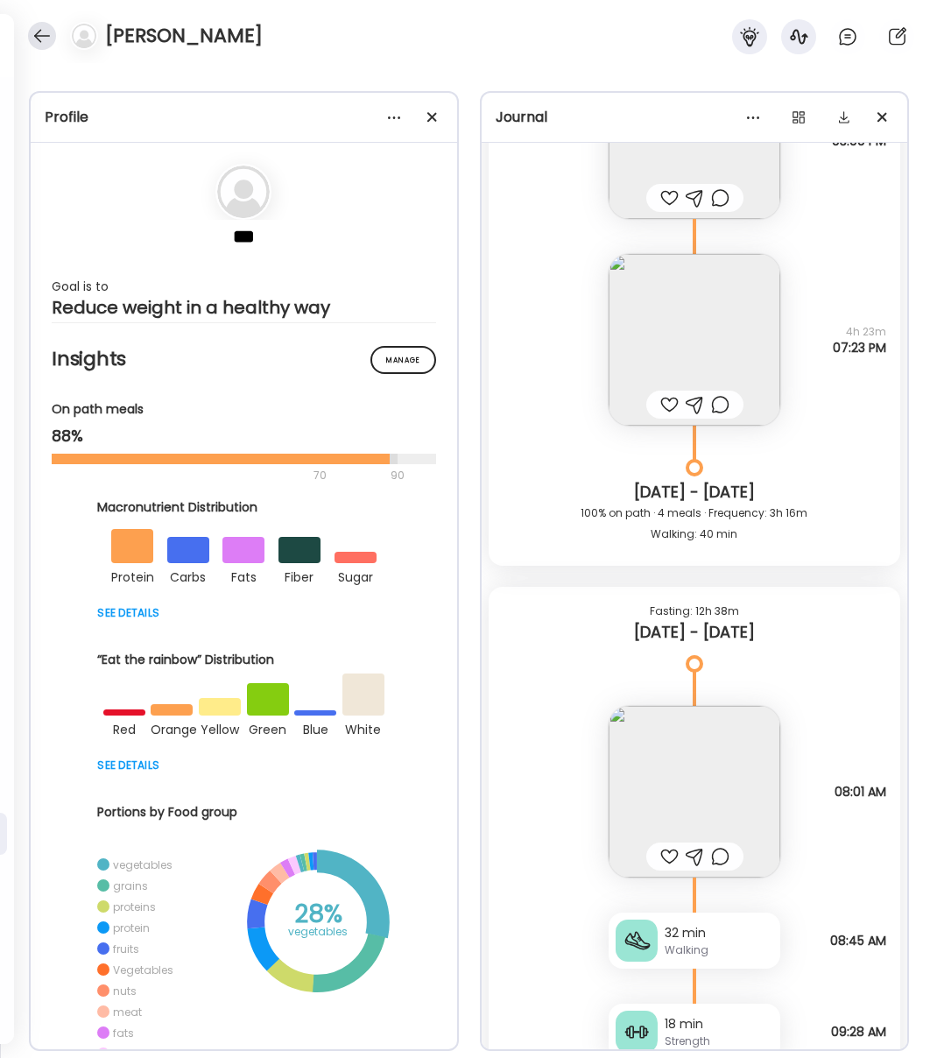
click at [33, 34] on div at bounding box center [42, 36] width 28 height 28
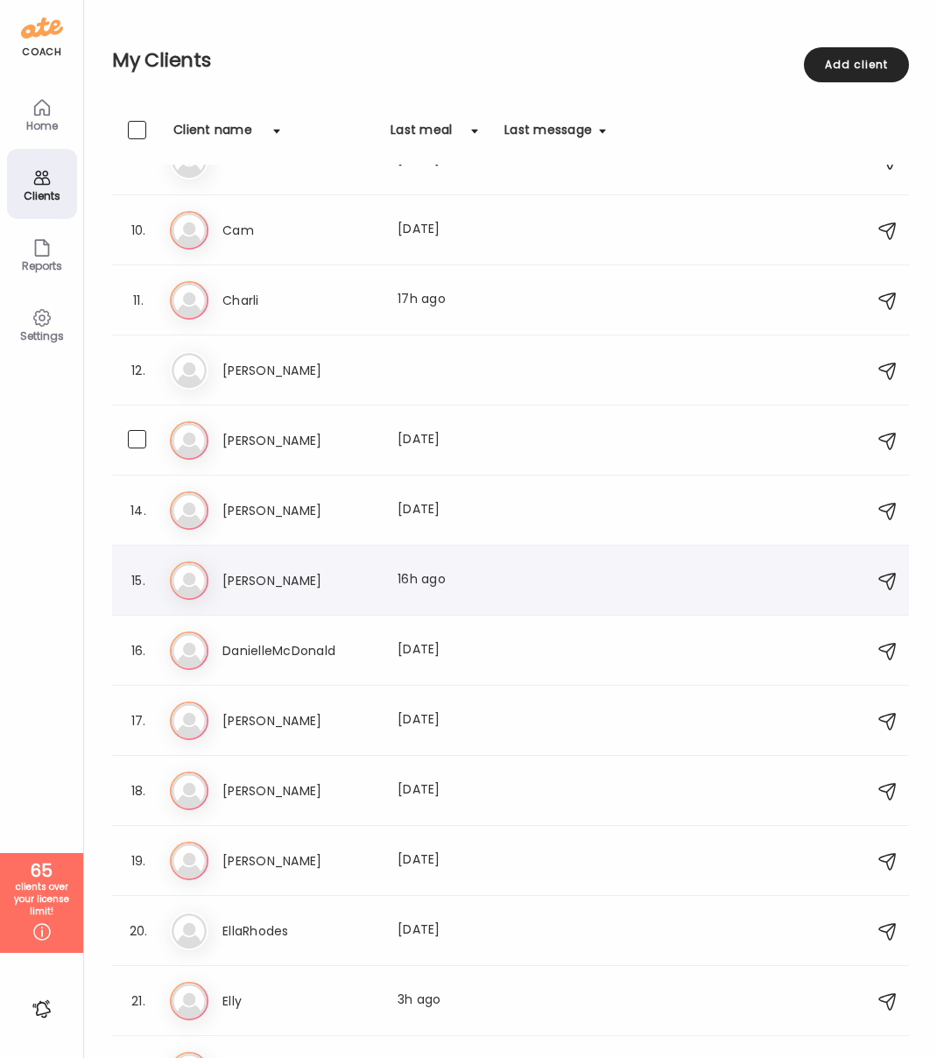
scroll to position [602, 0]
click at [244, 575] on h3 "[PERSON_NAME]" at bounding box center [299, 578] width 154 height 21
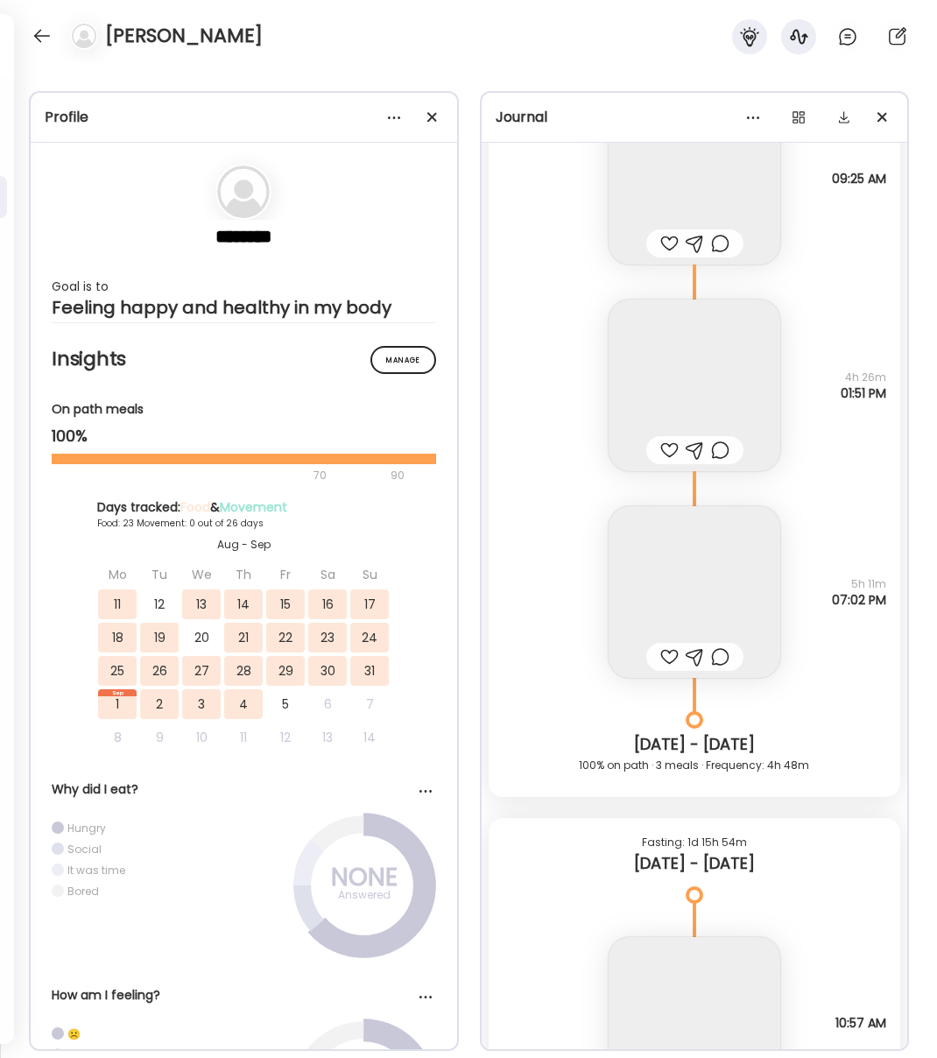
scroll to position [24700, 0]
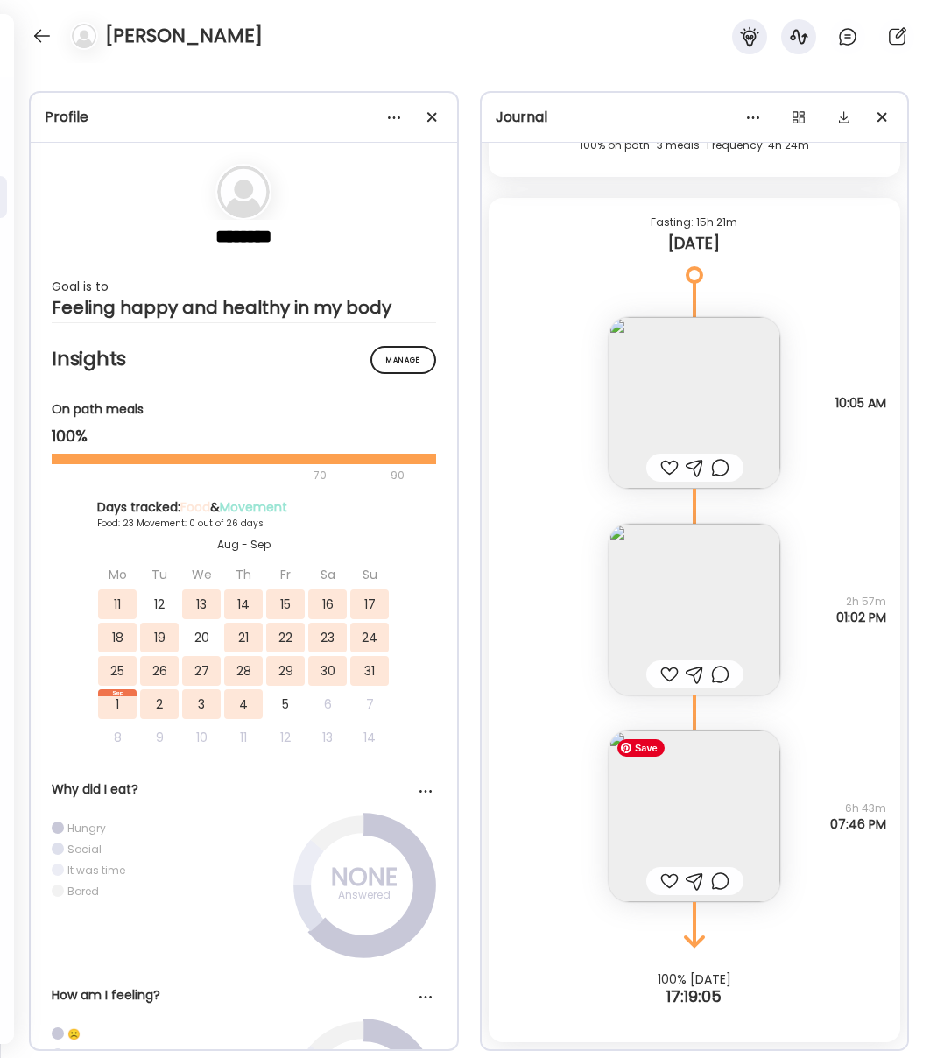
click at [704, 780] on img at bounding box center [695, 816] width 172 height 172
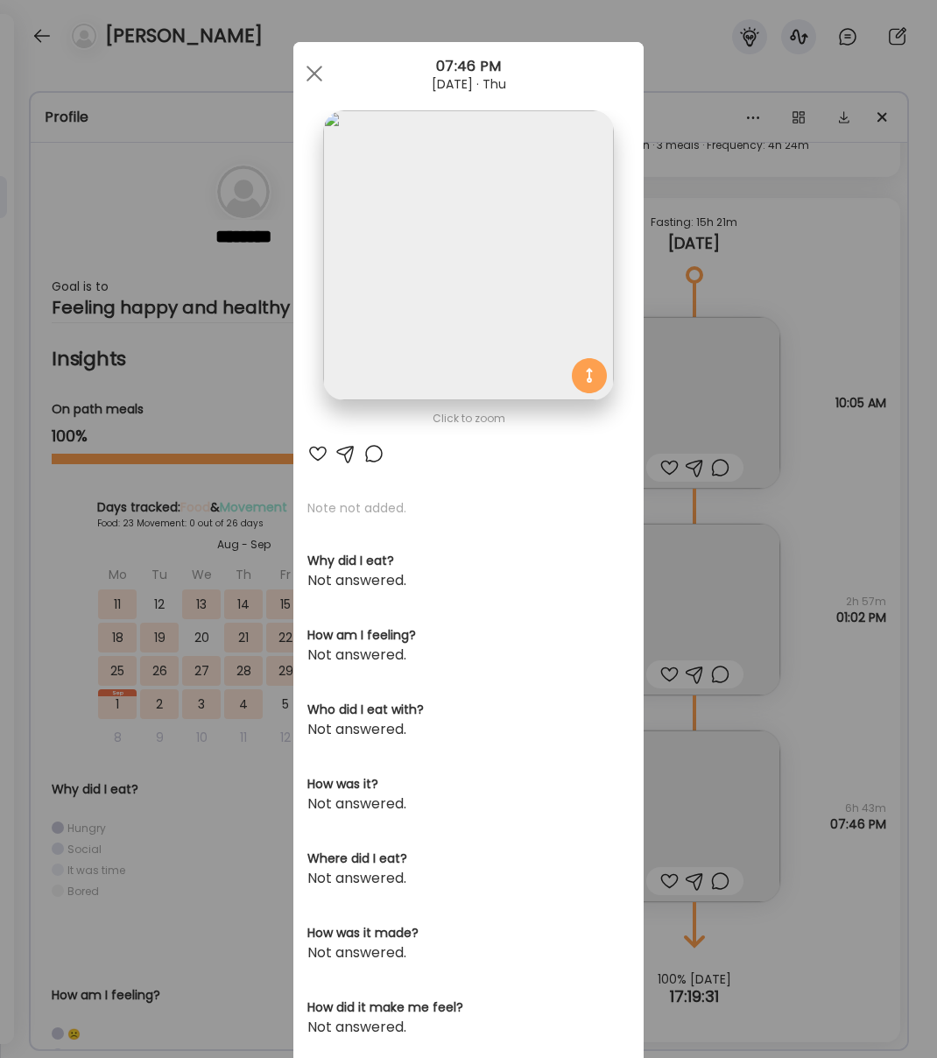
scroll to position [1, 0]
click at [393, 179] on img at bounding box center [468, 254] width 290 height 290
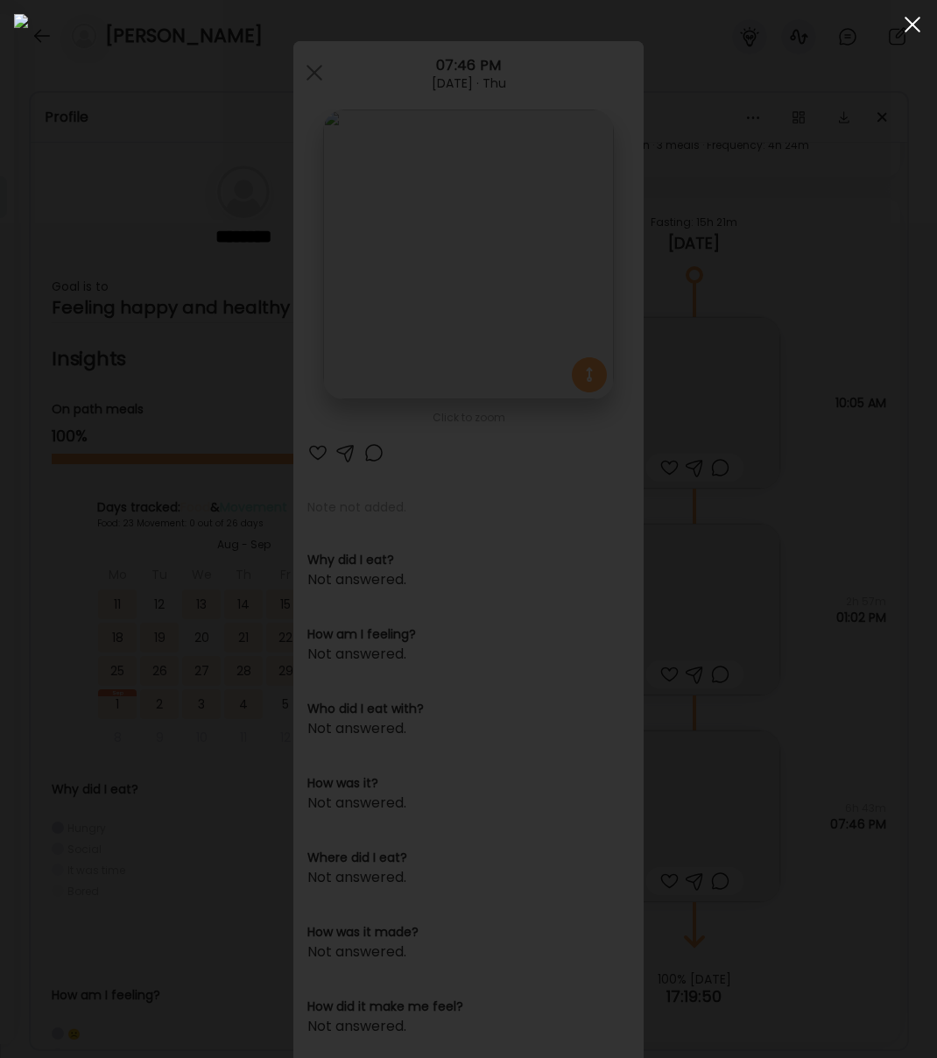
click at [910, 15] on div at bounding box center [912, 24] width 35 height 35
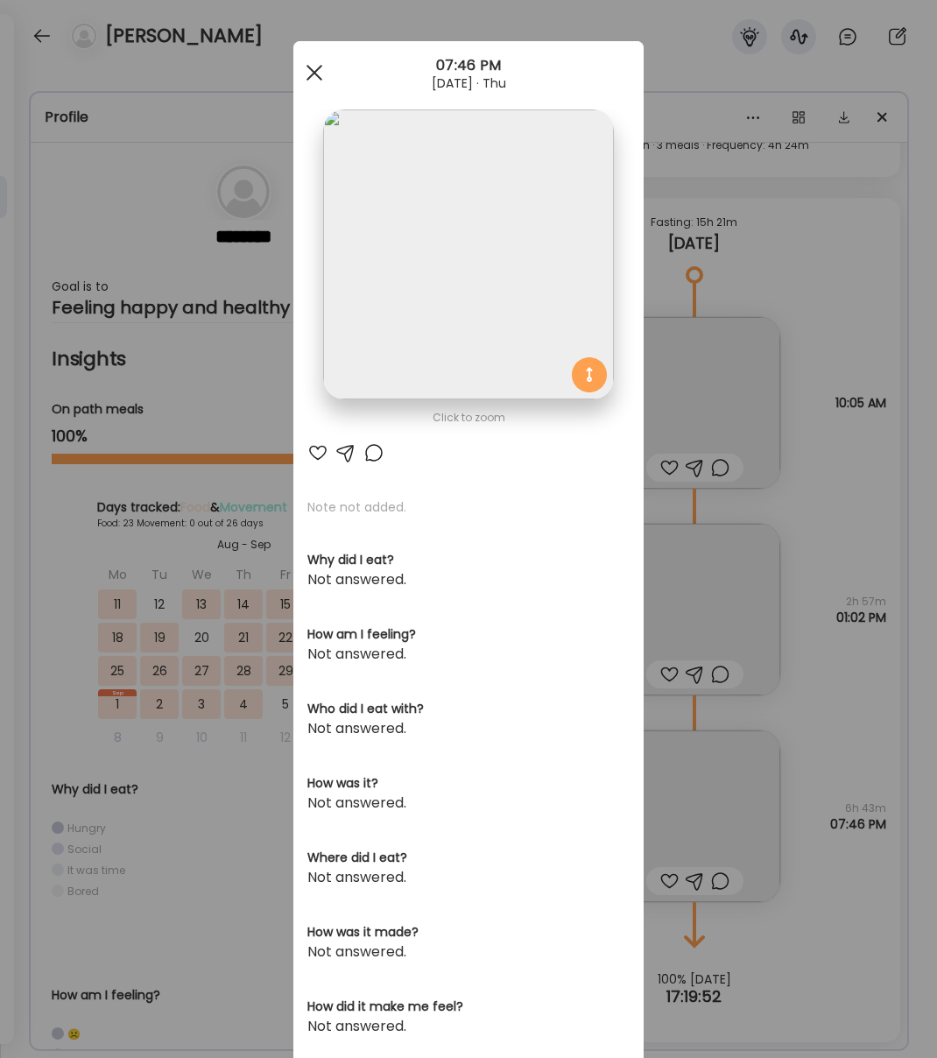
click at [314, 77] on div at bounding box center [314, 72] width 35 height 35
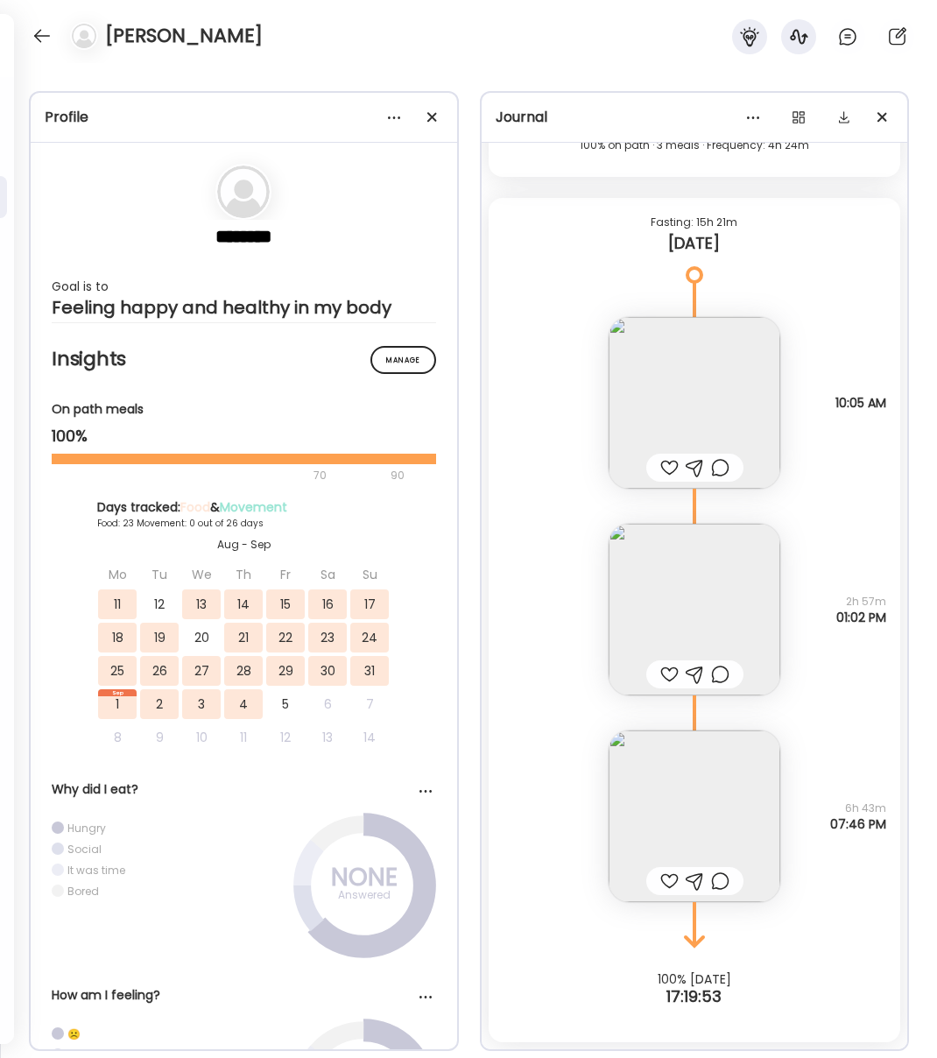
scroll to position [24642, 0]
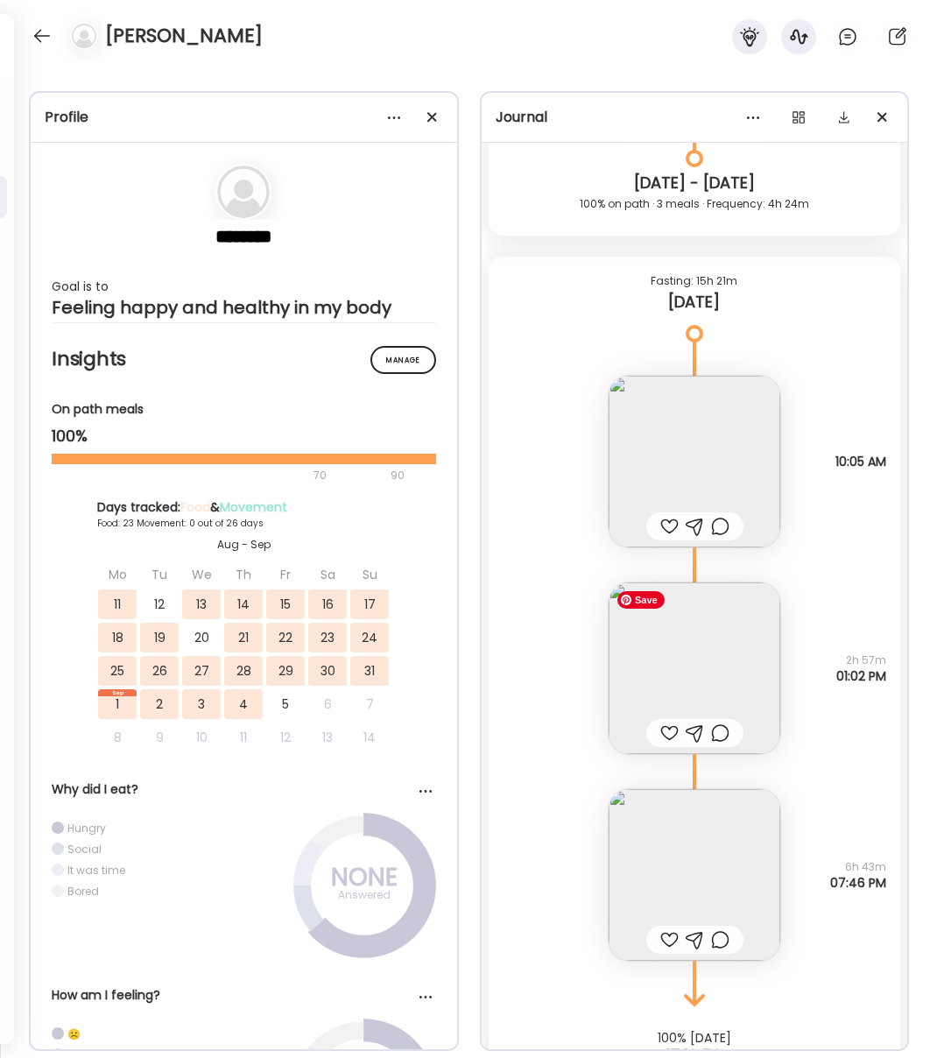
click at [695, 639] on img at bounding box center [695, 668] width 172 height 172
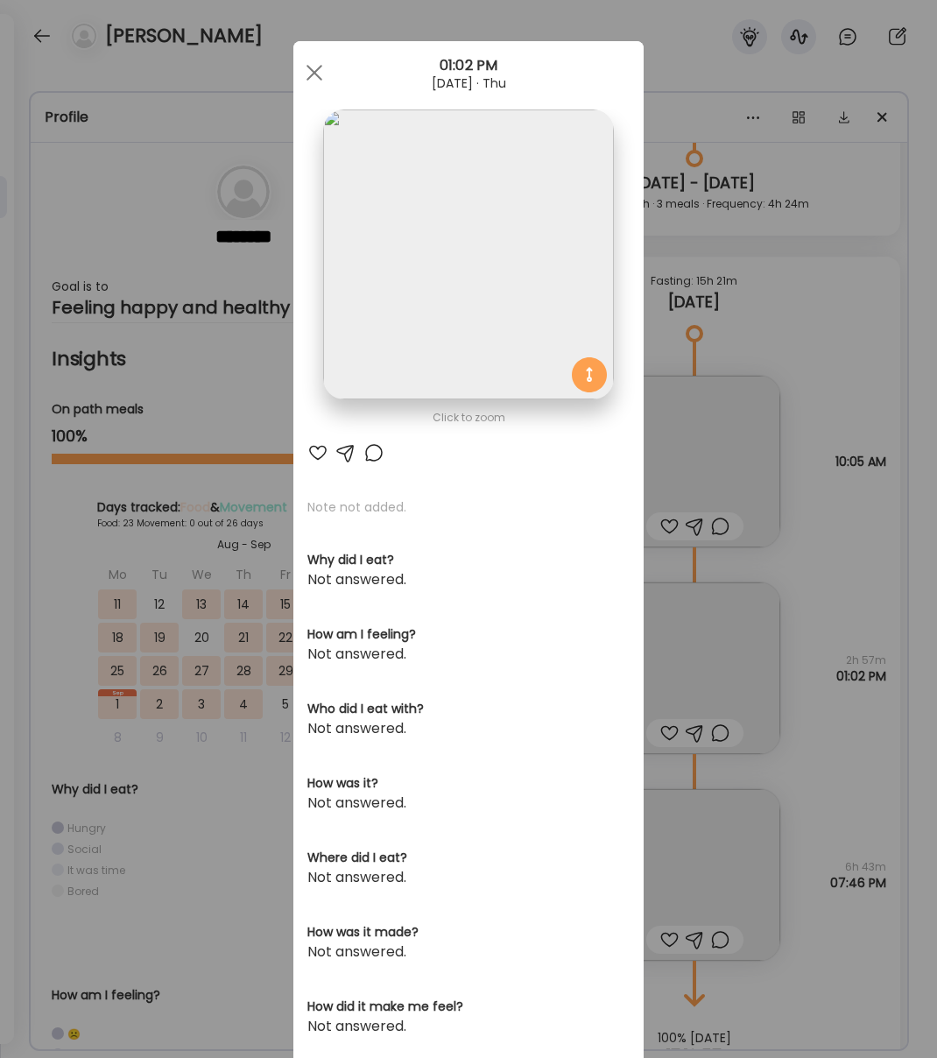
click at [462, 311] on img at bounding box center [468, 254] width 290 height 290
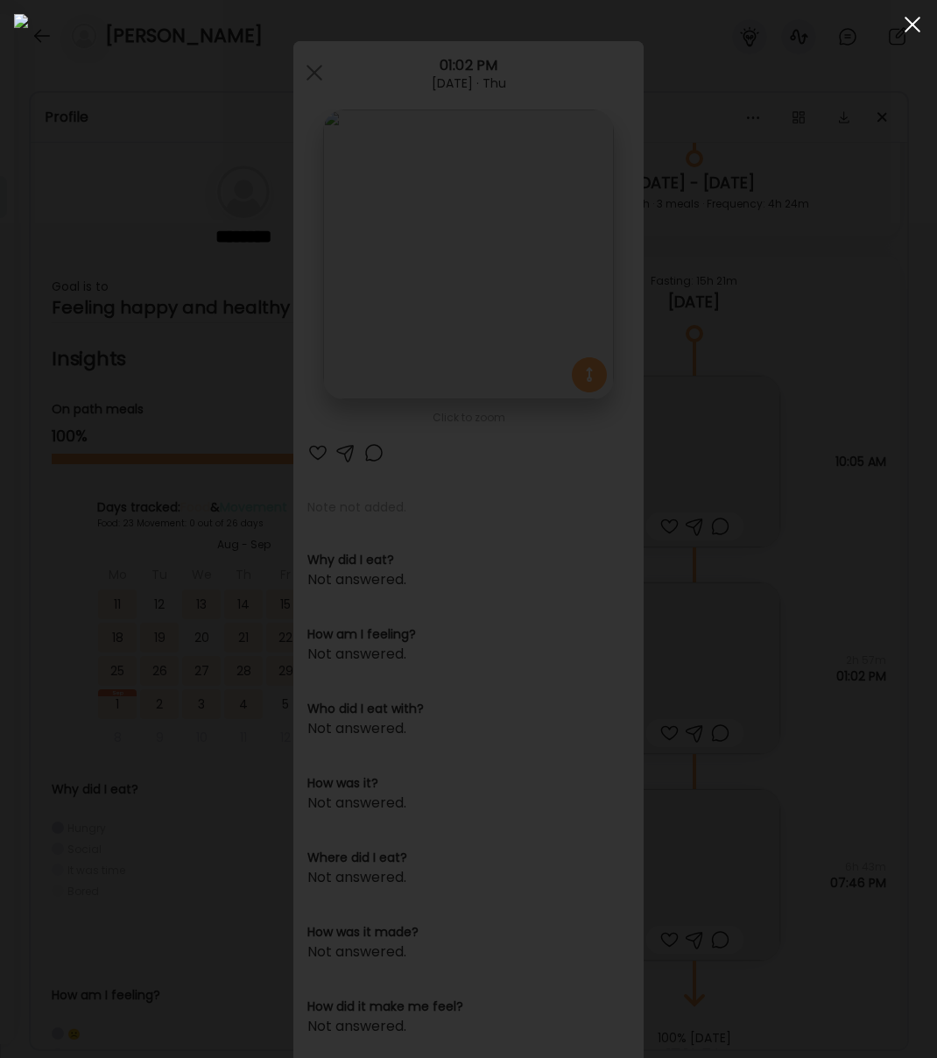
click at [914, 29] on div at bounding box center [912, 24] width 35 height 35
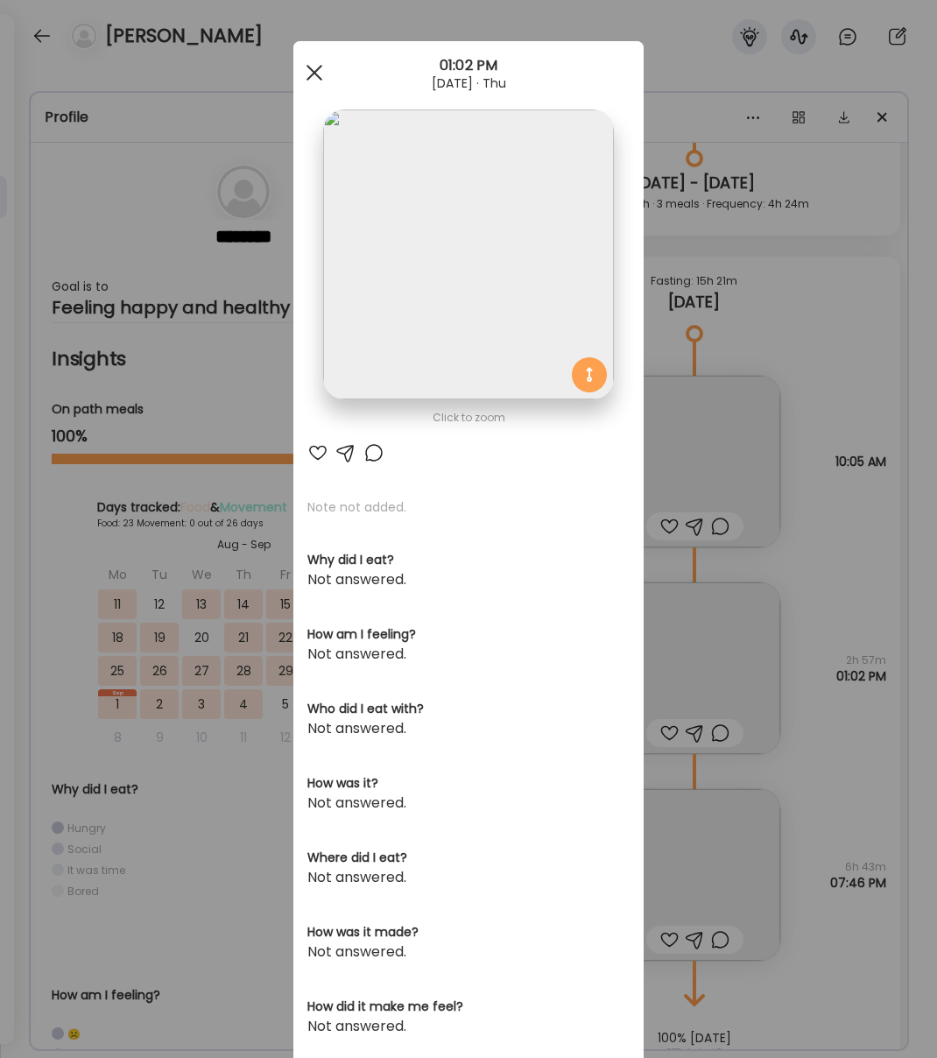
click at [315, 74] on span at bounding box center [315, 73] width 16 height 16
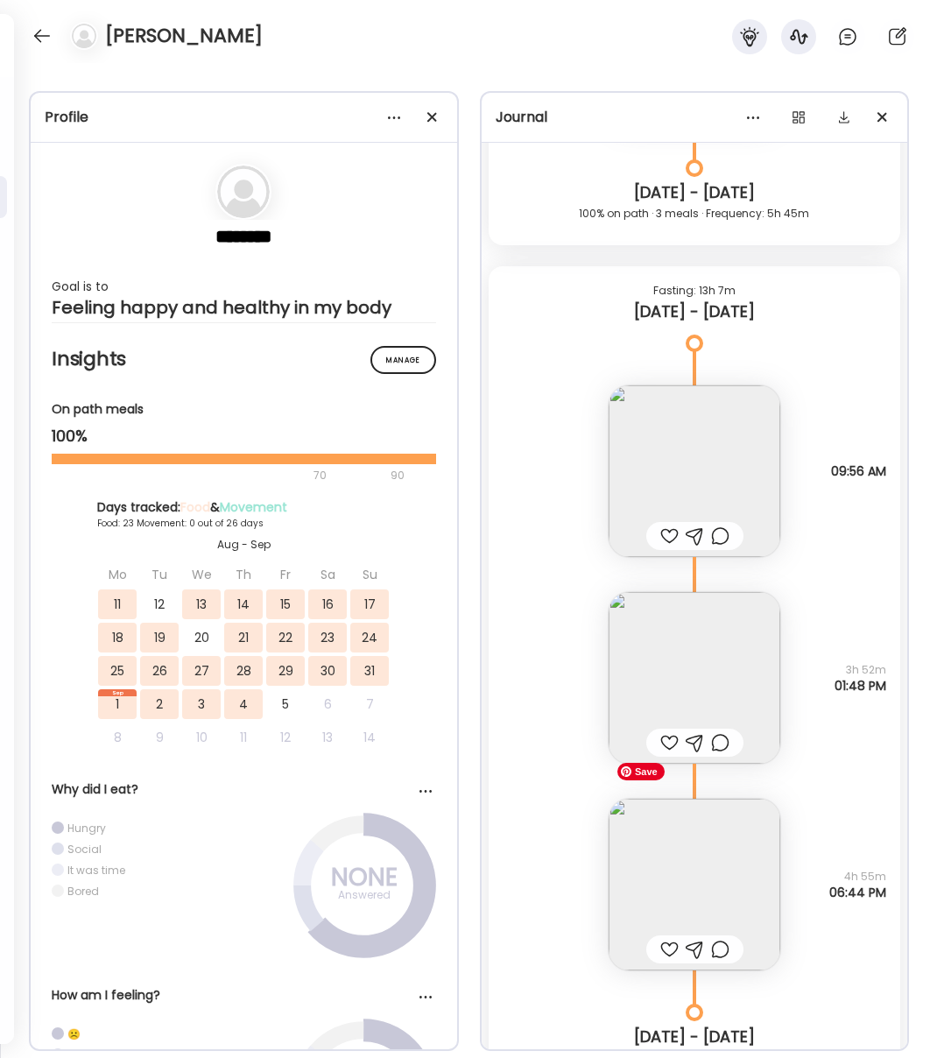
scroll to position [23718, 0]
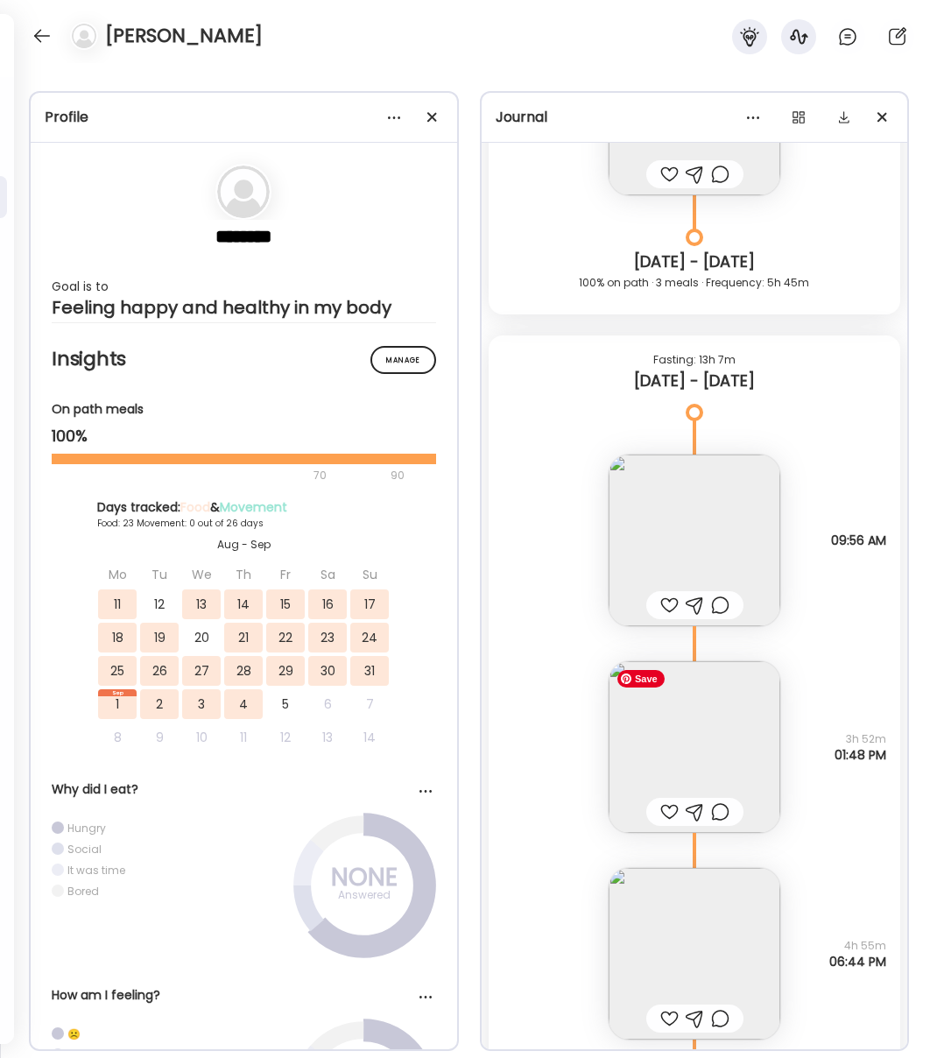
click at [712, 750] on img at bounding box center [695, 747] width 172 height 172
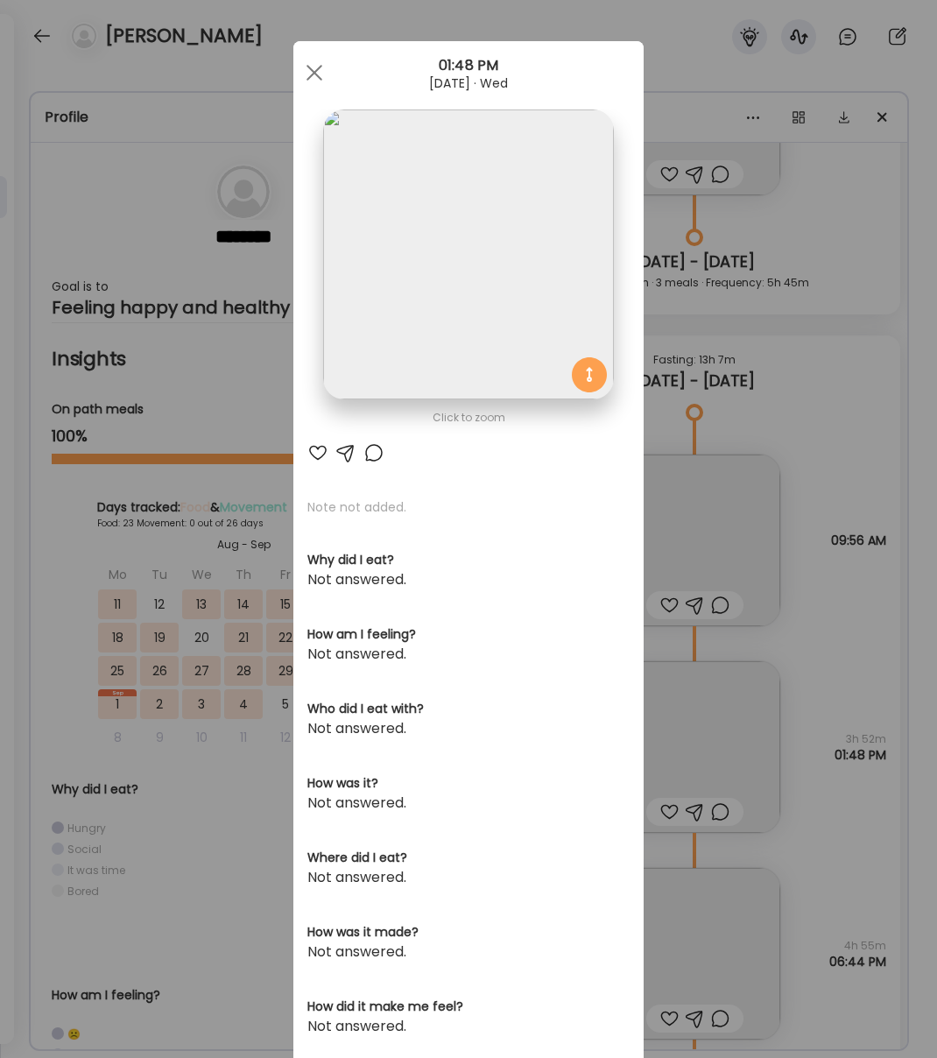
click at [393, 299] on img at bounding box center [468, 254] width 290 height 290
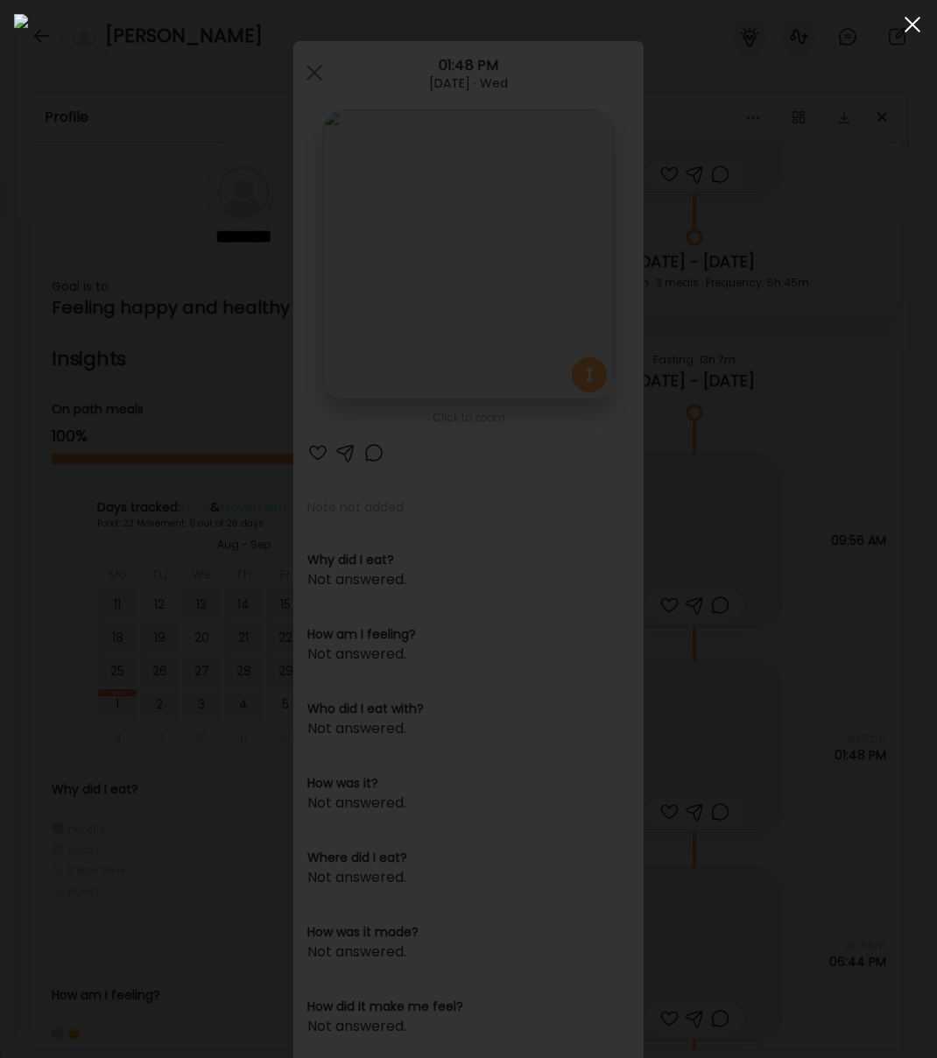
click at [913, 25] on span at bounding box center [913, 25] width 16 height 16
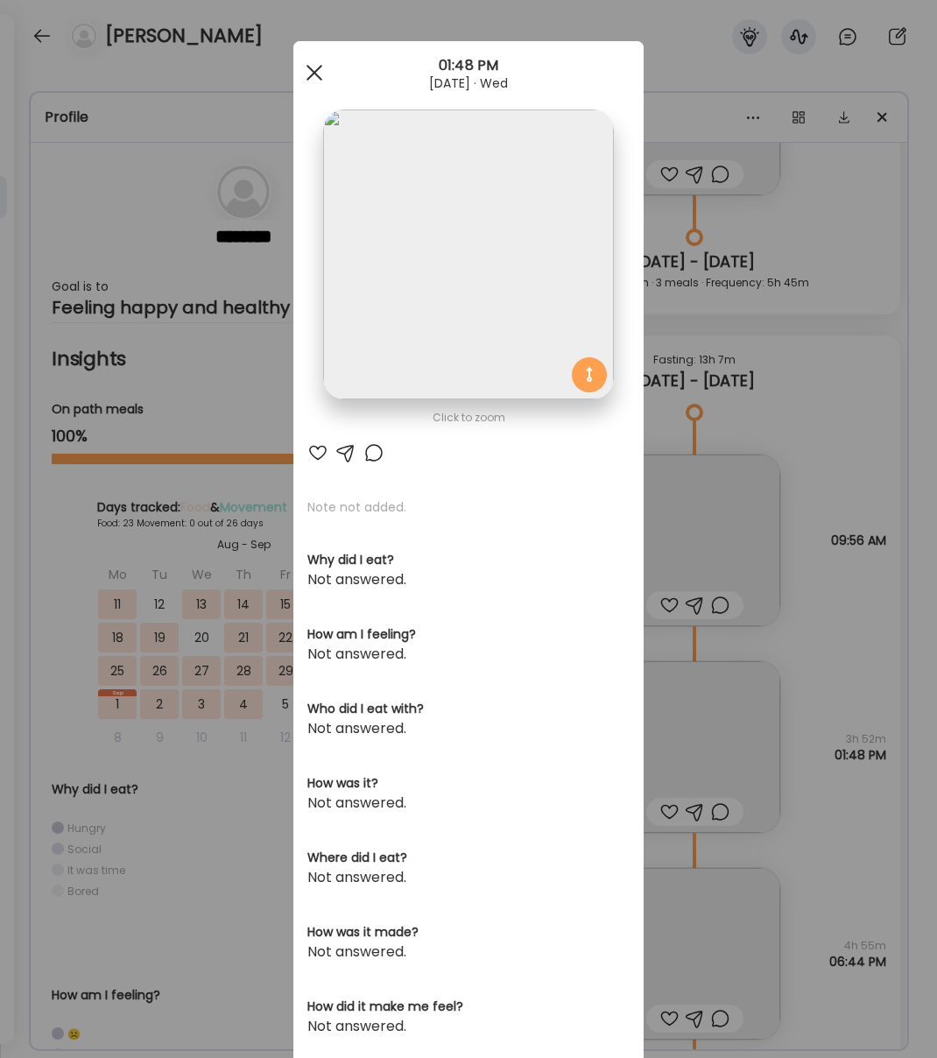
click at [316, 80] on div at bounding box center [314, 72] width 35 height 35
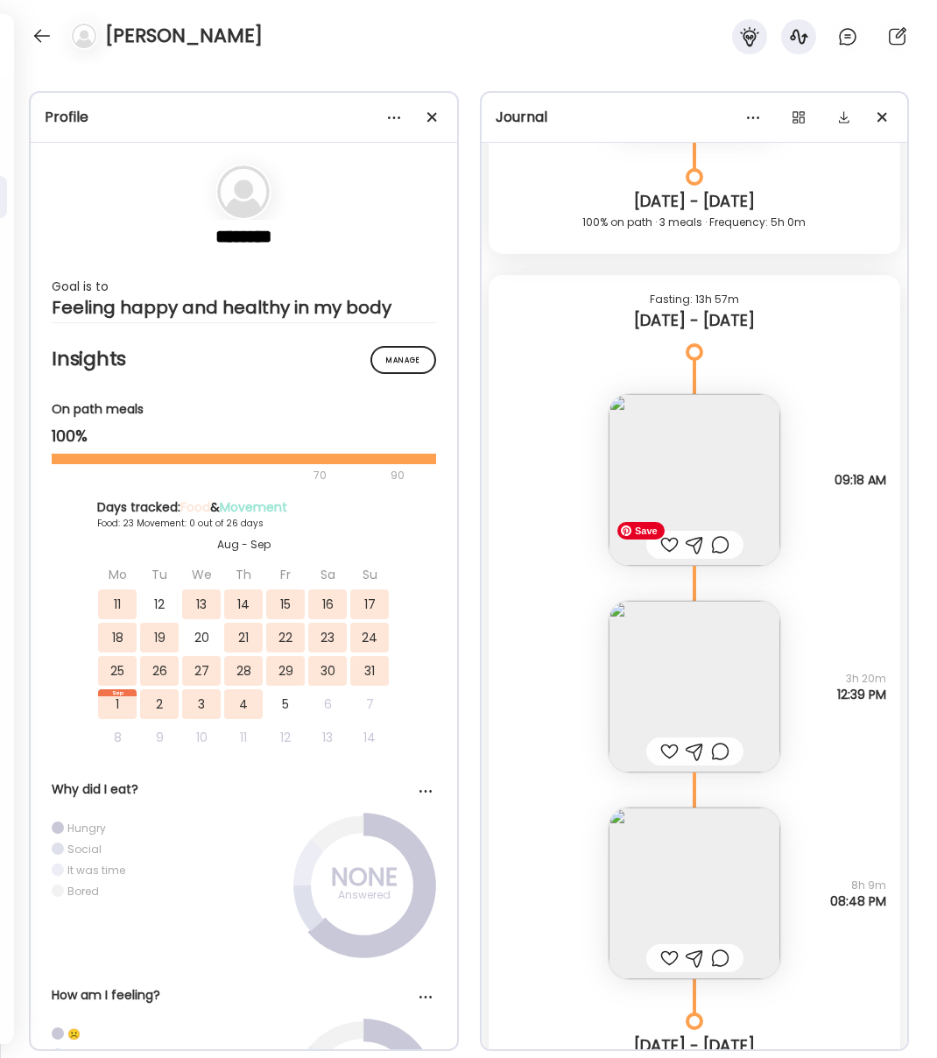
scroll to position [22932, 0]
click at [742, 716] on img at bounding box center [695, 689] width 172 height 172
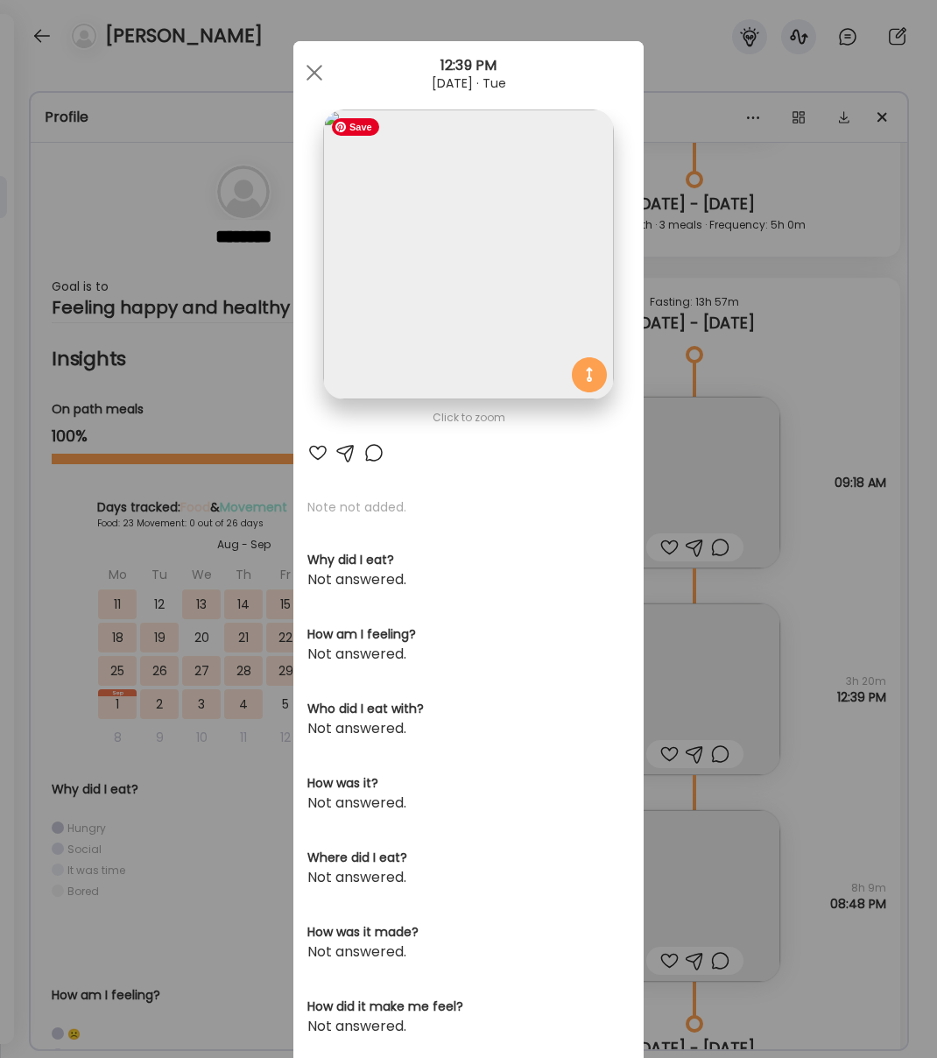
click at [448, 318] on img at bounding box center [468, 254] width 290 height 290
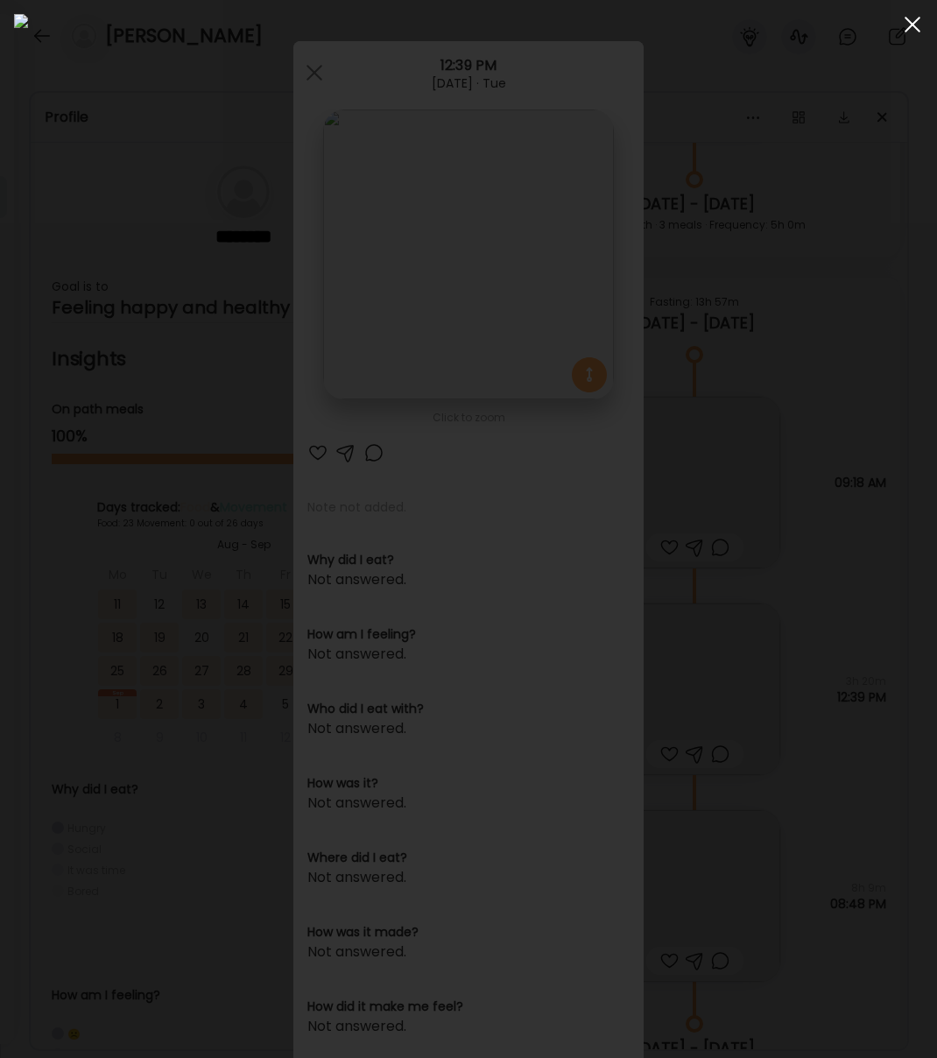
click at [908, 21] on span at bounding box center [913, 25] width 16 height 16
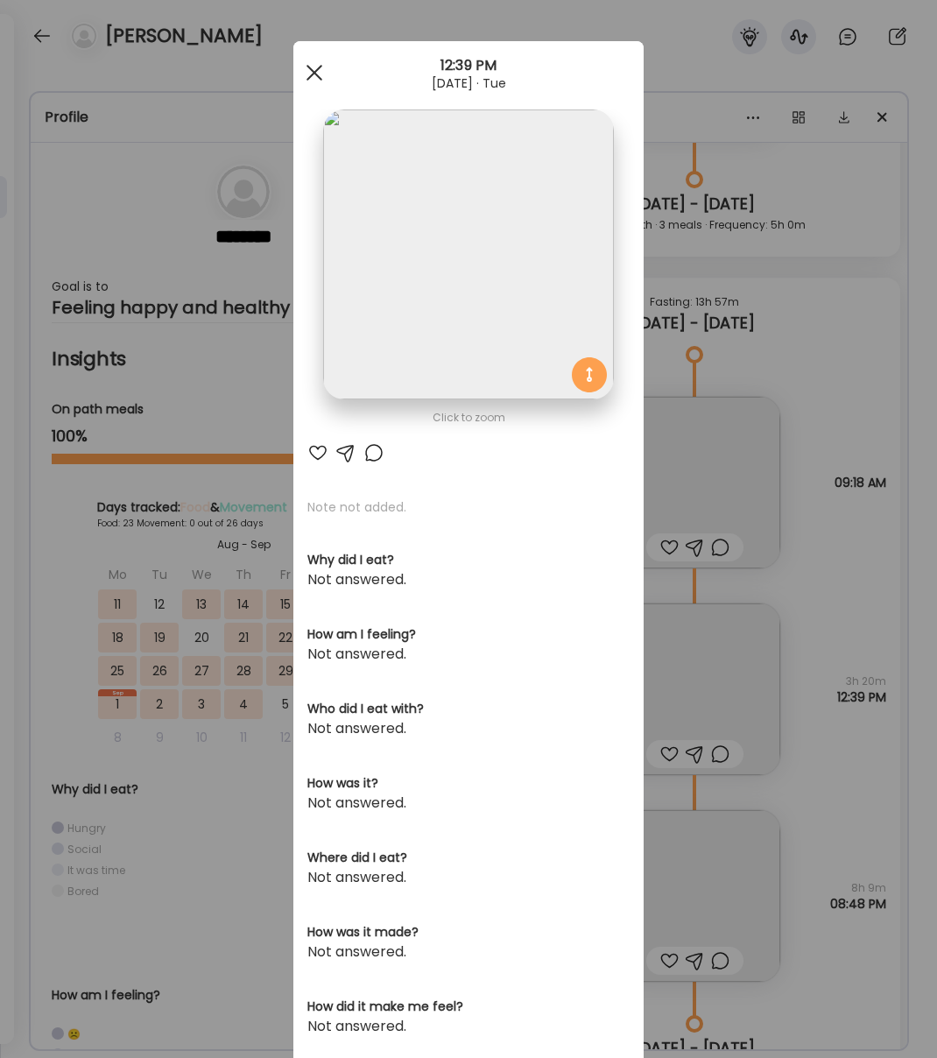
click at [314, 67] on div at bounding box center [314, 72] width 35 height 35
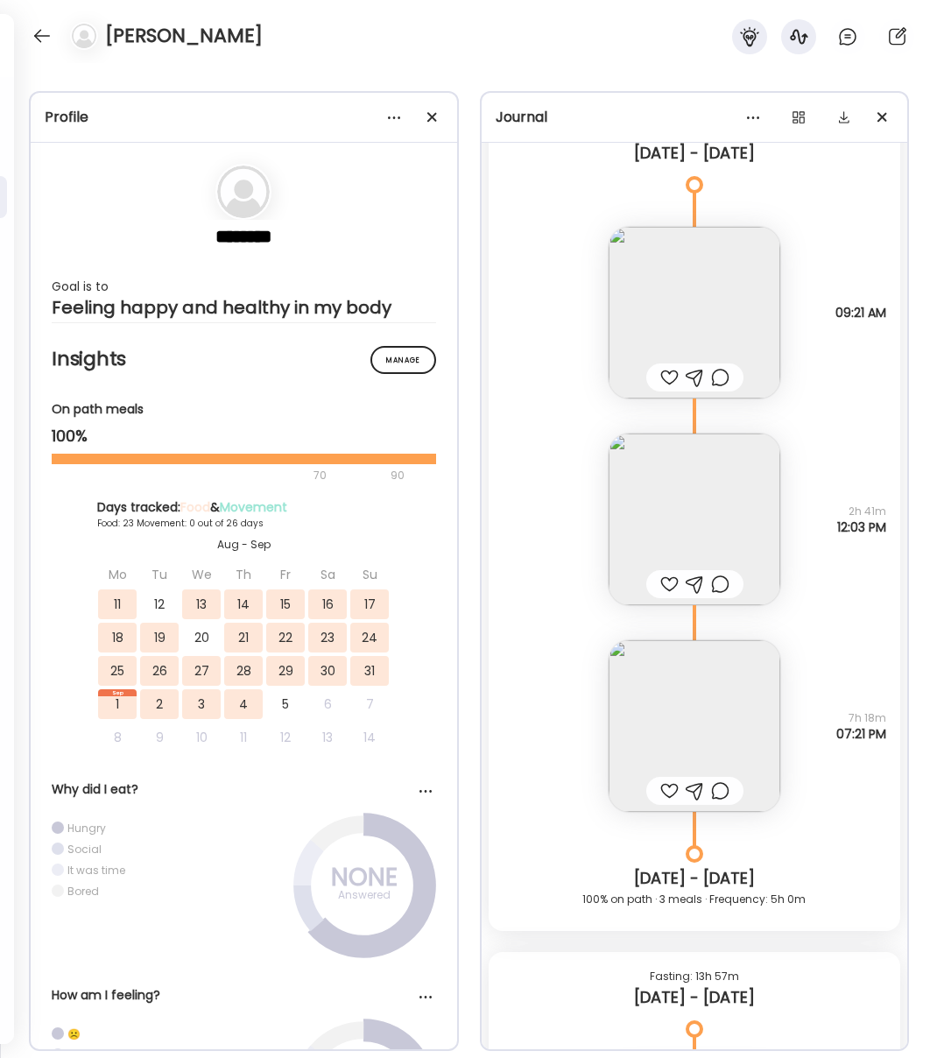
scroll to position [22247, 0]
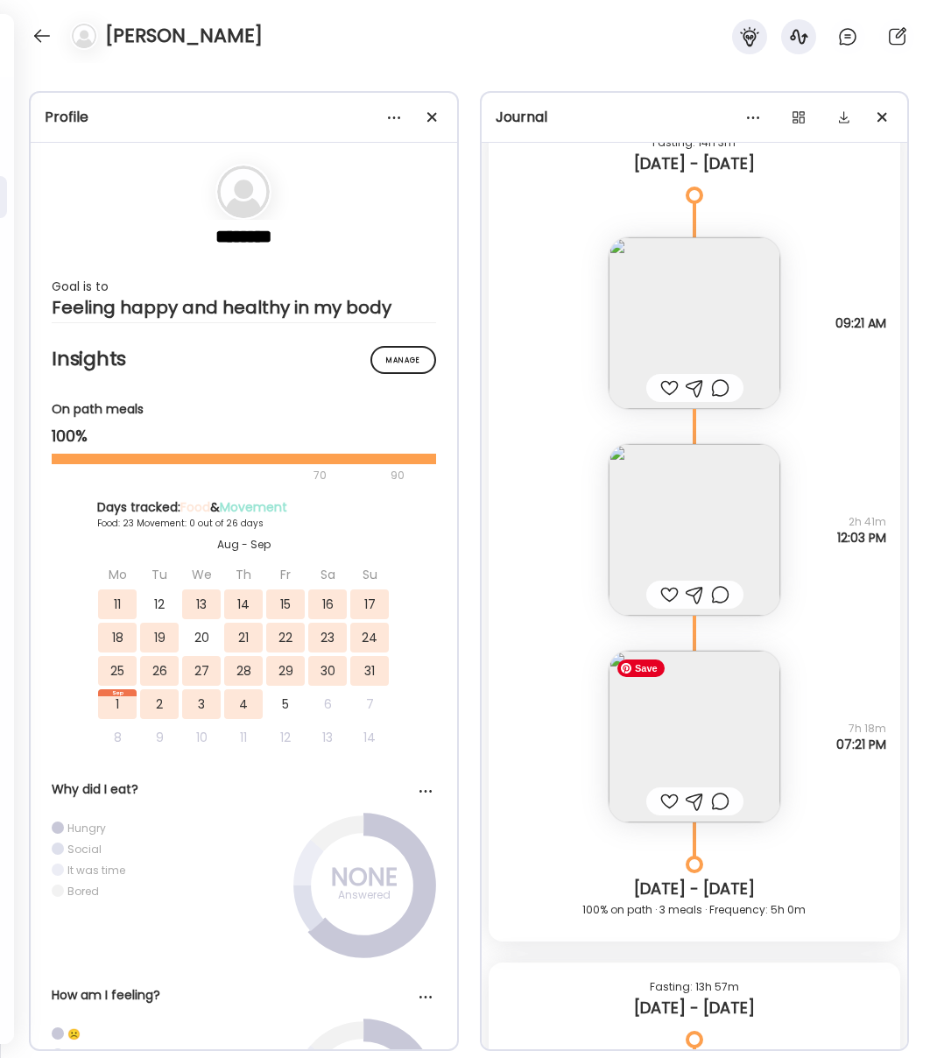
click at [722, 745] on img at bounding box center [695, 737] width 172 height 172
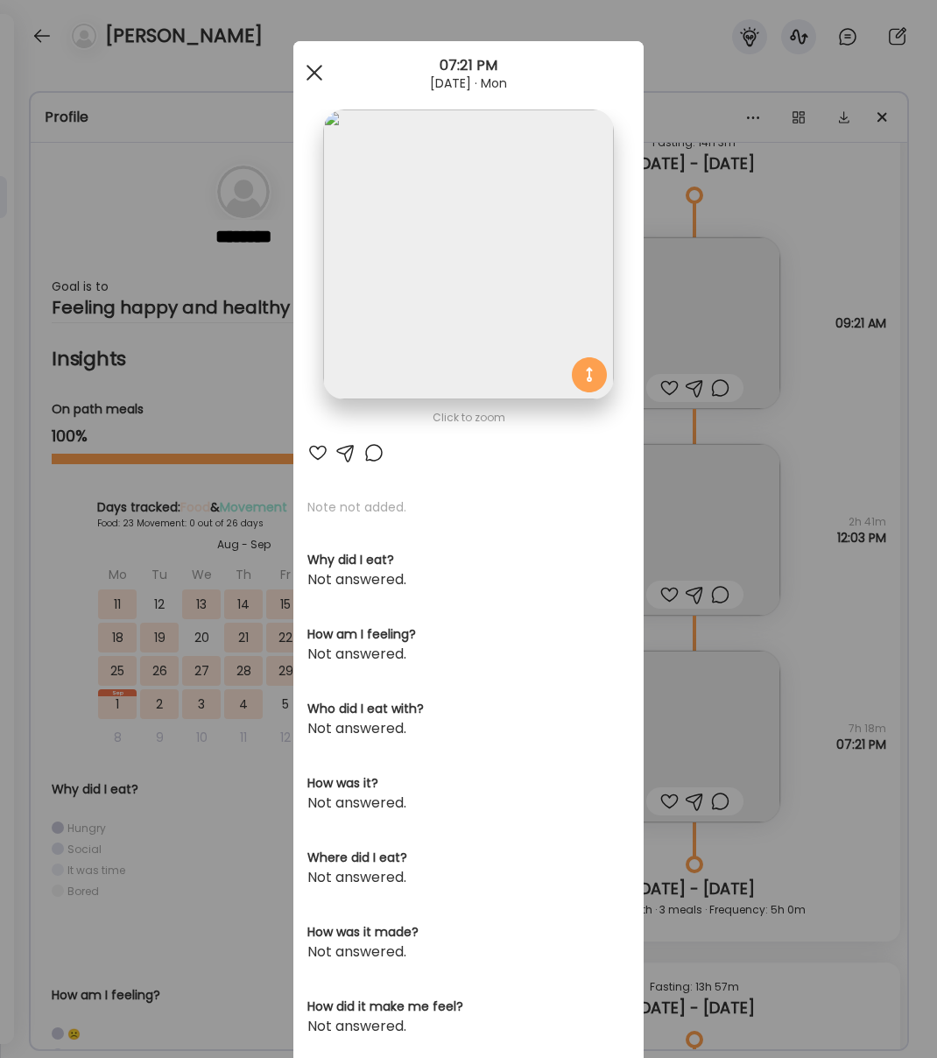
click at [321, 72] on div at bounding box center [314, 72] width 35 height 35
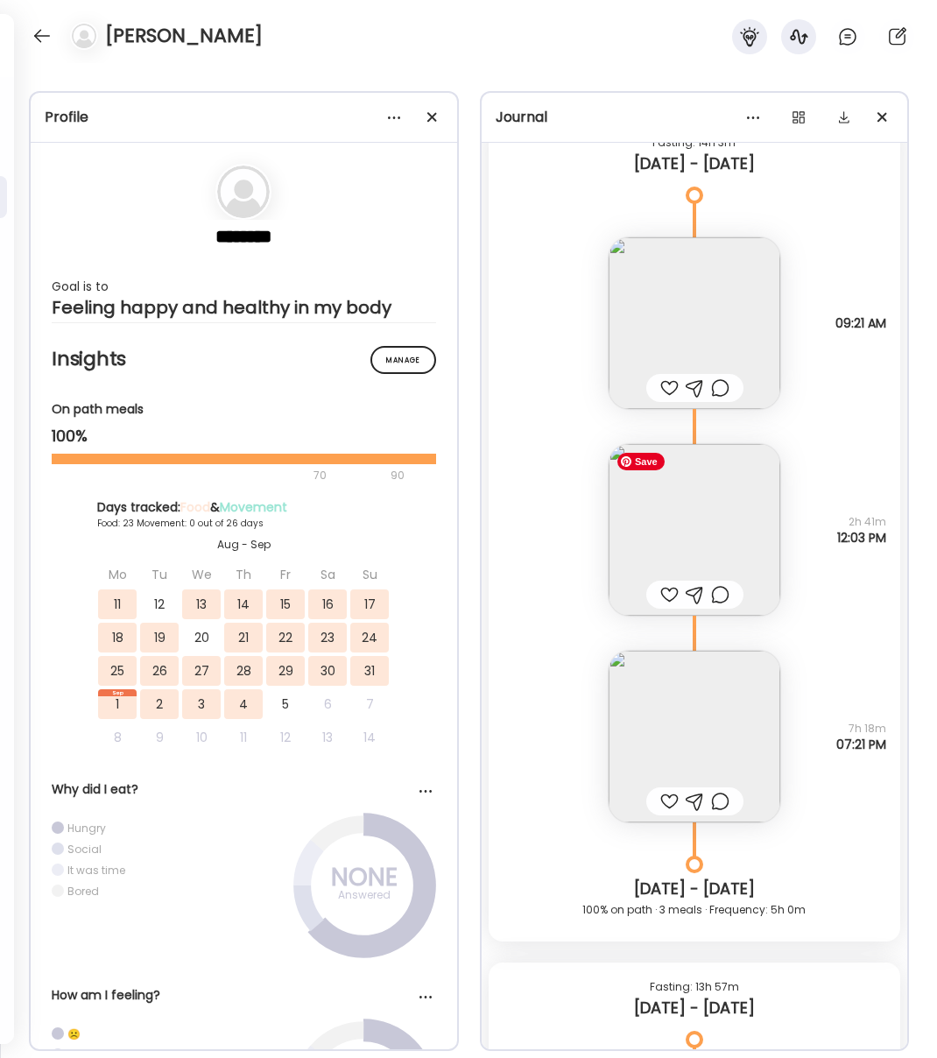
click at [702, 511] on img at bounding box center [695, 530] width 172 height 172
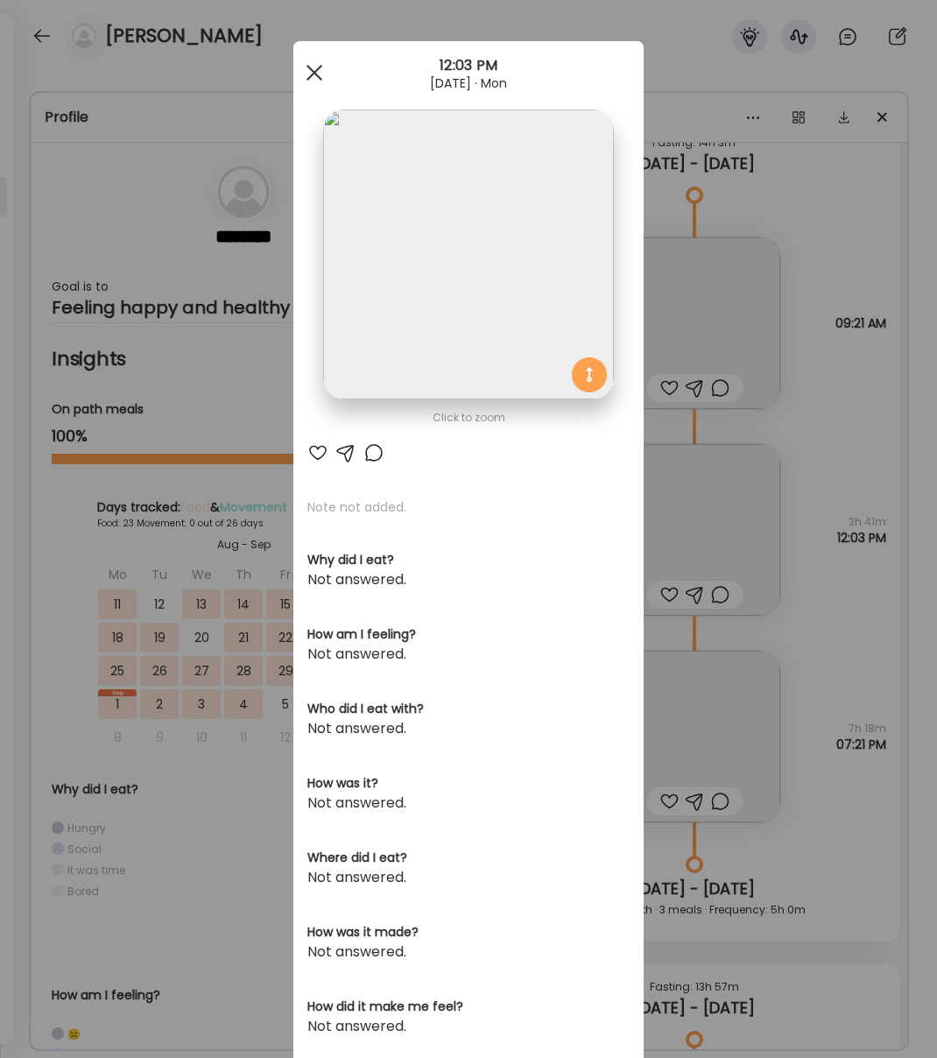
click at [315, 80] on div at bounding box center [314, 72] width 35 height 35
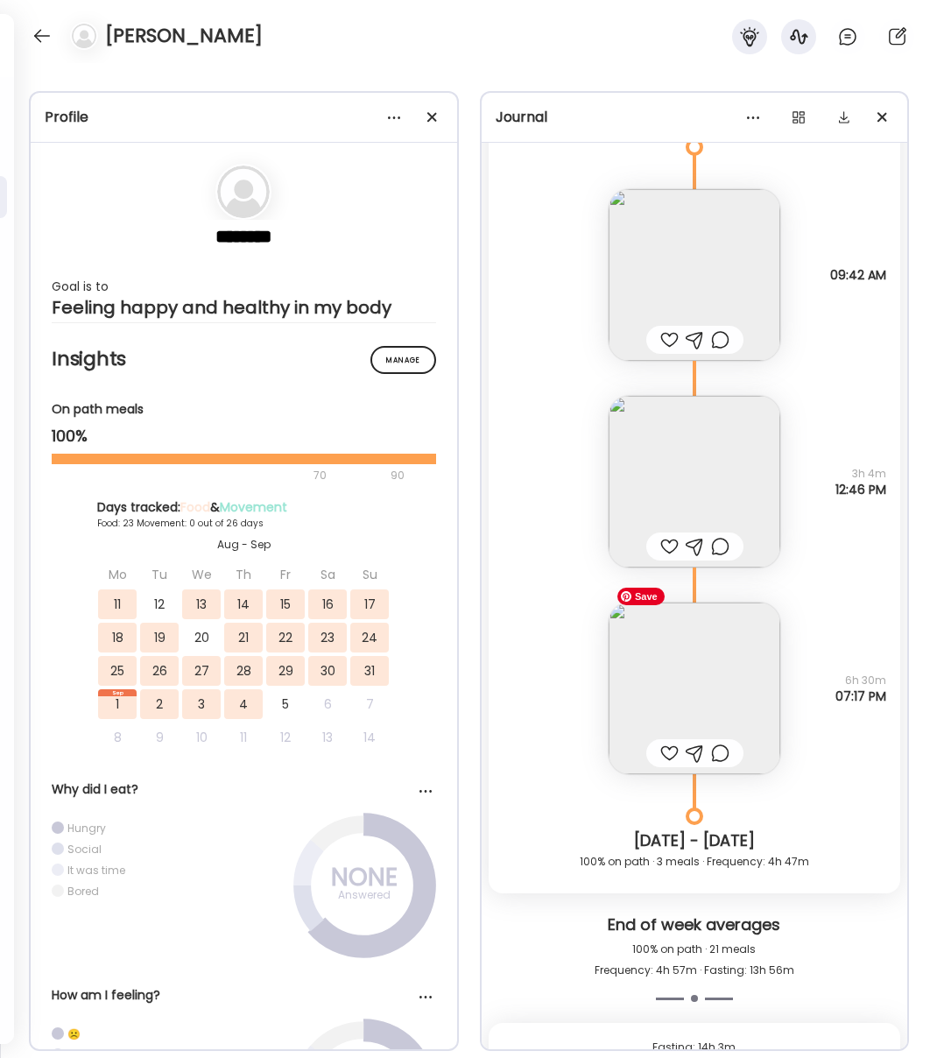
scroll to position [21330, 0]
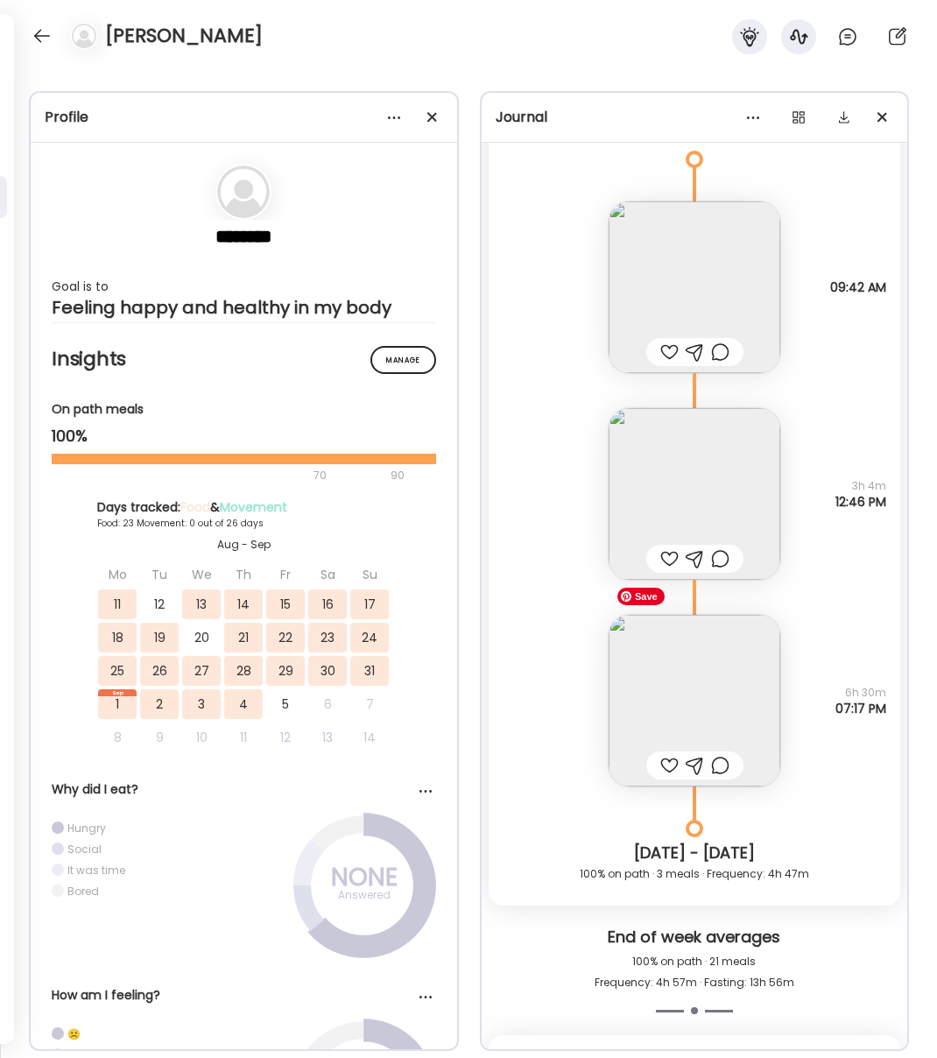
click at [747, 669] on img at bounding box center [695, 701] width 172 height 172
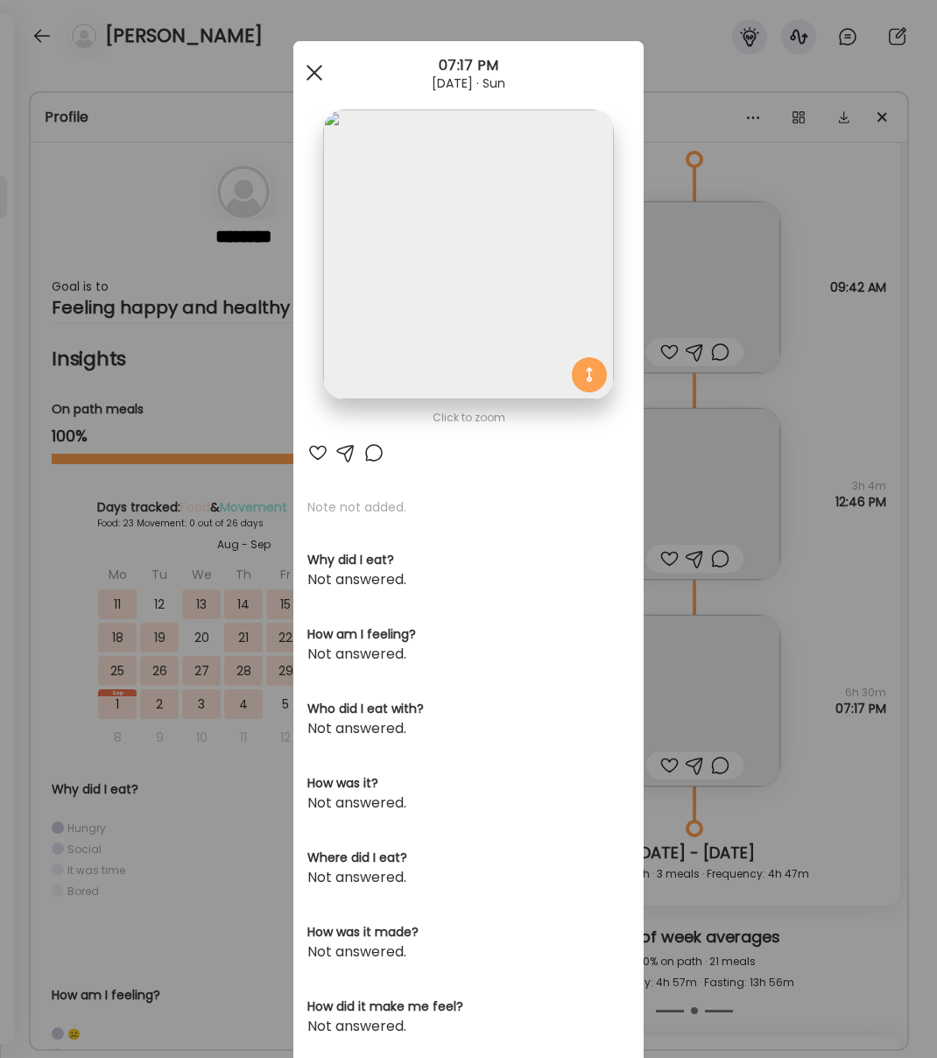
click at [328, 73] on div at bounding box center [314, 72] width 35 height 35
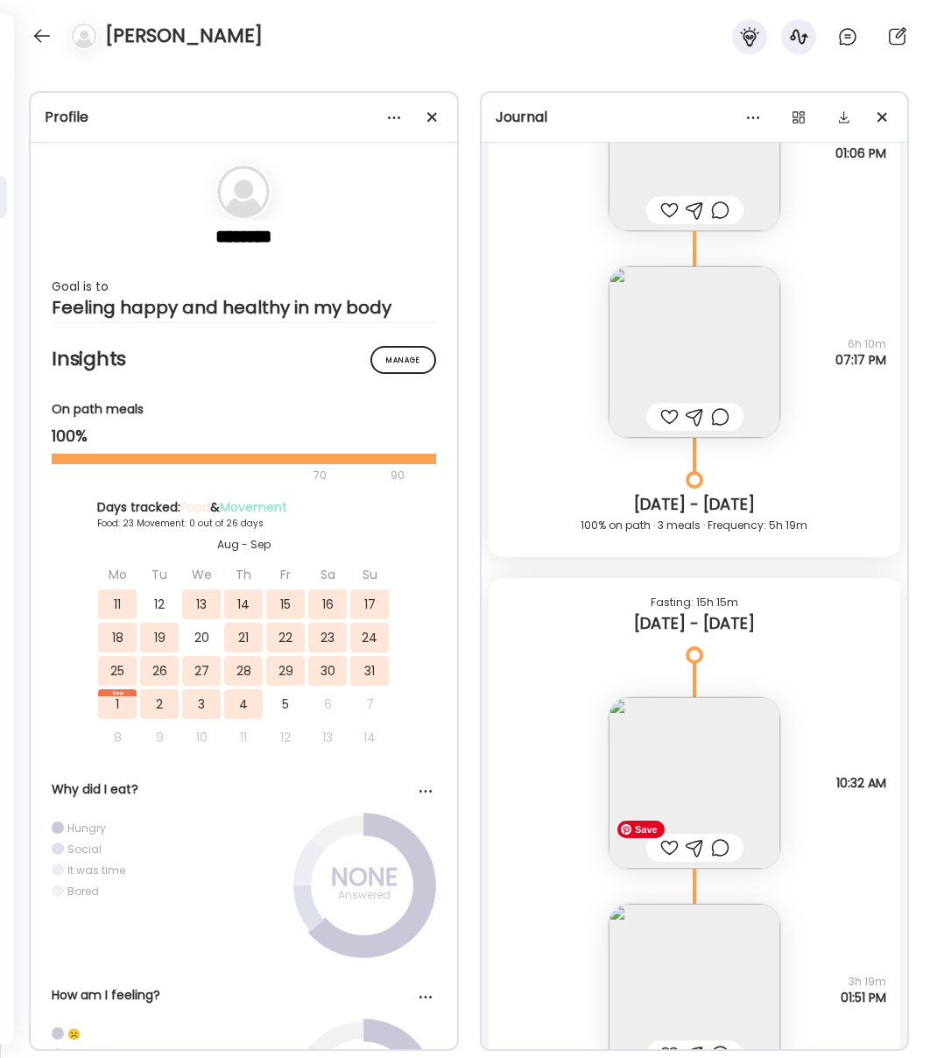
scroll to position [19214, 0]
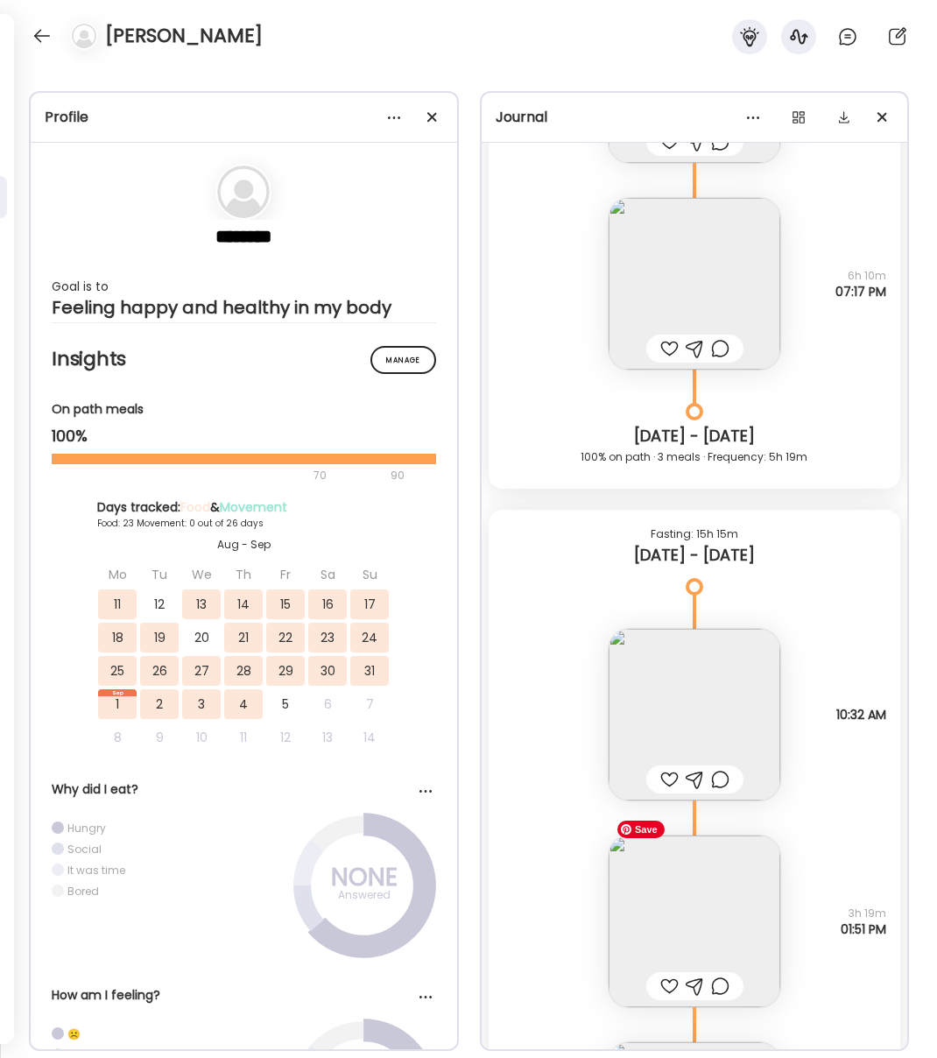
click at [678, 908] on img at bounding box center [695, 922] width 172 height 172
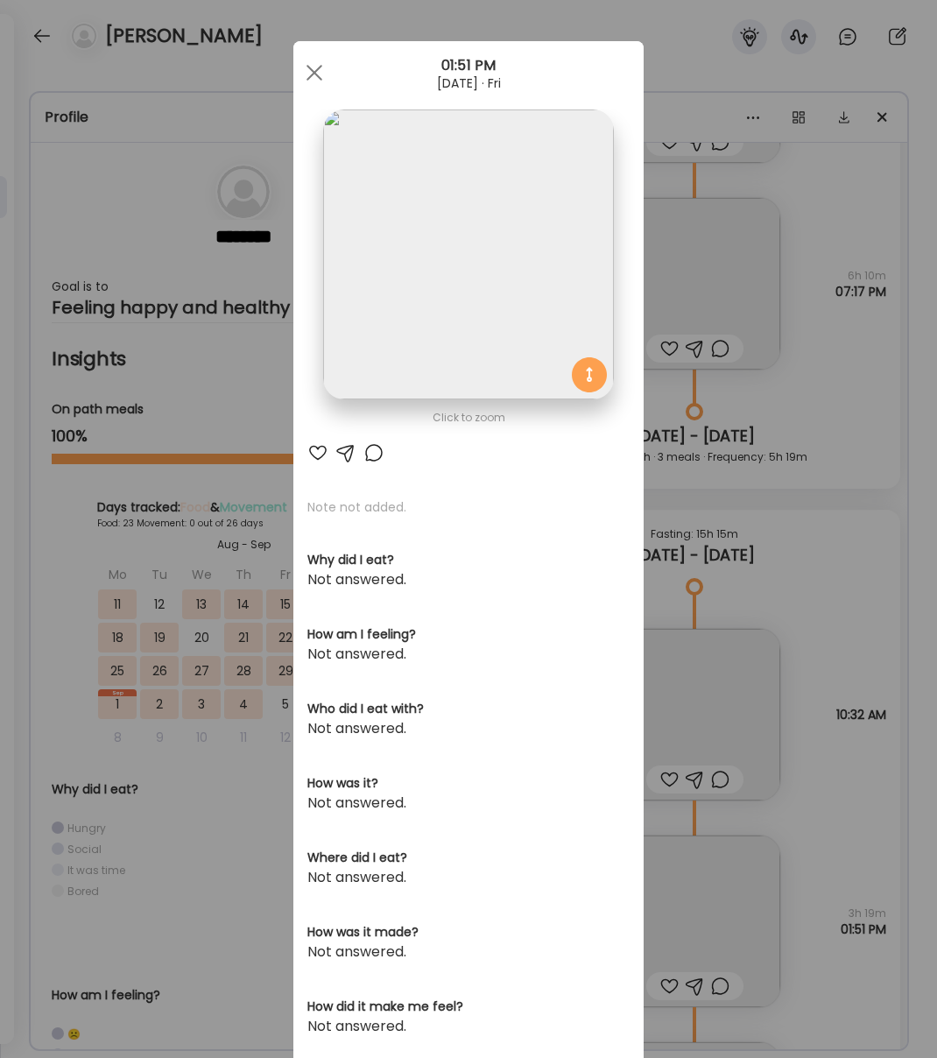
click at [326, 91] on div "Ate Coach Dashboard 01:51 PM Aug 29, 2025 · Fri" at bounding box center [468, 72] width 350 height 63
click at [306, 66] on div at bounding box center [314, 72] width 35 height 35
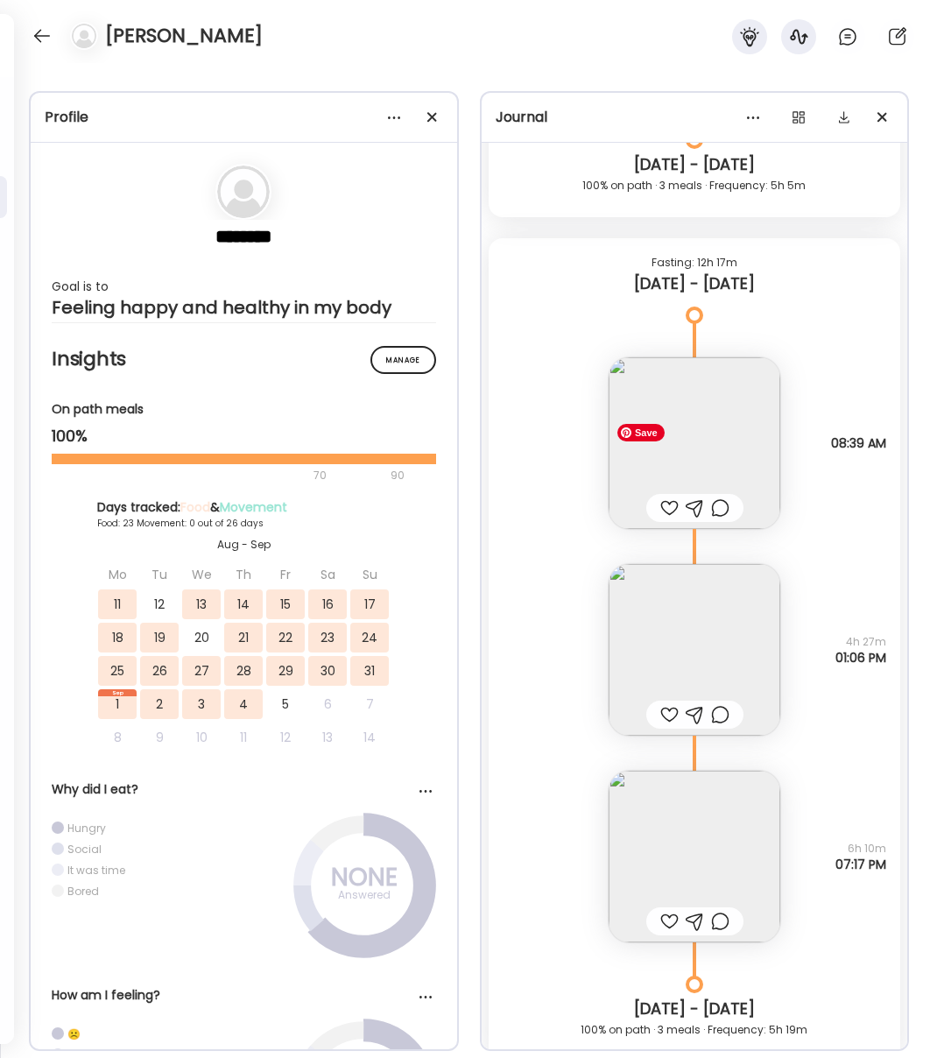
scroll to position [18624, 0]
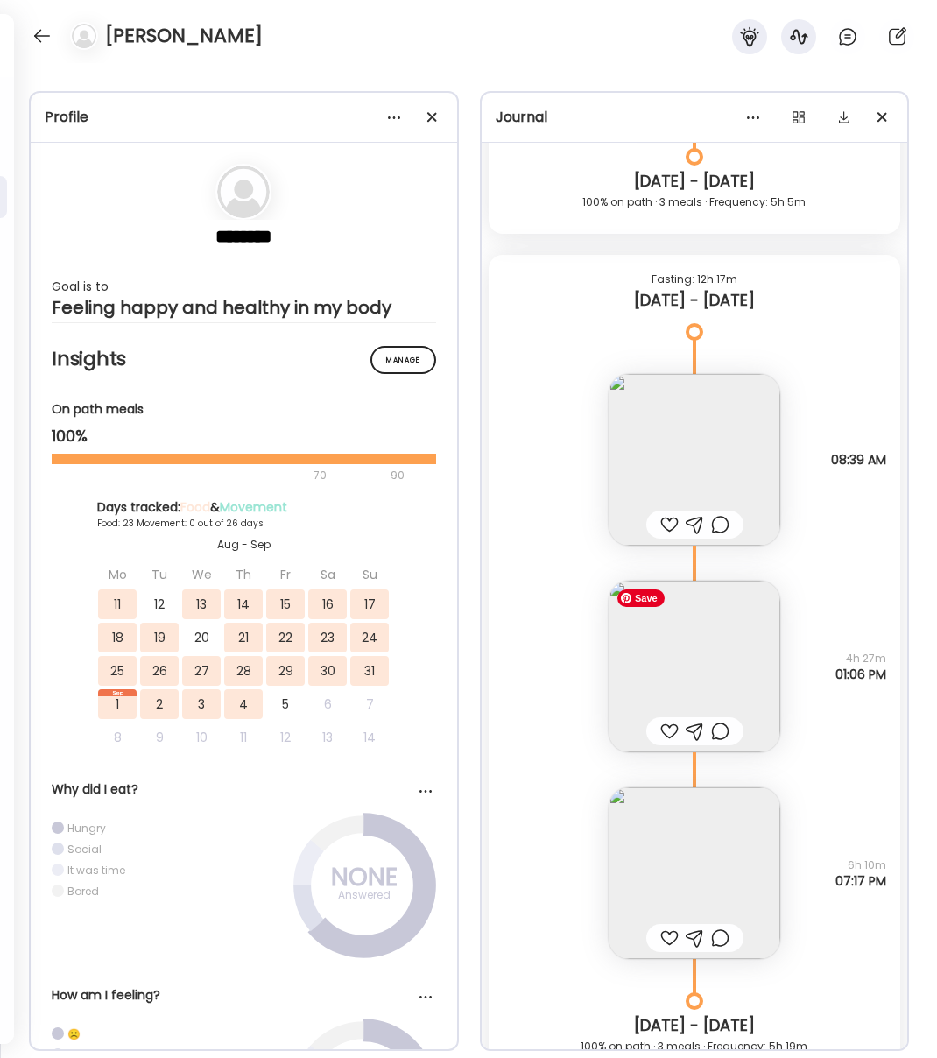
click at [688, 658] on img at bounding box center [695, 667] width 172 height 172
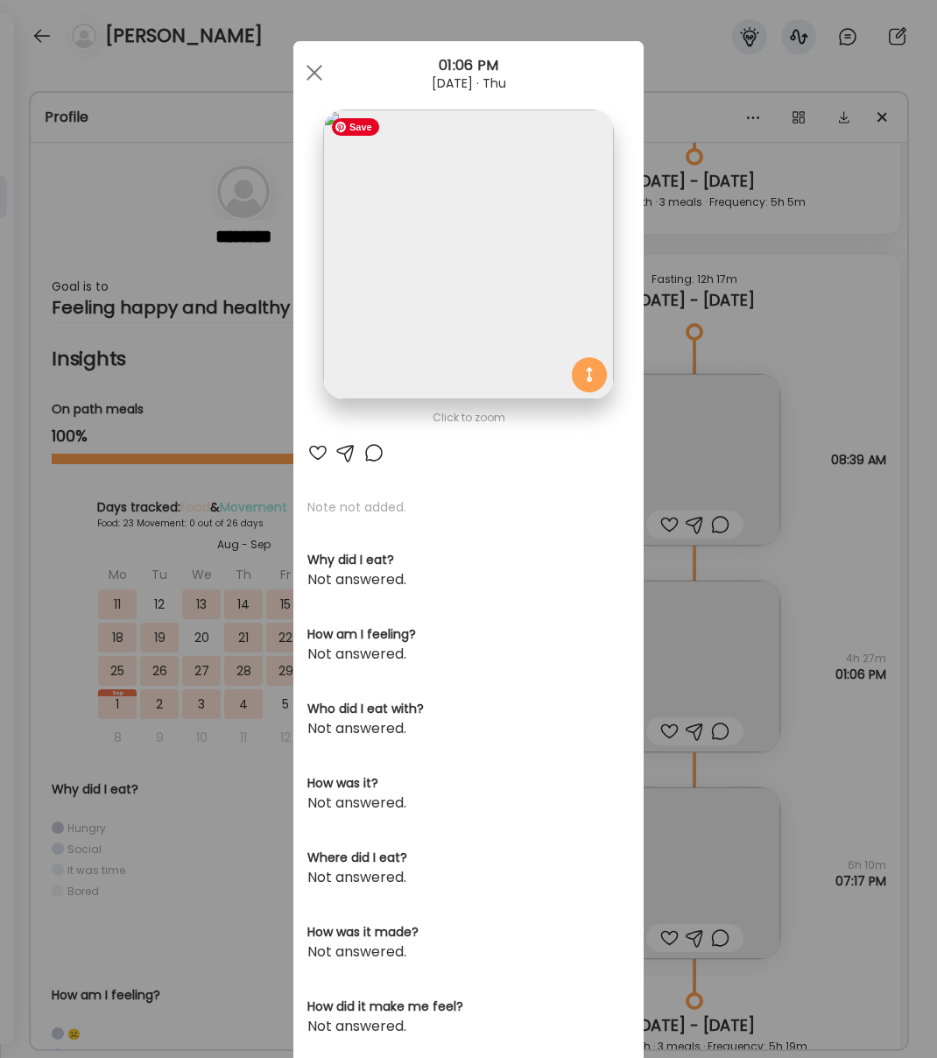
click at [441, 307] on img at bounding box center [468, 254] width 290 height 290
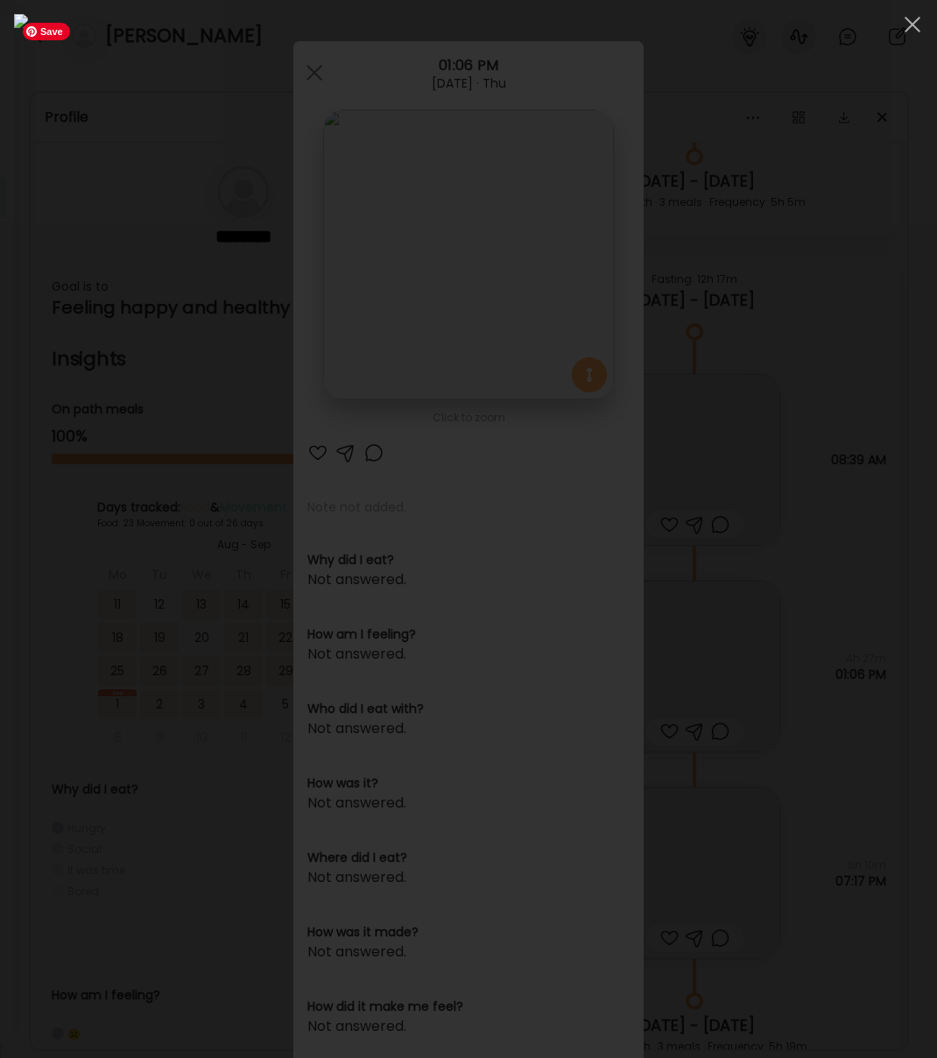
click at [905, 20] on div at bounding box center [912, 24] width 35 height 35
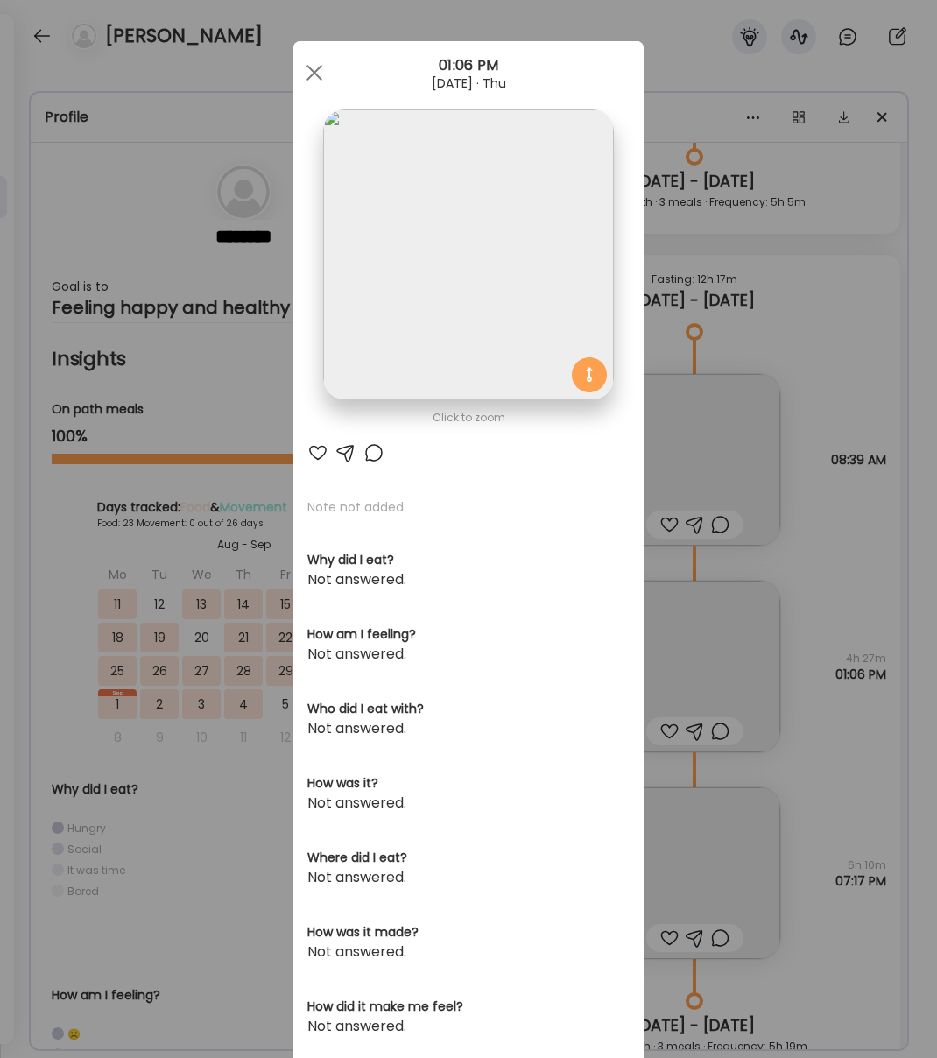
click at [300, 77] on div at bounding box center [314, 72] width 35 height 35
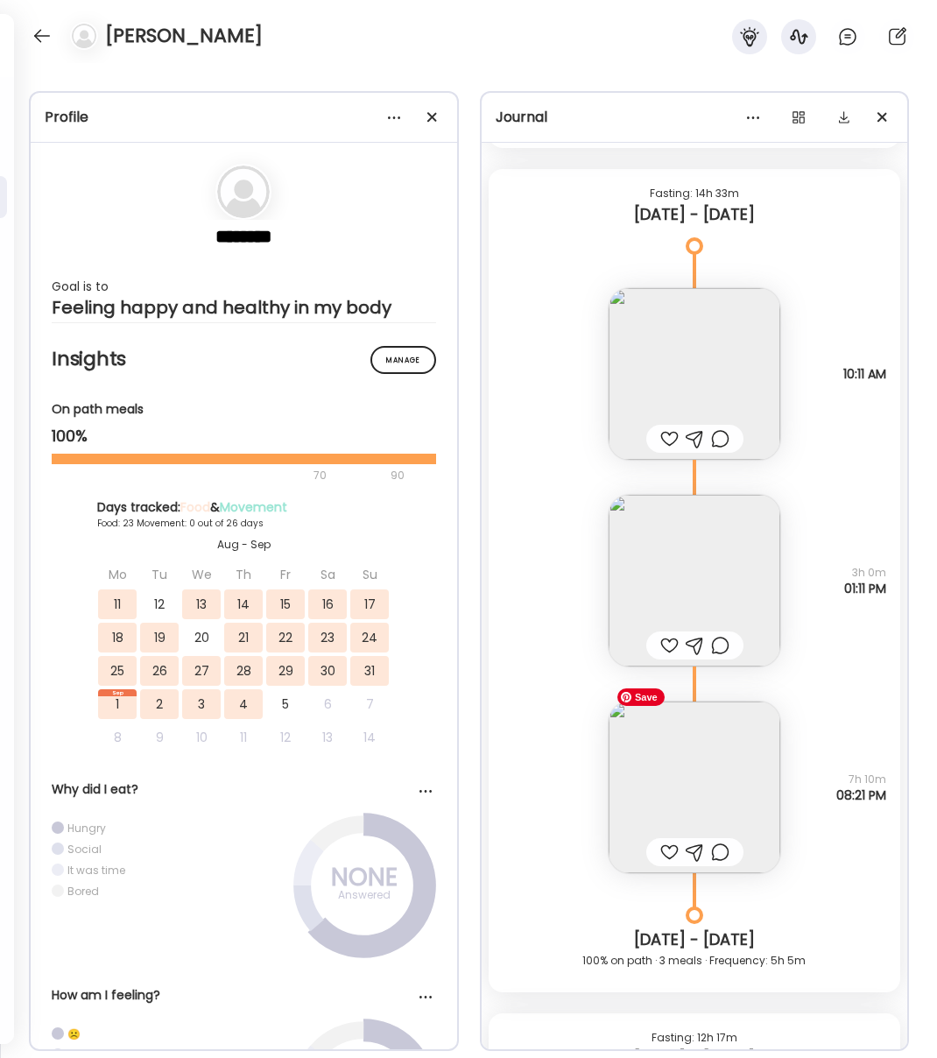
scroll to position [17865, 0]
click at [711, 808] on img at bounding box center [695, 788] width 172 height 172
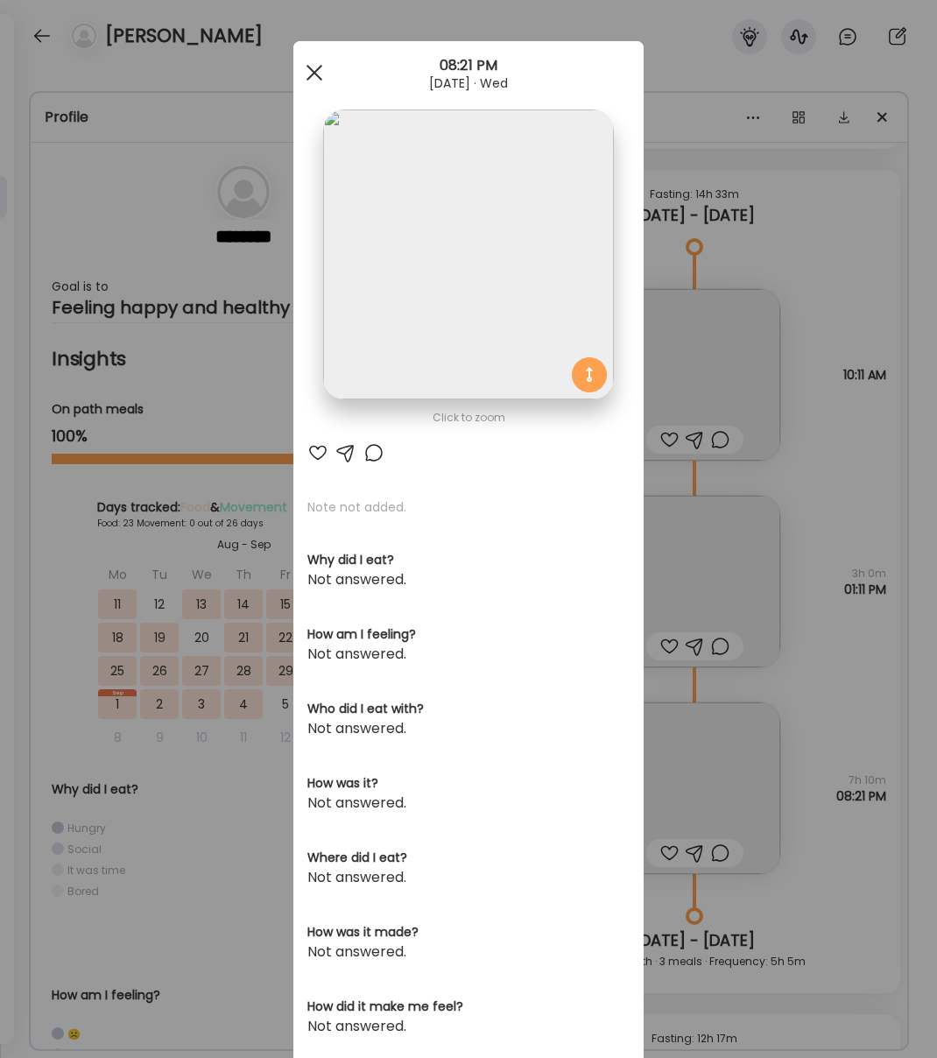
click at [304, 60] on div at bounding box center [314, 72] width 35 height 35
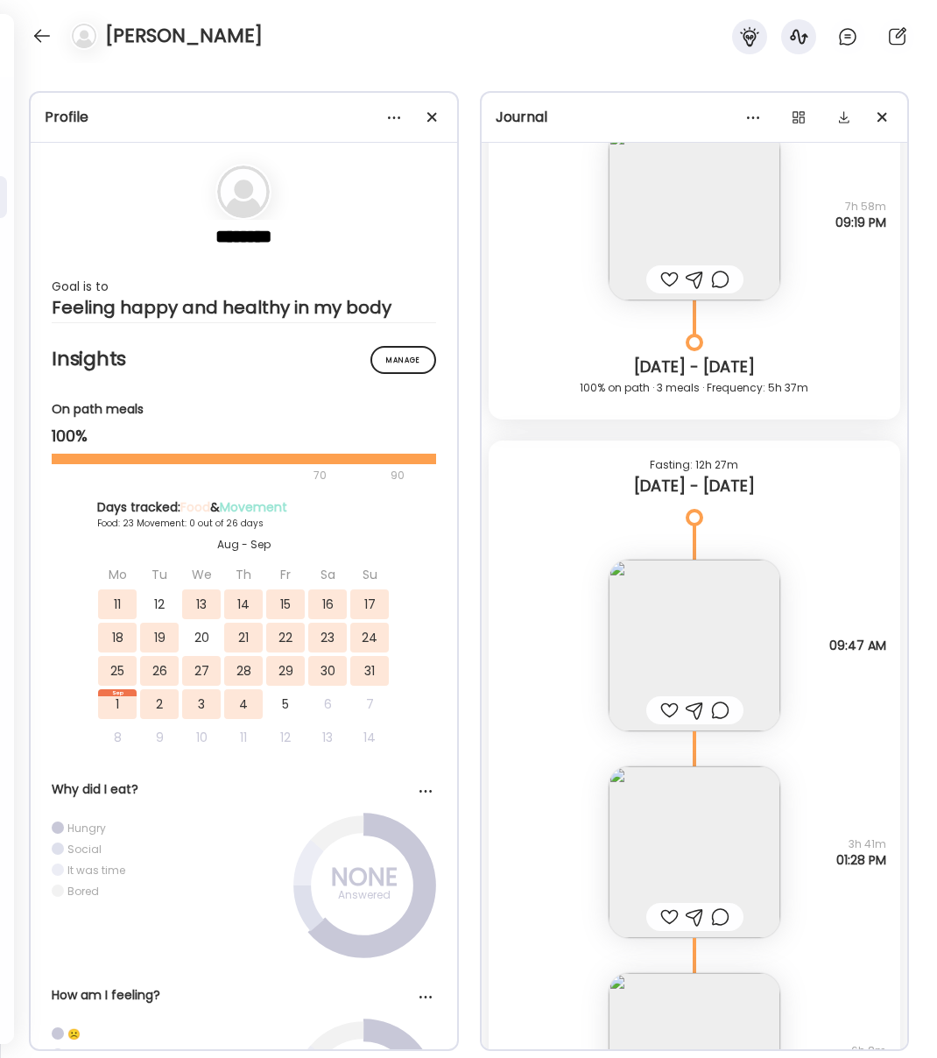
scroll to position [16728, 0]
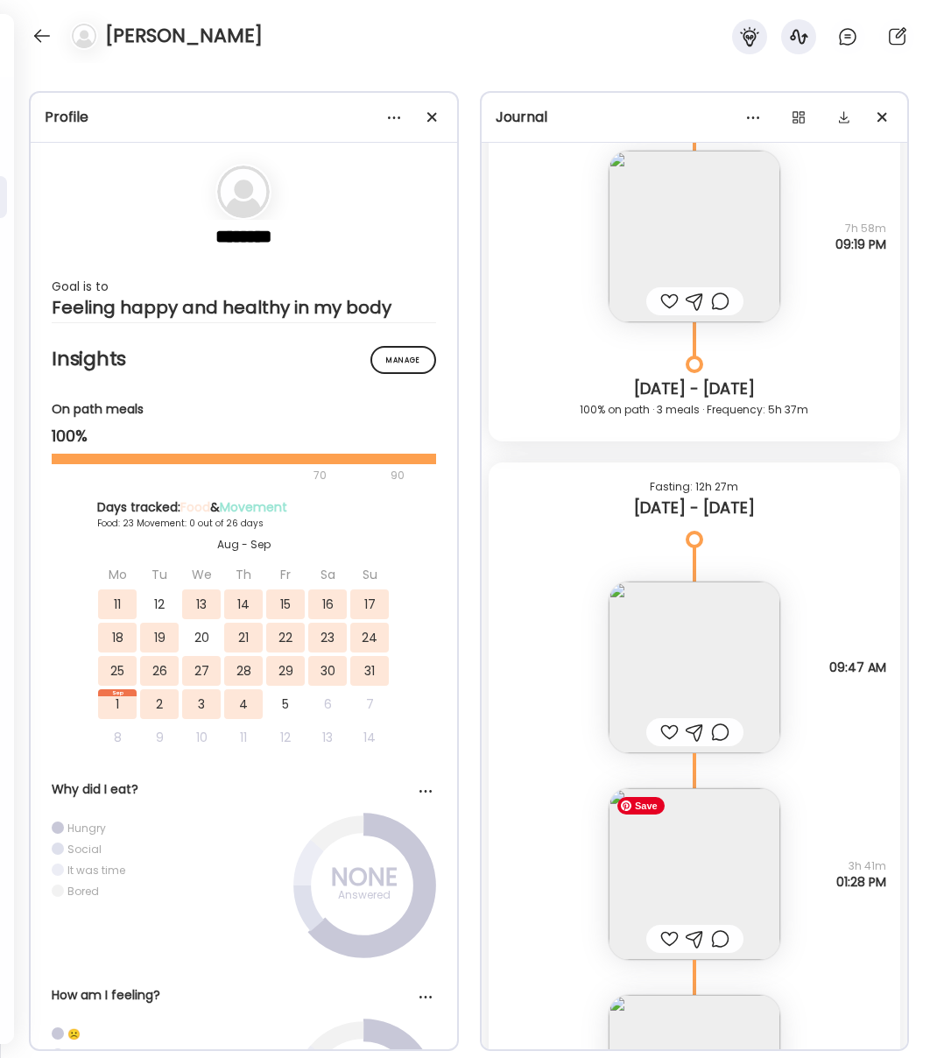
click at [681, 885] on img at bounding box center [695, 874] width 172 height 172
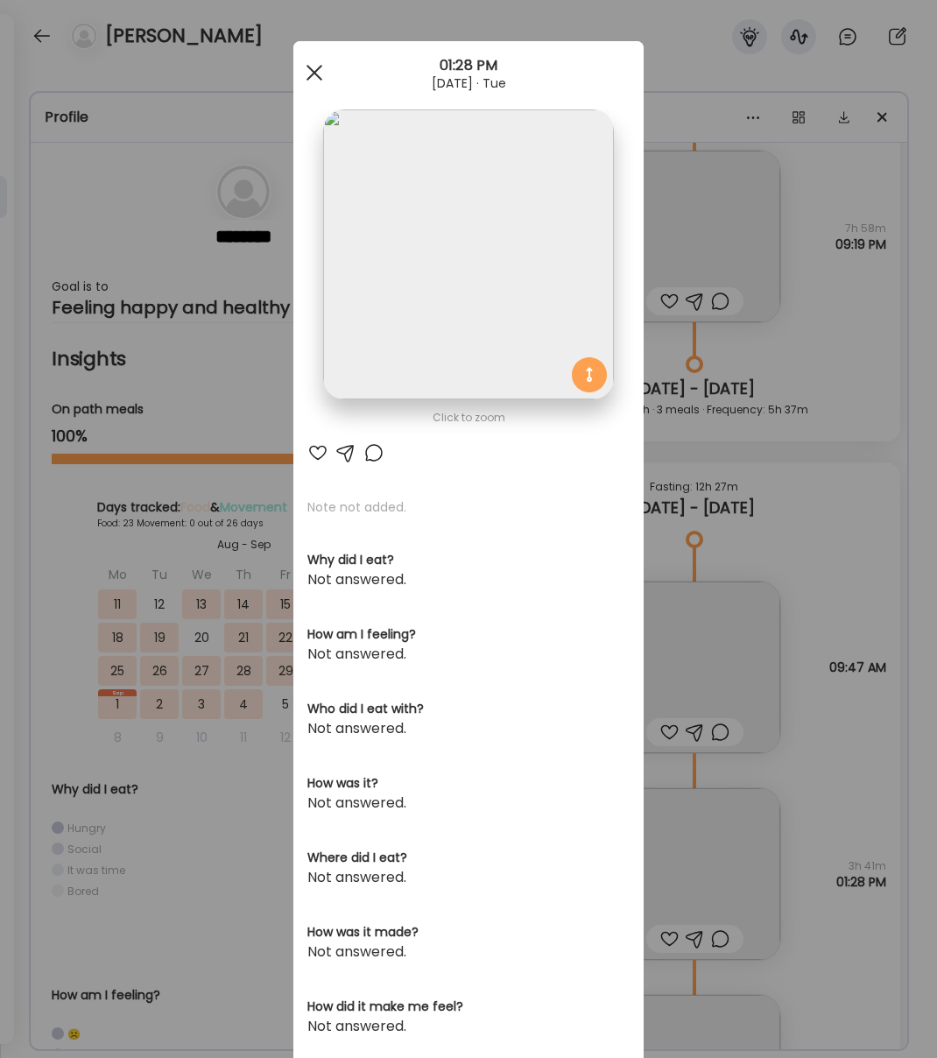
click at [320, 74] on div at bounding box center [314, 72] width 35 height 35
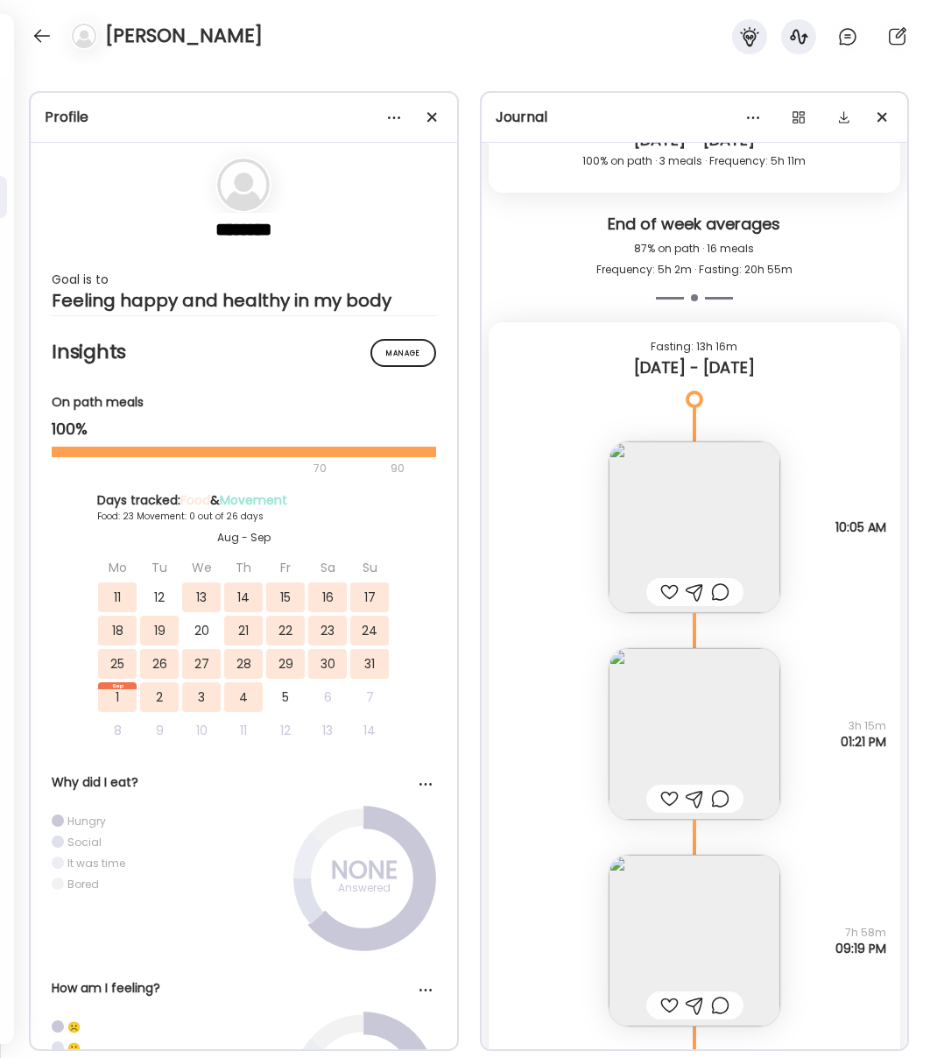
scroll to position [16034, 0]
